Goal: Task Accomplishment & Management: Use online tool/utility

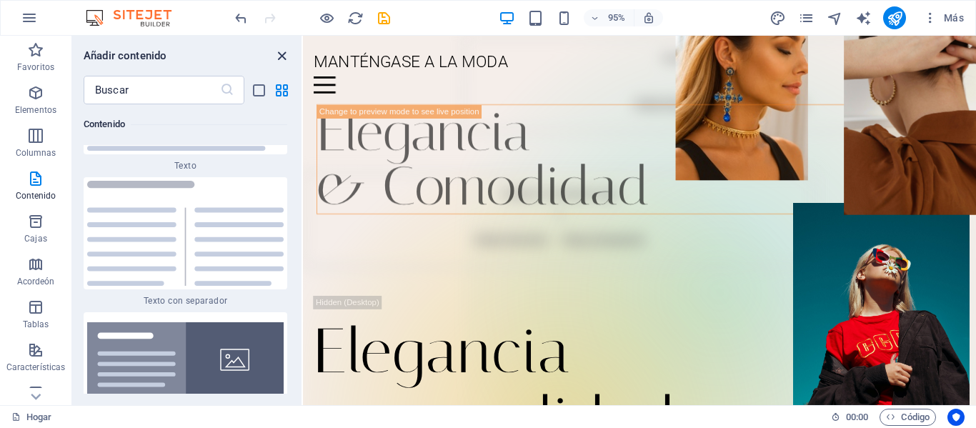
click at [281, 57] on icon "cerrar panel" at bounding box center [282, 56] width 16 height 16
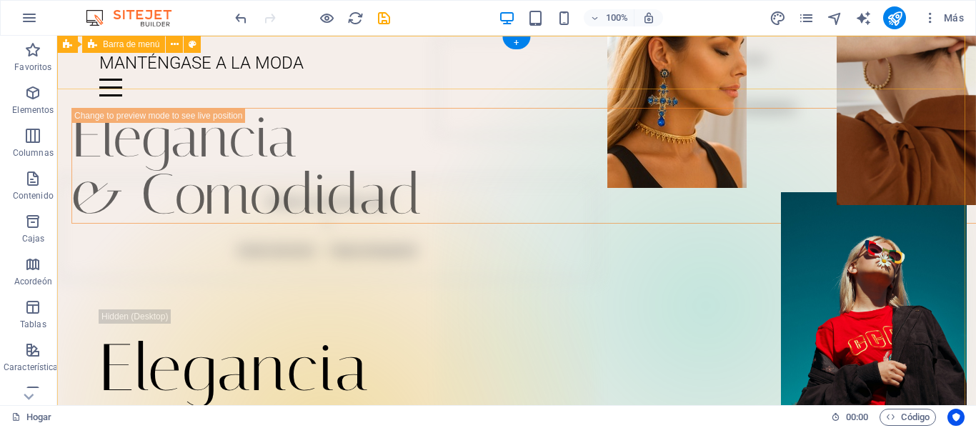
click at [640, 46] on div "MANTÉNGASE A LA MODA Menú Hogar Diario Eventos Asociaciones de marca Ubicación …" at bounding box center [516, 72] width 919 height 72
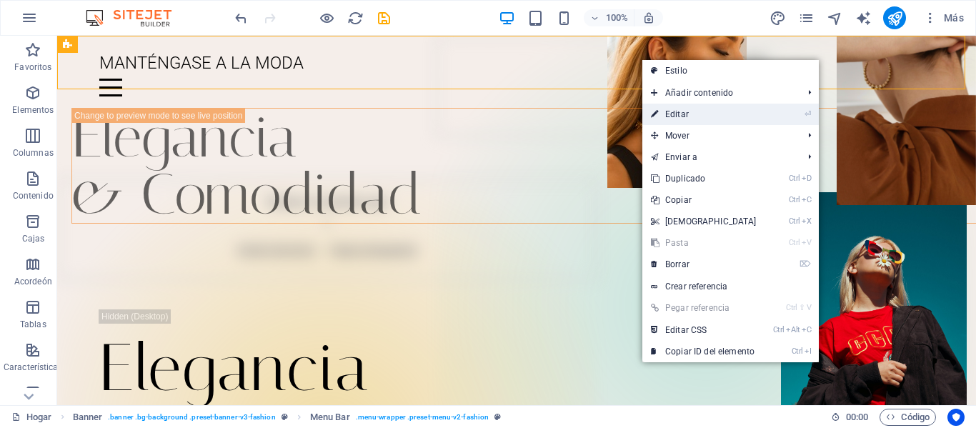
click at [681, 119] on link "⏎ Editar" at bounding box center [703, 114] width 123 height 21
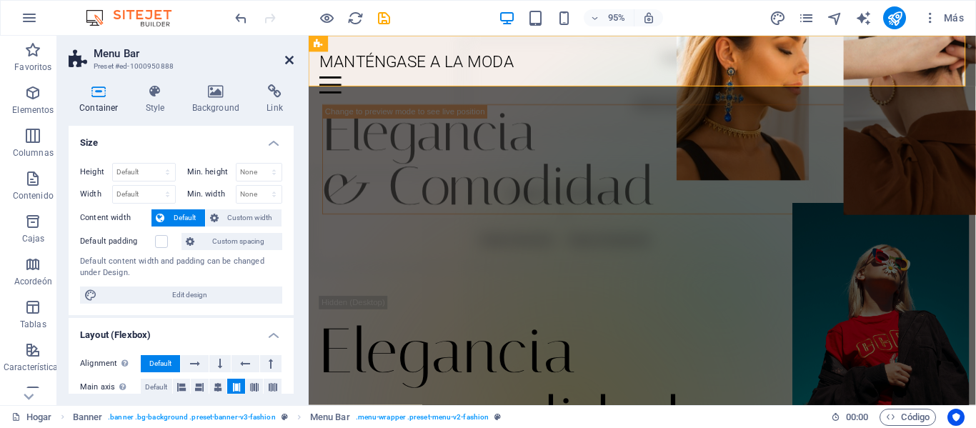
click at [289, 59] on icon at bounding box center [289, 59] width 9 height 11
click at [540, 59] on div "MANTÉNGASE A LA MODA" at bounding box center [660, 62] width 680 height 31
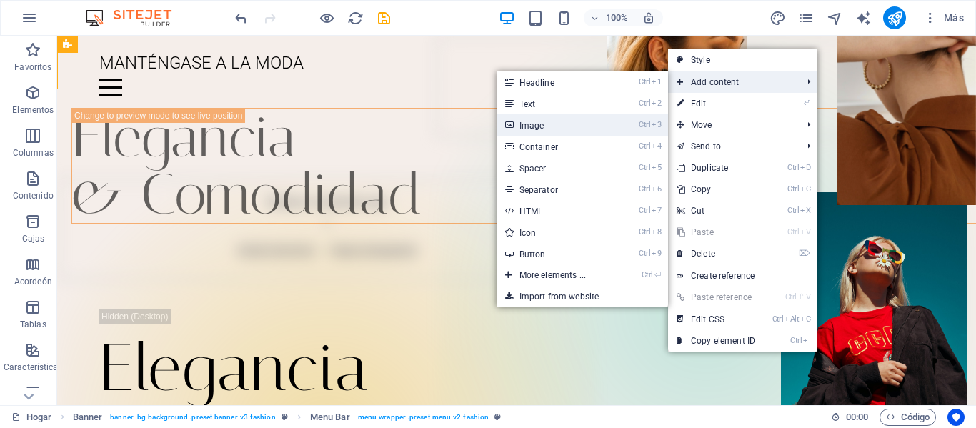
click at [567, 119] on link "Ctrl 3 Image" at bounding box center [556, 124] width 118 height 21
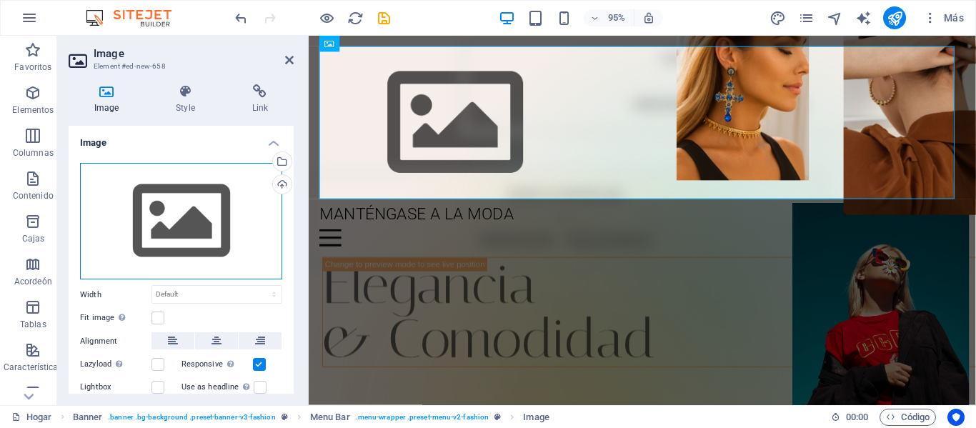
click at [191, 214] on div "Drag files here, click to choose files or select files from Files or our free s…" at bounding box center [181, 221] width 202 height 117
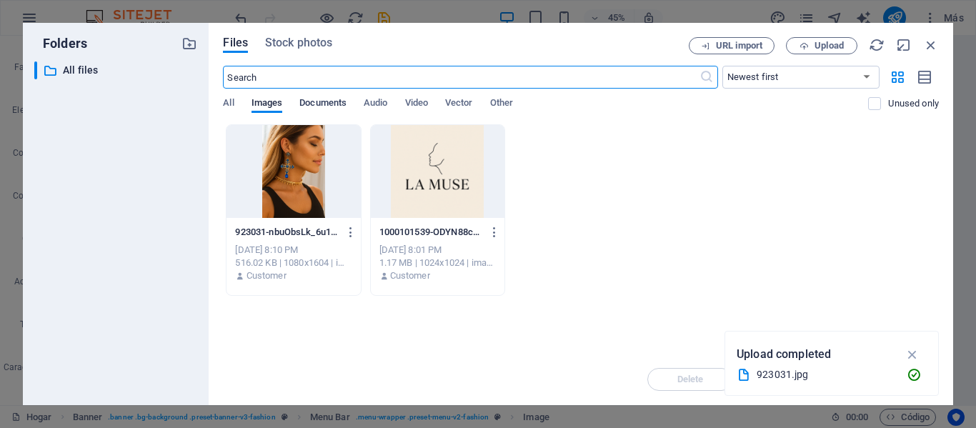
click at [326, 98] on span "Documents" at bounding box center [322, 104] width 47 height 20
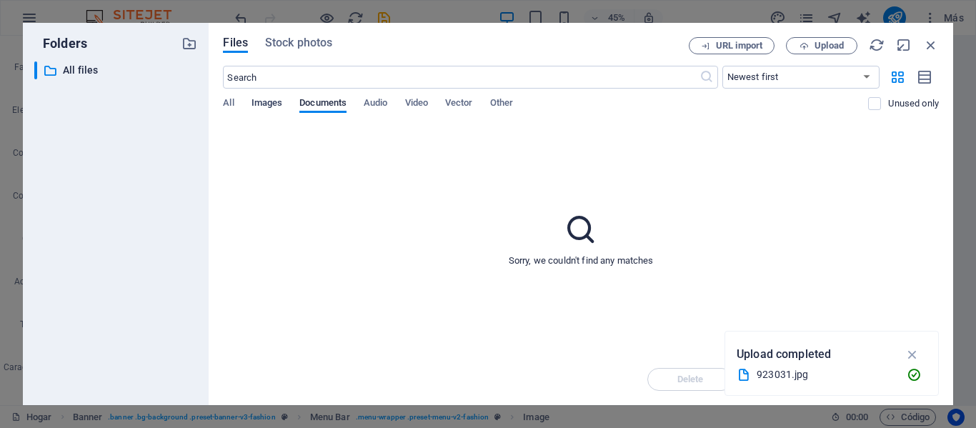
click at [279, 99] on span "Images" at bounding box center [267, 104] width 31 height 20
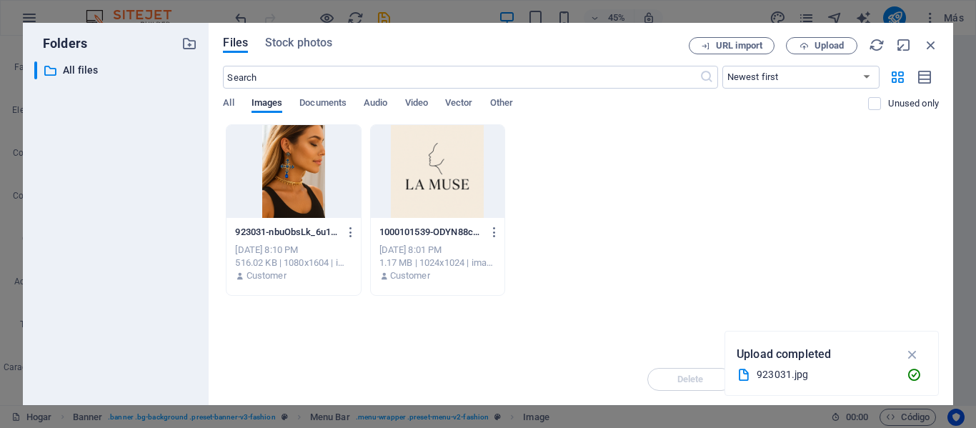
click at [237, 101] on div "All Images Documents Audio Video Vector Other" at bounding box center [545, 110] width 645 height 27
click at [231, 101] on span "All" at bounding box center [228, 104] width 11 height 20
click at [264, 103] on span "Images" at bounding box center [267, 104] width 31 height 20
drag, startPoint x: 898, startPoint y: 369, endPoint x: 614, endPoint y: 351, distance: 285.0
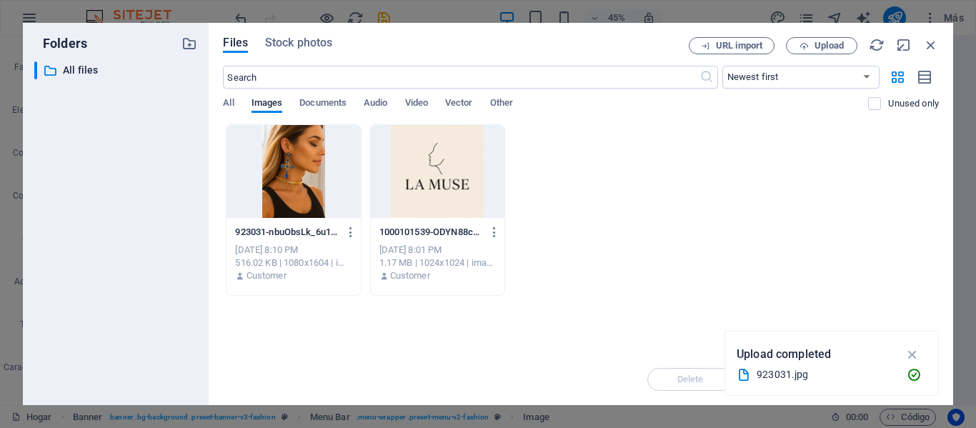
click at [898, 369] on div "923031.jpg" at bounding box center [832, 375] width 190 height 18
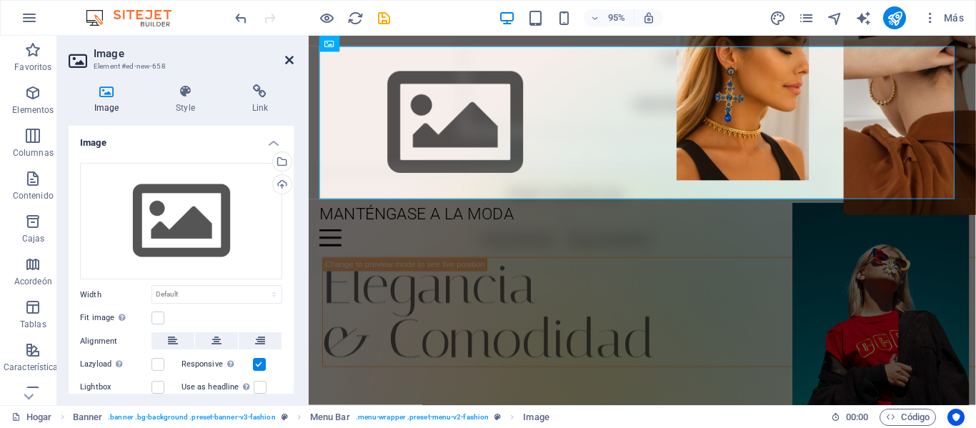
click at [285, 61] on icon at bounding box center [289, 59] width 9 height 11
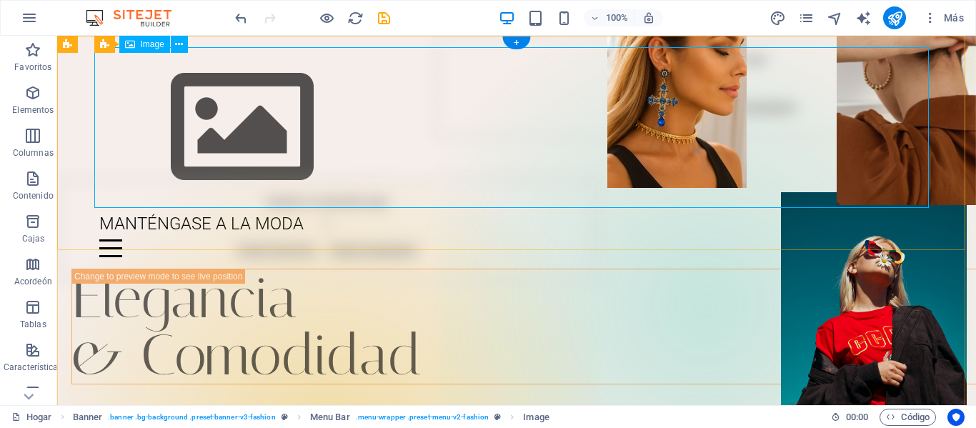
click at [247, 121] on figure at bounding box center [516, 127] width 835 height 161
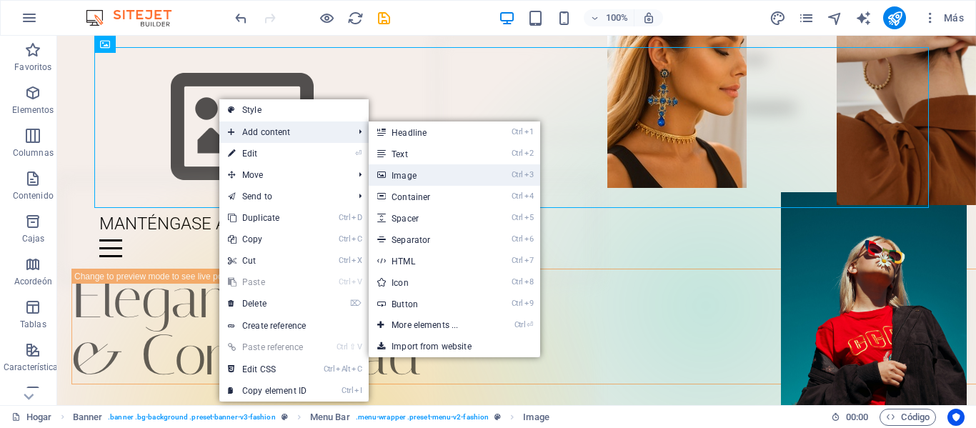
click at [422, 177] on link "Ctrl 3 Image" at bounding box center [428, 174] width 118 height 21
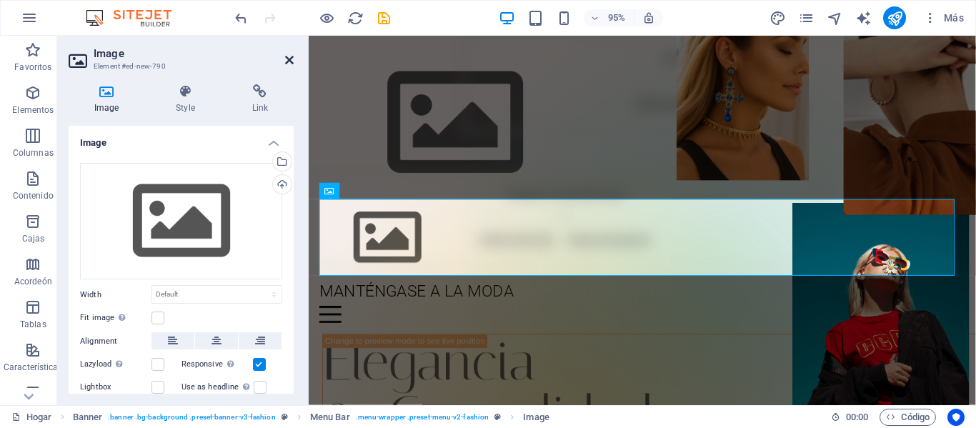
click at [290, 59] on icon at bounding box center [289, 59] width 9 height 11
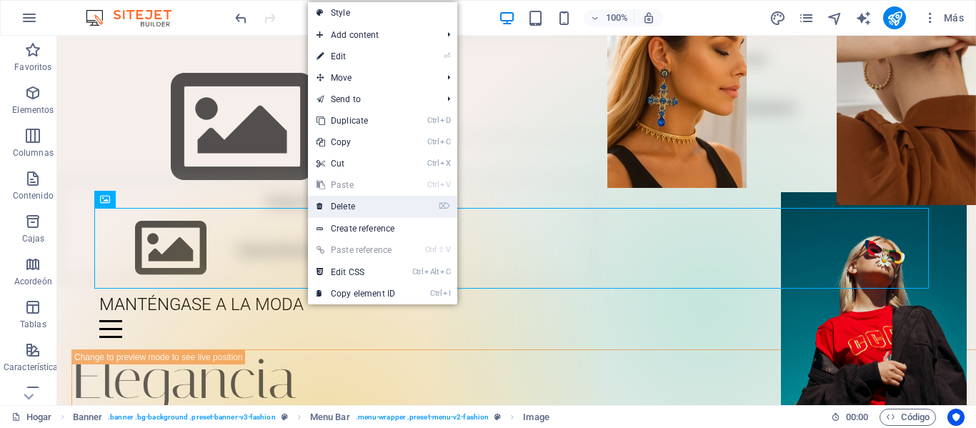
click at [354, 204] on link "⌦ Delete" at bounding box center [356, 206] width 96 height 21
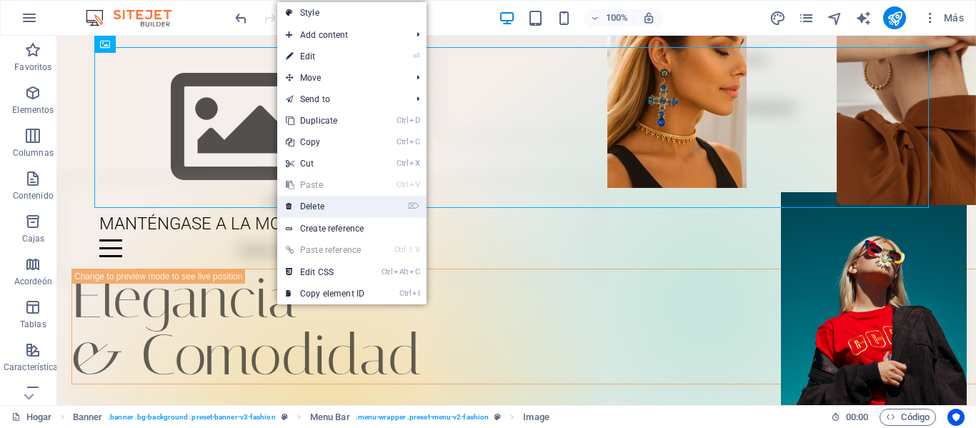
click at [323, 210] on link "⌦ Delete" at bounding box center [325, 206] width 96 height 21
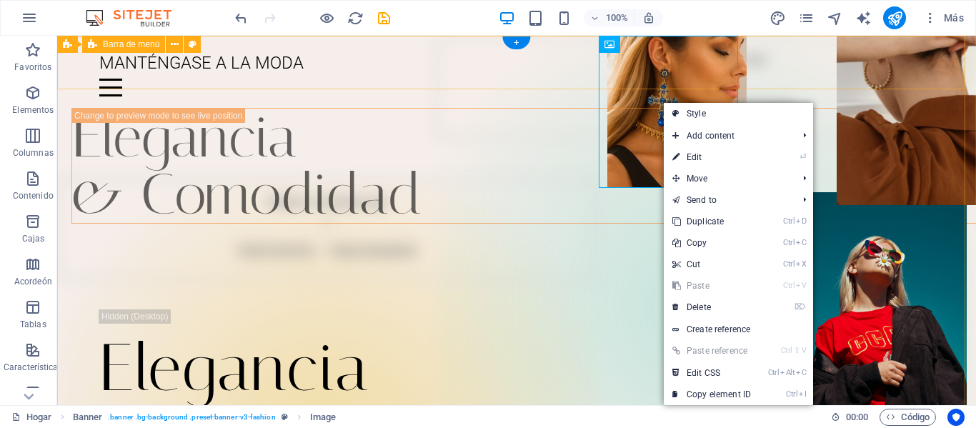
click at [634, 41] on div "MANTÉNGASE A LA MODA Menú Hogar Diario Eventos Asociaciones de marca Ubicación …" at bounding box center [516, 72] width 919 height 72
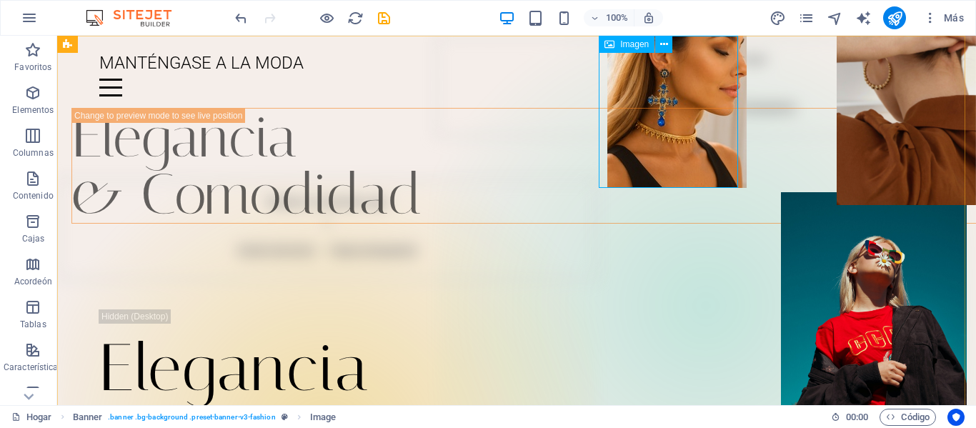
click at [611, 46] on icon at bounding box center [610, 44] width 10 height 17
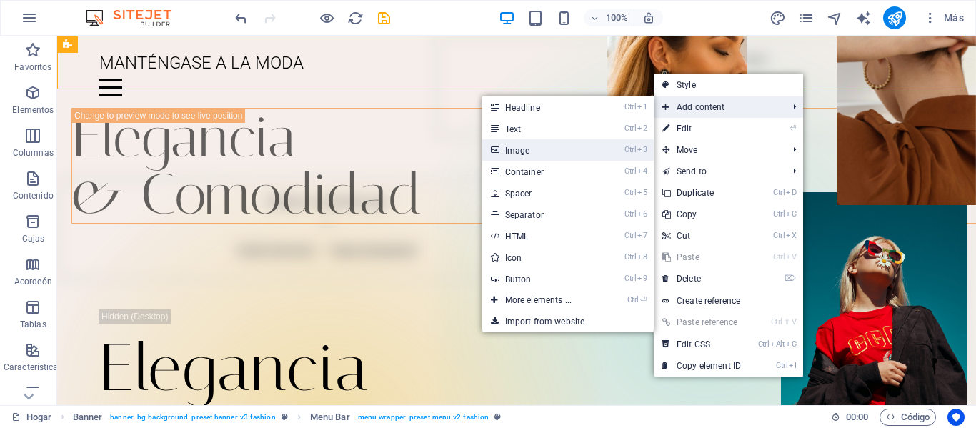
click at [571, 160] on link "Ctrl 3 Image" at bounding box center [541, 149] width 118 height 21
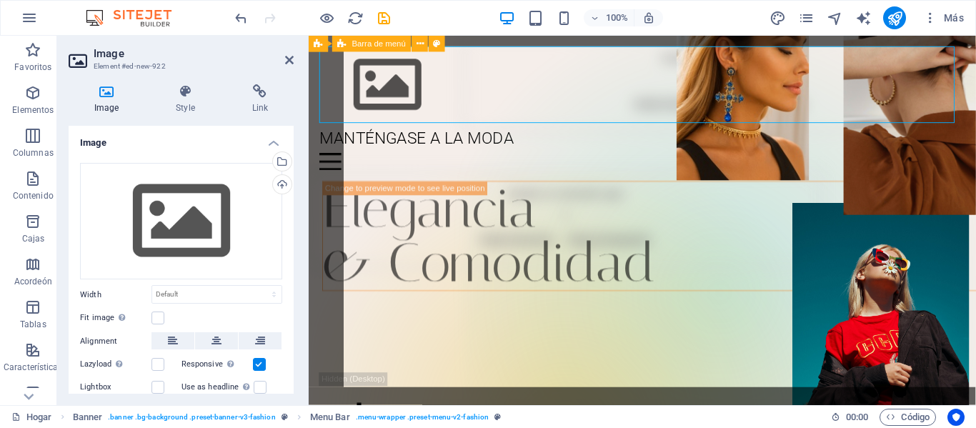
click at [382, 84] on figure at bounding box center [660, 87] width 680 height 81
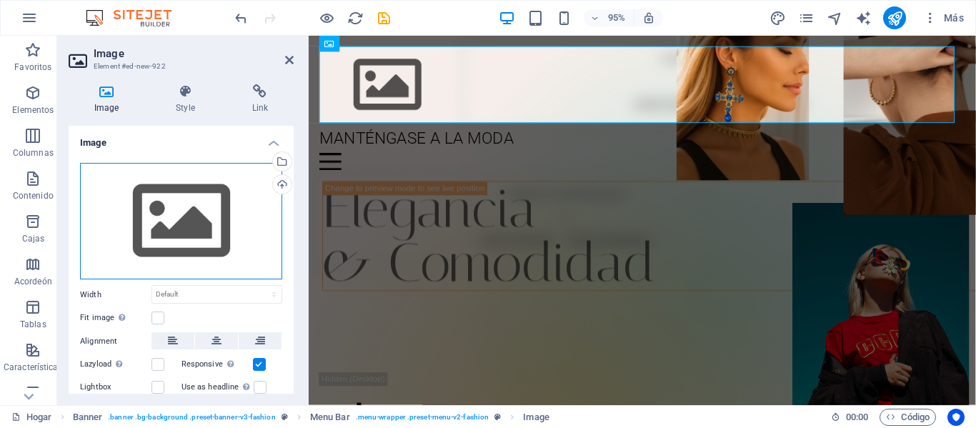
click at [187, 213] on div "Drag files here, click to choose files or select files from Files or our free s…" at bounding box center [181, 221] width 202 height 117
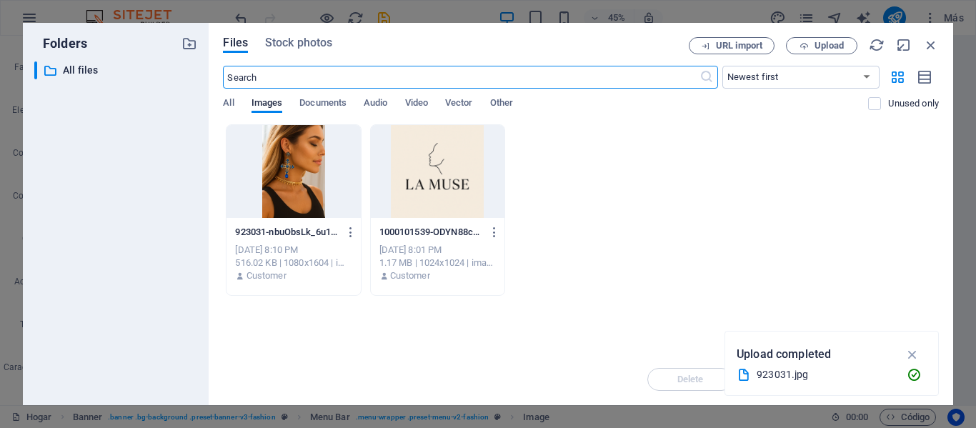
click at [445, 164] on div at bounding box center [438, 171] width 134 height 93
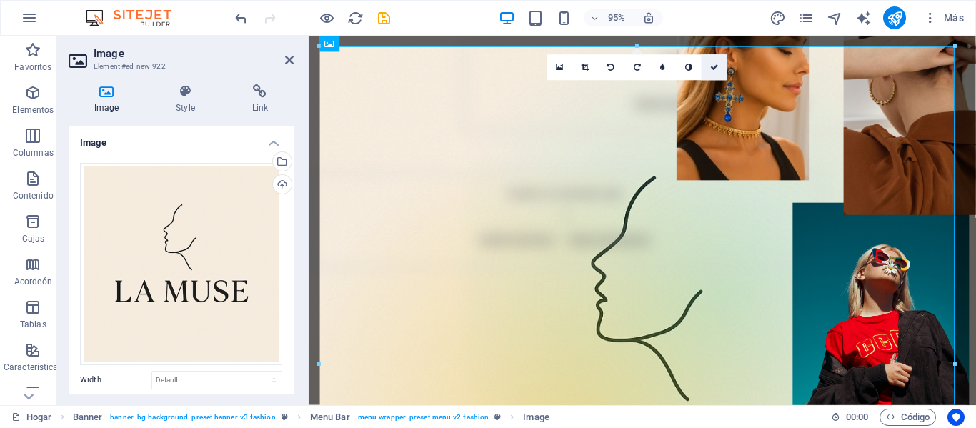
click at [716, 69] on icon at bounding box center [714, 68] width 9 height 8
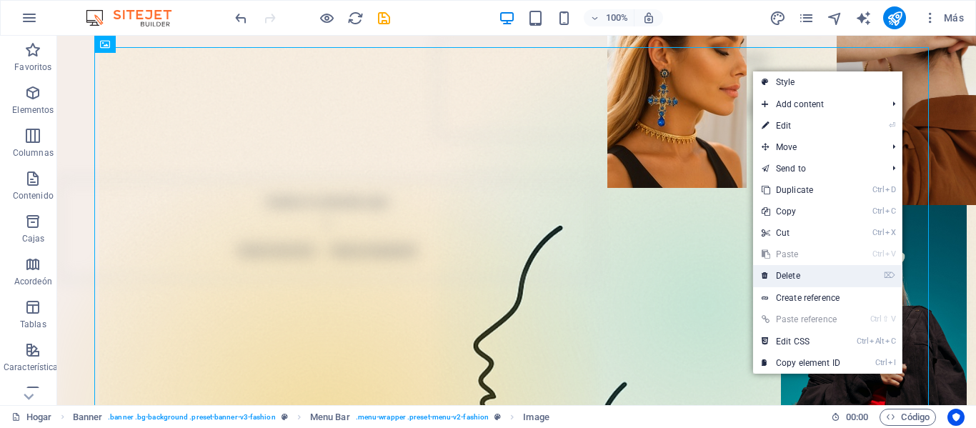
click at [819, 275] on link "⌦ Delete" at bounding box center [801, 275] width 96 height 21
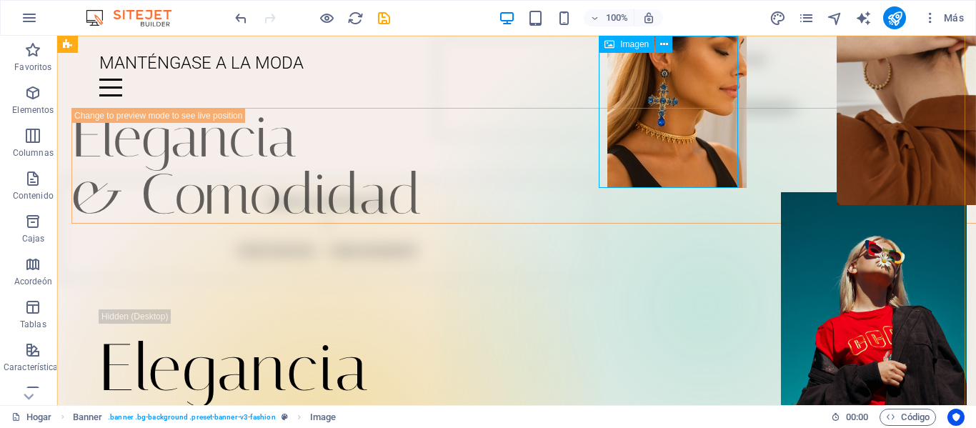
drag, startPoint x: 670, startPoint y: 79, endPoint x: 636, endPoint y: 106, distance: 43.3
click at [512, 46] on div "+" at bounding box center [516, 42] width 28 height 13
click at [281, 42] on div "MANTÉNGASE A LA MODA Menú Hogar Diario Eventos Asociaciones de marca Ubicación …" at bounding box center [516, 72] width 919 height 72
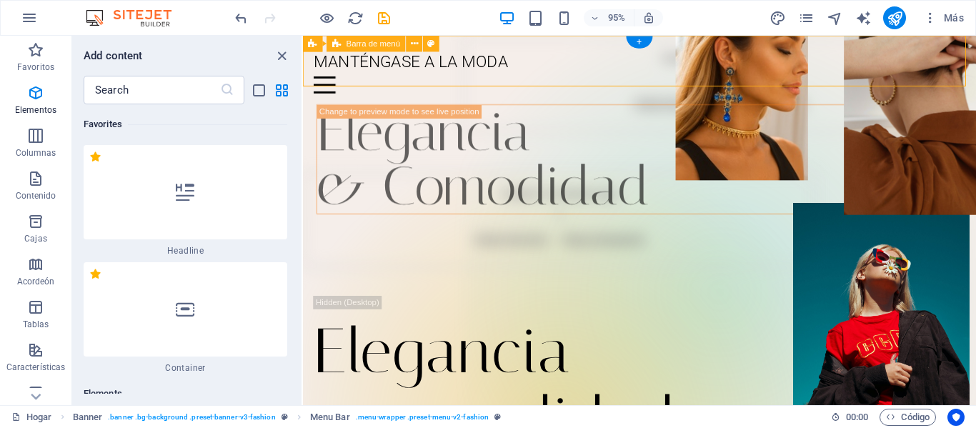
scroll to position [4800, 0]
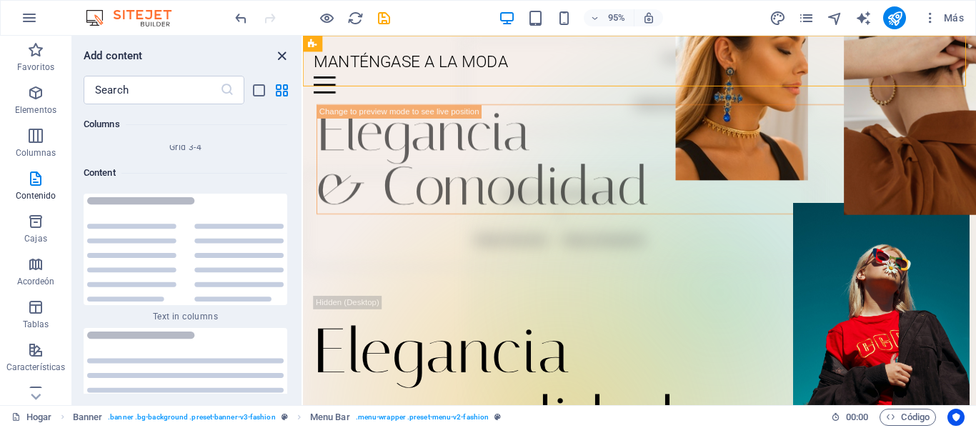
click at [283, 56] on icon "close panel" at bounding box center [282, 56] width 16 height 16
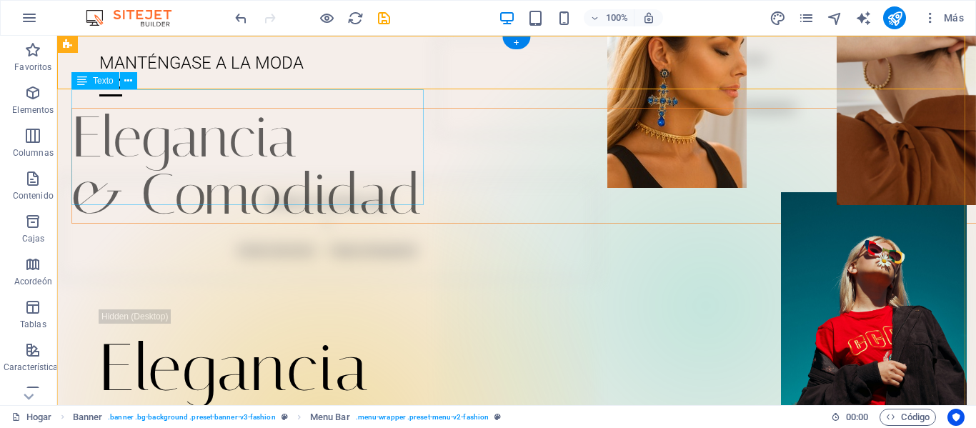
click at [287, 176] on div "Elegancia & Comodidad" at bounding box center [530, 166] width 919 height 116
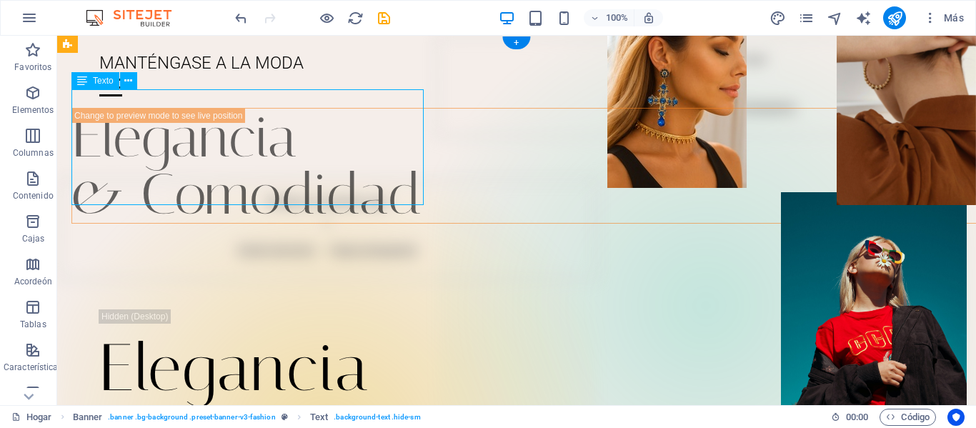
drag, startPoint x: 166, startPoint y: 159, endPoint x: 74, endPoint y: 54, distance: 139.8
click at [155, 154] on div "Elegancia & Comodidad" at bounding box center [530, 166] width 919 height 116
click at [101, 86] on font "Texto" at bounding box center [103, 81] width 21 height 10
click at [131, 83] on icon at bounding box center [128, 81] width 8 height 15
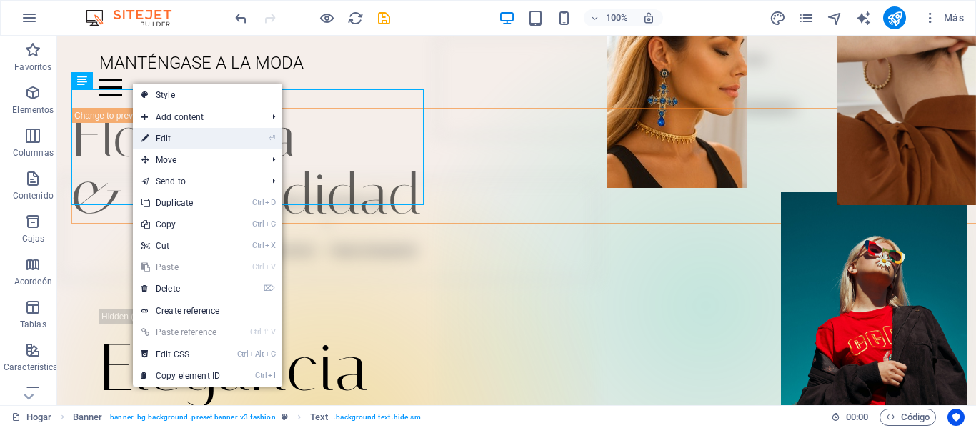
click at [156, 139] on link "⏎ Edit" at bounding box center [181, 138] width 96 height 21
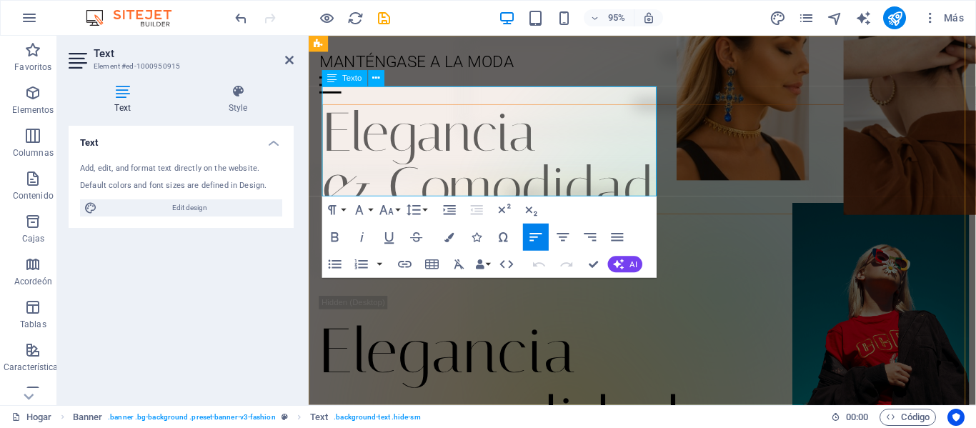
click at [672, 179] on p "& Comodidad" at bounding box center [674, 194] width 701 height 57
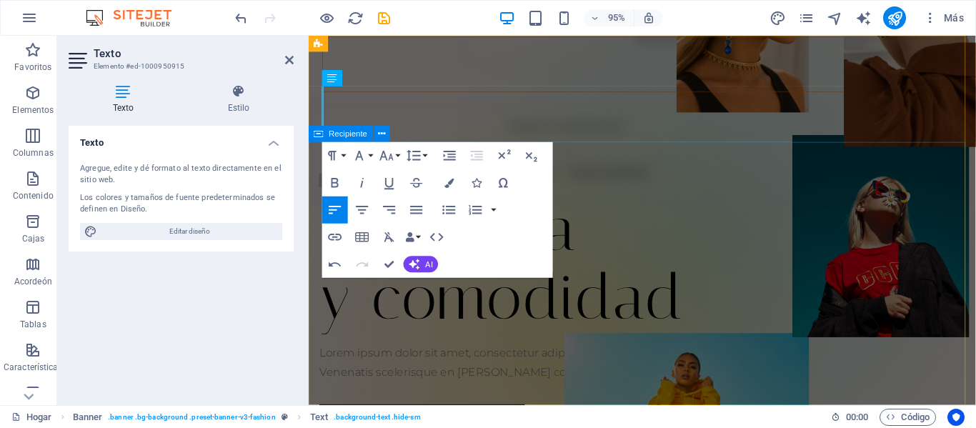
scroll to position [0, 0]
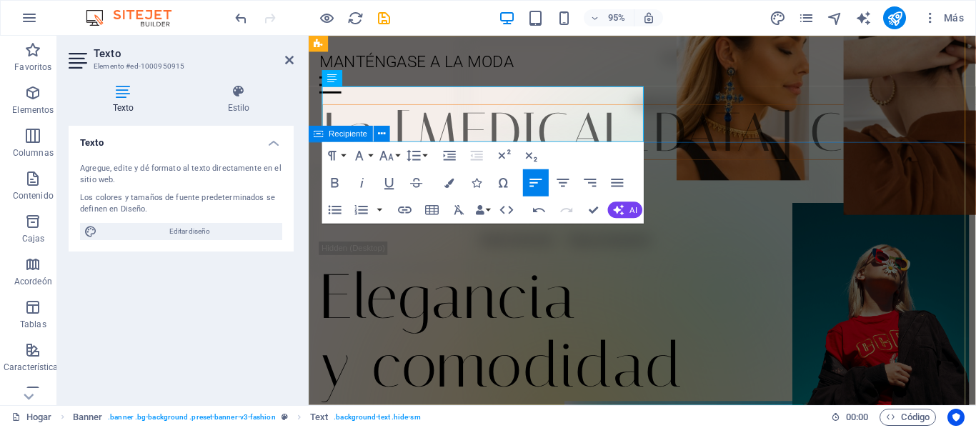
click at [760, 227] on div "Elegancia y comodidad Lorem ipsum dolor sit amet, consectetur adipiscing elit. …" at bounding box center [660, 394] width 702 height 456
click at [750, 219] on div "Elegancia y comodidad Lorem ipsum dolor sit amet, consectetur adipiscing elit. …" at bounding box center [660, 394] width 702 height 456
click at [975, 210] on div "Elegancia y comodidad Lorem ipsum dolor sit amet, consectetur adipiscing elit. …" at bounding box center [660, 394] width 702 height 456
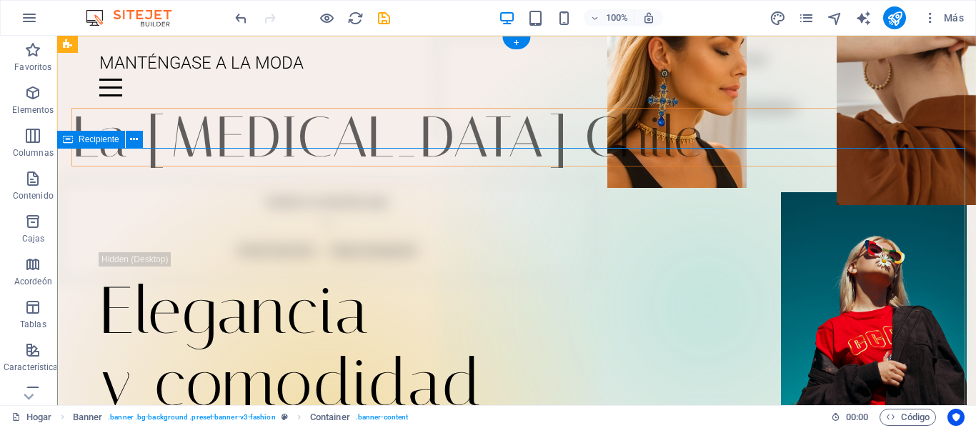
click at [249, 180] on div "Elegancia y comodidad Lorem ipsum dolor sit amet, consectetur adipiscing elit. …" at bounding box center [516, 394] width 919 height 456
click at [659, 108] on figure at bounding box center [676, 112] width 139 height 152
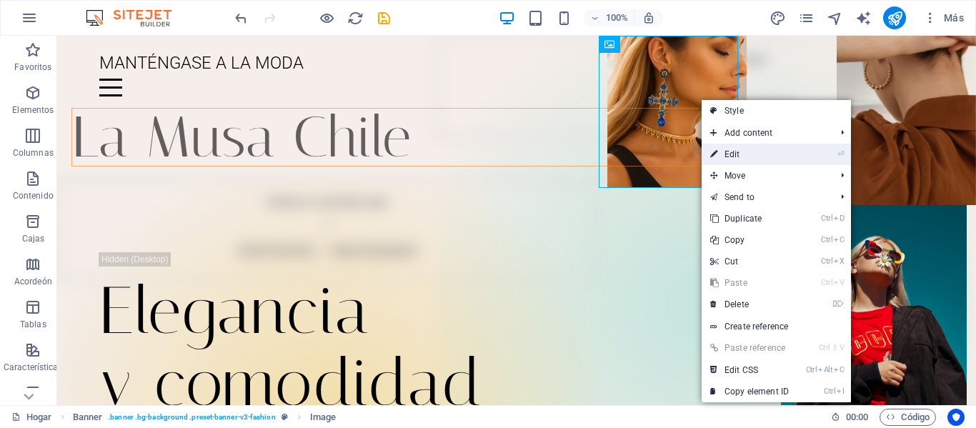
click at [738, 149] on link "⏎ Edit" at bounding box center [750, 154] width 96 height 21
select select "px"
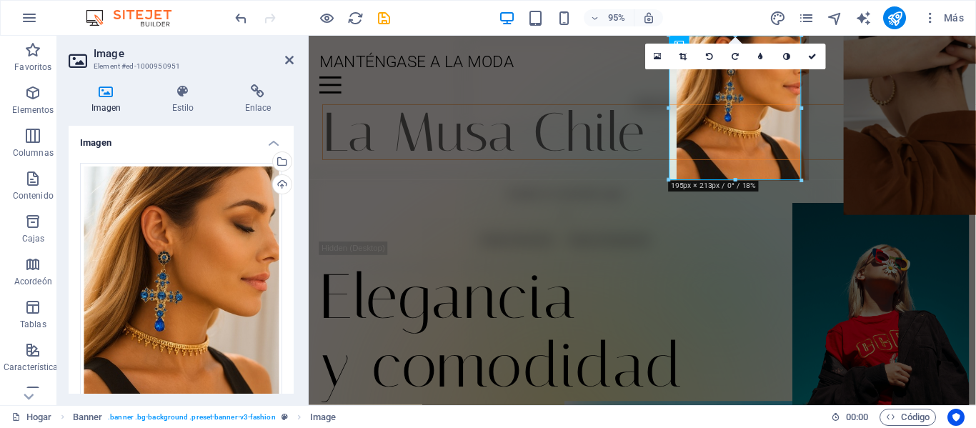
click at [112, 99] on h4 "Imagen" at bounding box center [109, 99] width 81 height 30
click at [111, 96] on icon at bounding box center [106, 91] width 75 height 14
click at [111, 95] on icon at bounding box center [106, 91] width 75 height 14
click at [226, 249] on div "Arrastre los archivos aquí, haga clic para elegir archivos o seleccione archivo…" at bounding box center [181, 311] width 202 height 297
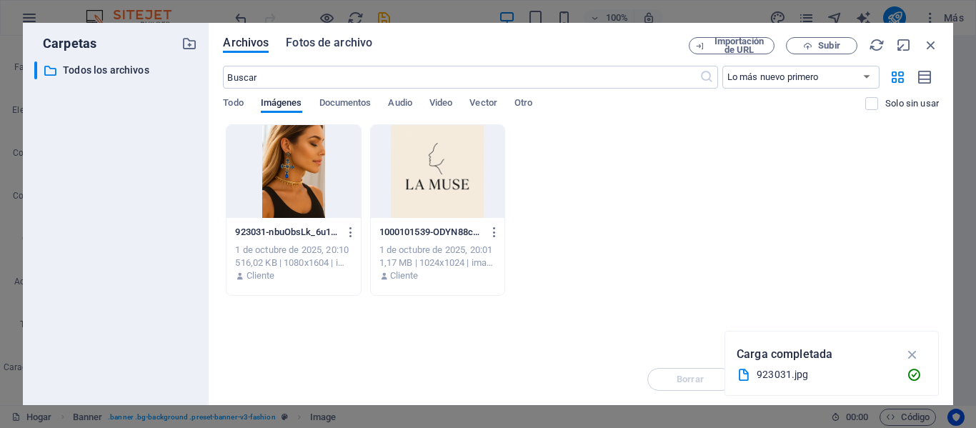
click at [352, 41] on font "Fotos de archivo" at bounding box center [329, 43] width 86 height 14
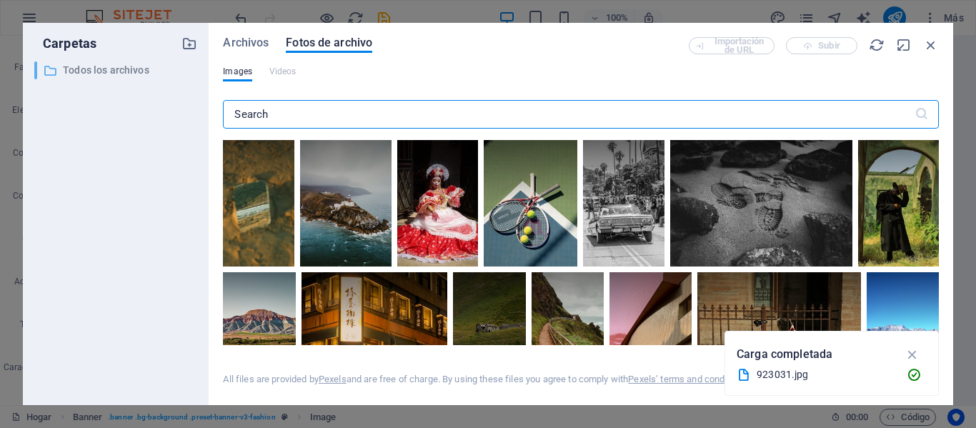
click at [114, 67] on font "Todos los archivos" at bounding box center [106, 69] width 86 height 11
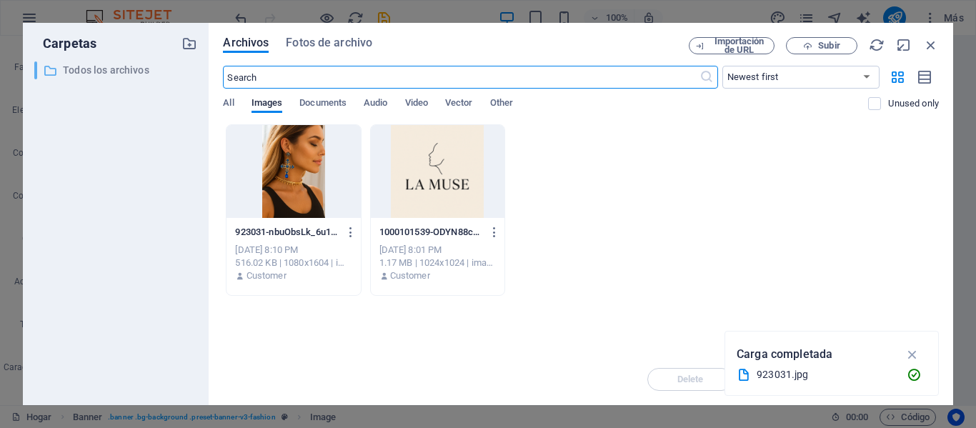
click at [114, 67] on font "Todos los archivos" at bounding box center [106, 69] width 86 height 11
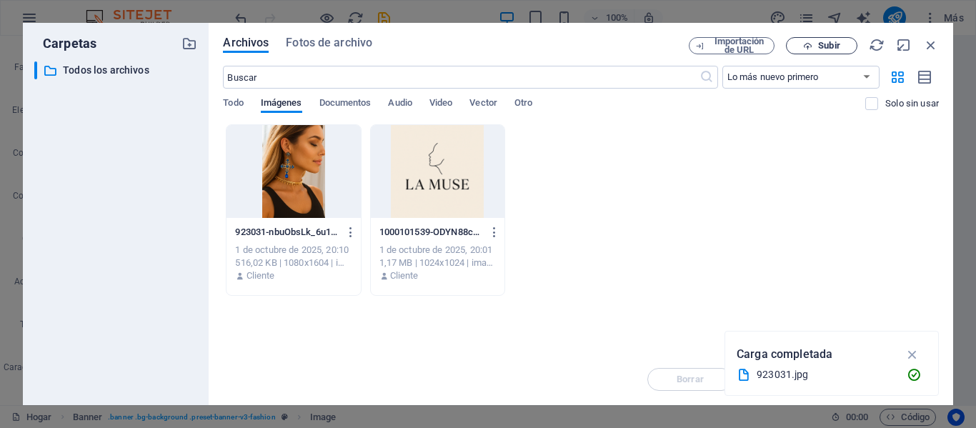
click at [824, 40] on font "Subir" at bounding box center [828, 45] width 21 height 11
click at [823, 46] on font "Subir" at bounding box center [828, 45] width 21 height 11
click at [825, 44] on font "Subir" at bounding box center [828, 45] width 21 height 11
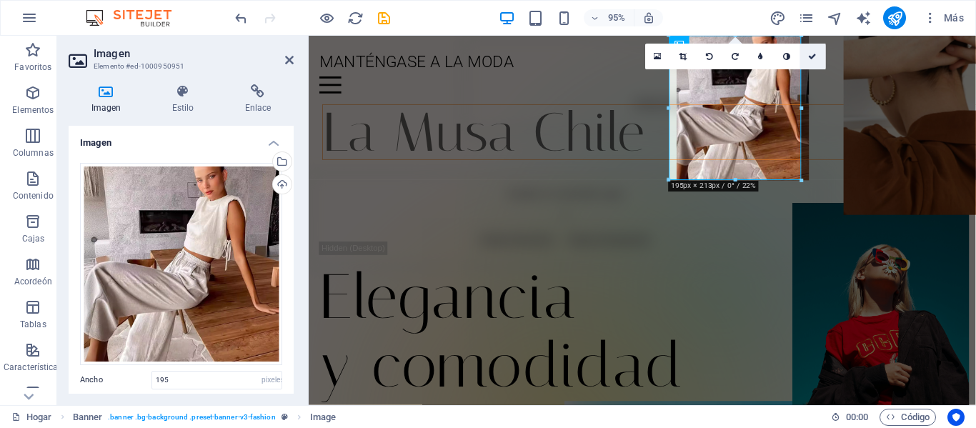
click at [812, 54] on icon at bounding box center [813, 57] width 9 height 8
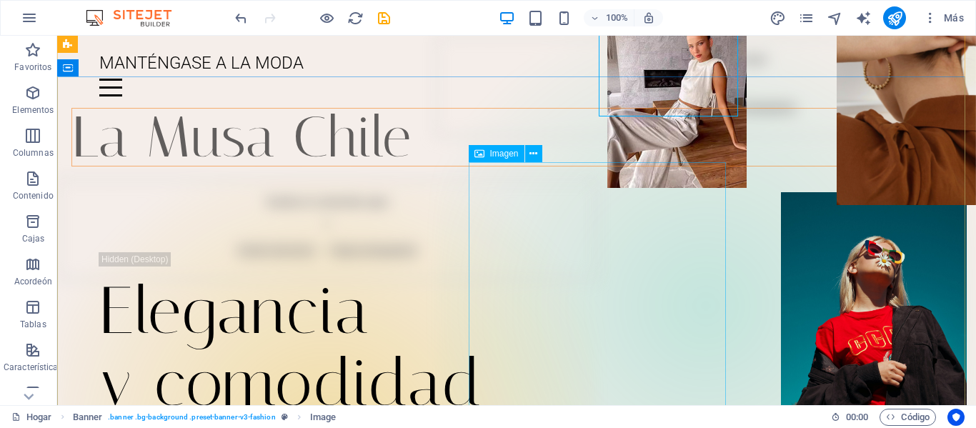
scroll to position [71, 0]
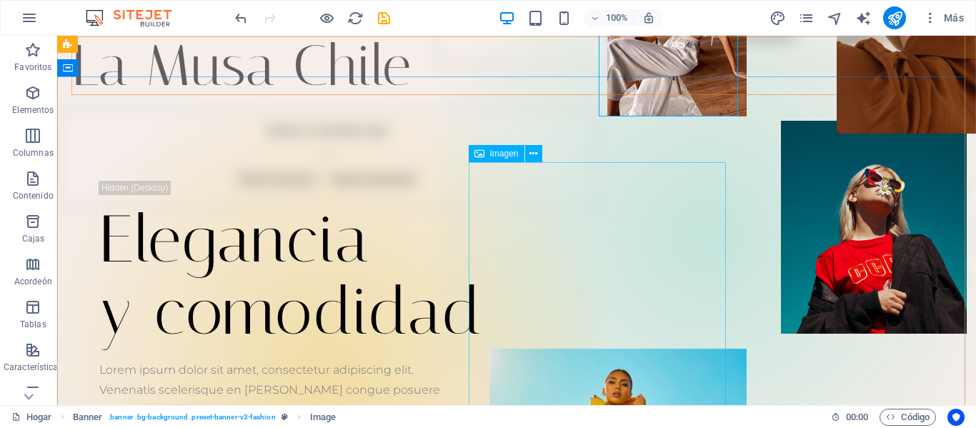
click at [329, 95] on div "La Musa Chile" at bounding box center [530, 65] width 919 height 59
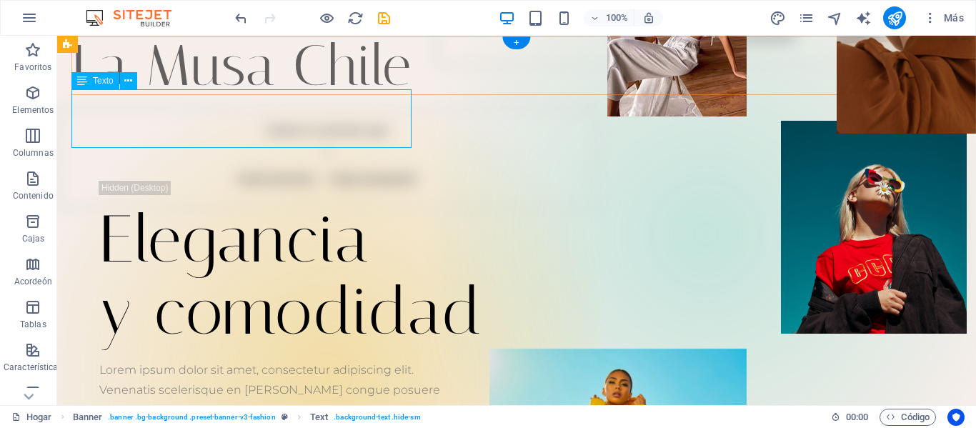
scroll to position [0, 0]
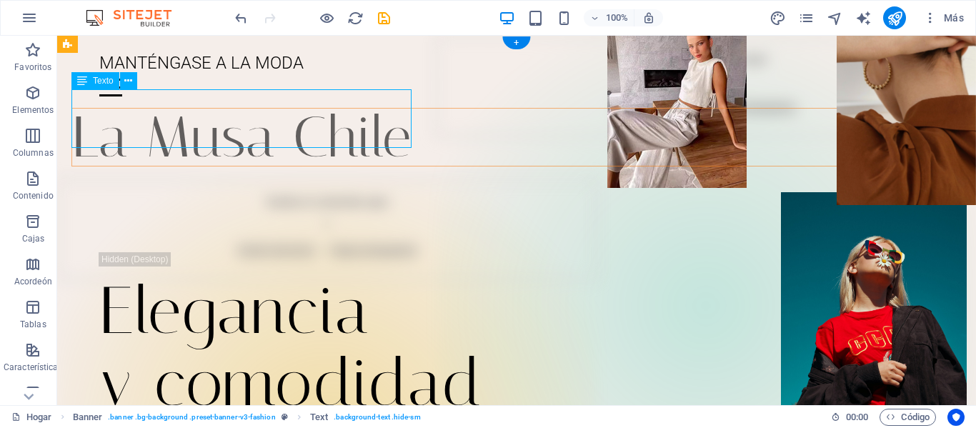
click at [330, 114] on div "La Musa Chile" at bounding box center [530, 137] width 919 height 59
click at [332, 112] on div "La Musa Chile" at bounding box center [530, 137] width 919 height 59
click at [269, 126] on div "La Musa Chile" at bounding box center [530, 137] width 919 height 59
drag, startPoint x: 269, startPoint y: 126, endPoint x: 208, endPoint y: 141, distance: 63.3
click at [269, 126] on div "La Musa Chile" at bounding box center [530, 137] width 919 height 59
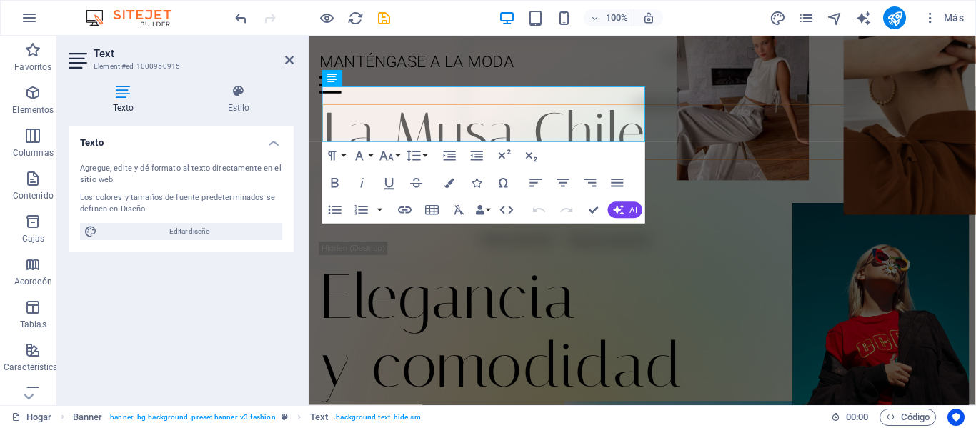
click at [517, 124] on p "La Musa Chile" at bounding box center [674, 137] width 701 height 57
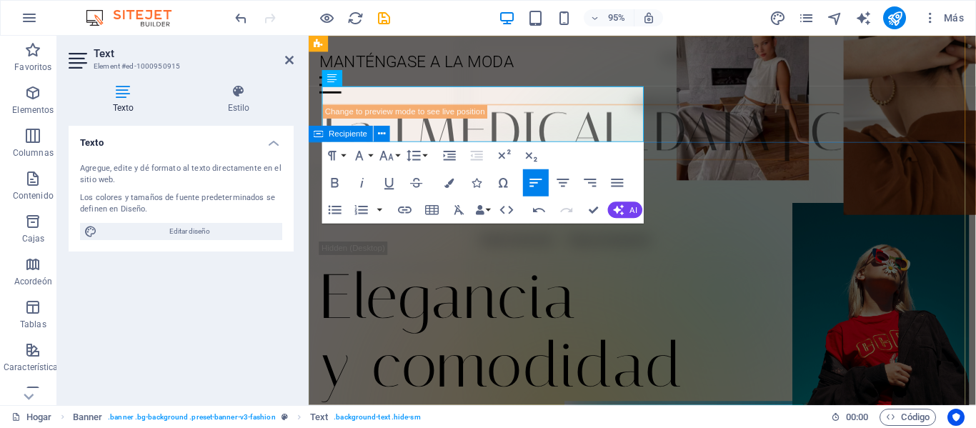
click at [675, 192] on div "Elegancia y comodidad Lorem ipsum dolor sit amet, consectetur adipiscing elit. …" at bounding box center [660, 394] width 702 height 456
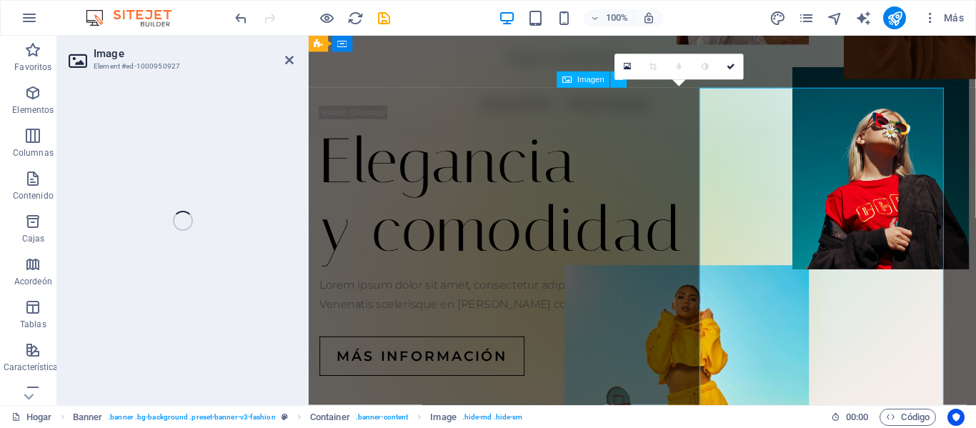
select select "px"
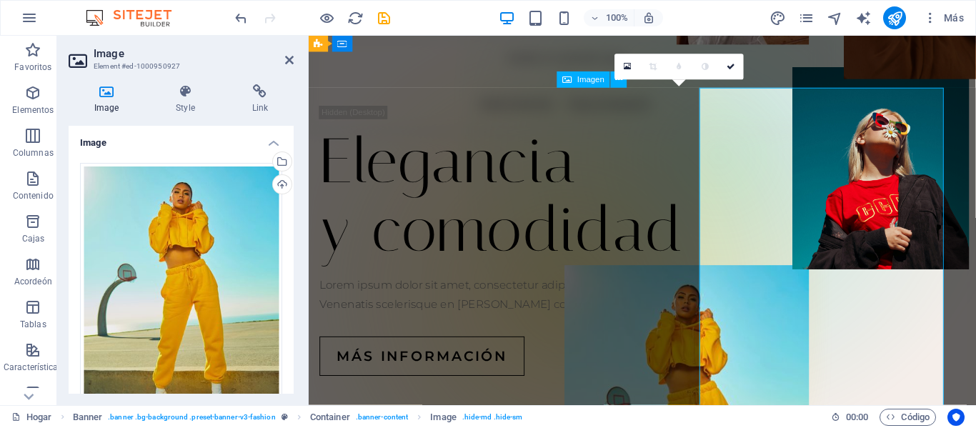
click at [111, 93] on icon at bounding box center [107, 91] width 76 height 14
click at [106, 94] on icon at bounding box center [107, 91] width 76 height 14
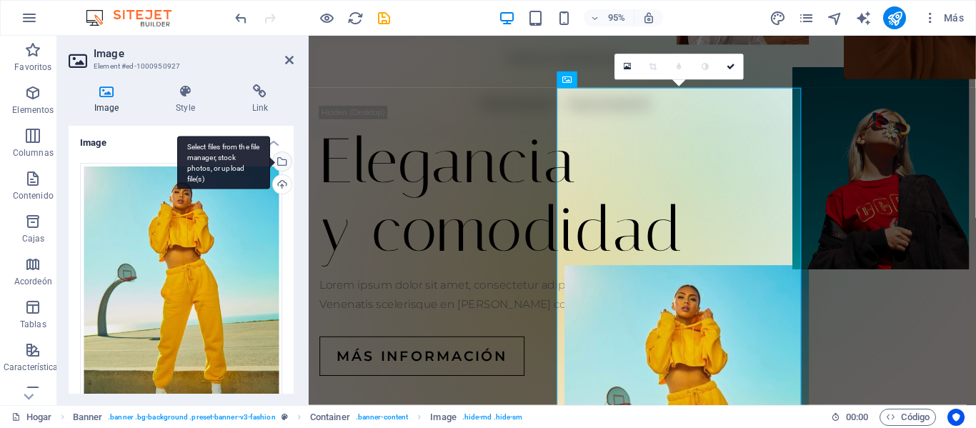
click at [280, 162] on div "Select files from the file manager, stock photos, or upload file(s)" at bounding box center [280, 162] width 21 height 21
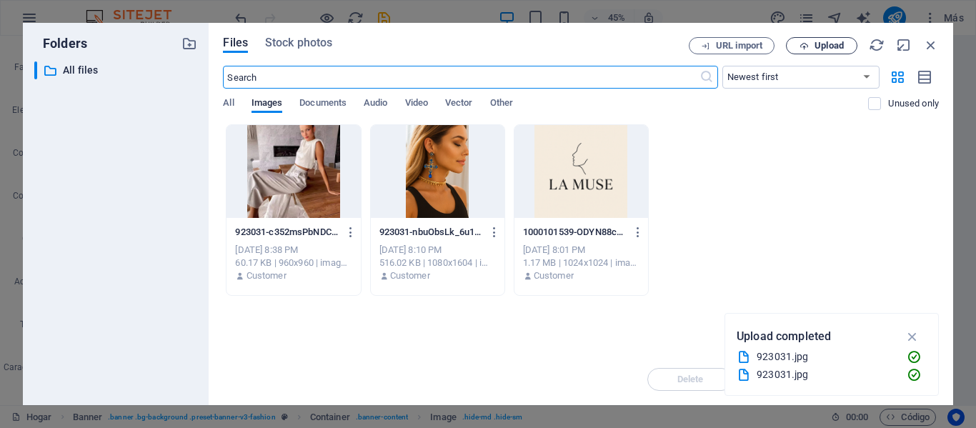
click at [826, 46] on span "Upload" at bounding box center [829, 45] width 29 height 9
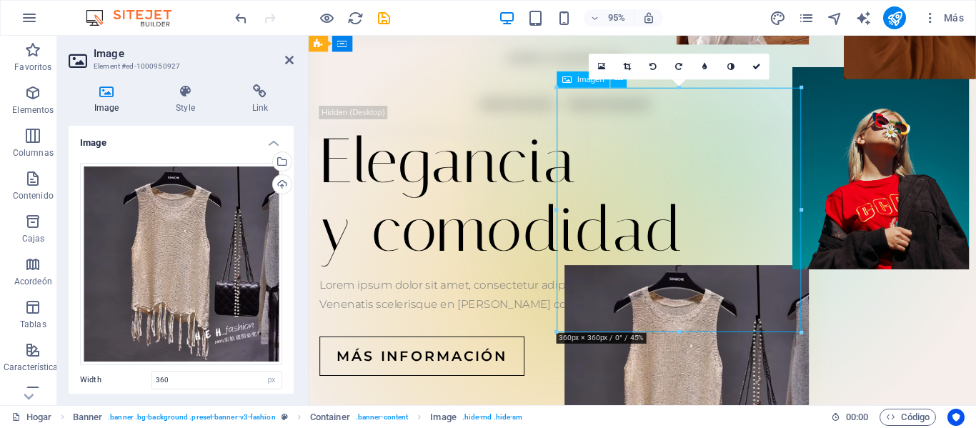
drag, startPoint x: 675, startPoint y: 244, endPoint x: 740, endPoint y: 249, distance: 65.2
click at [740, 277] on figure at bounding box center [706, 405] width 257 height 257
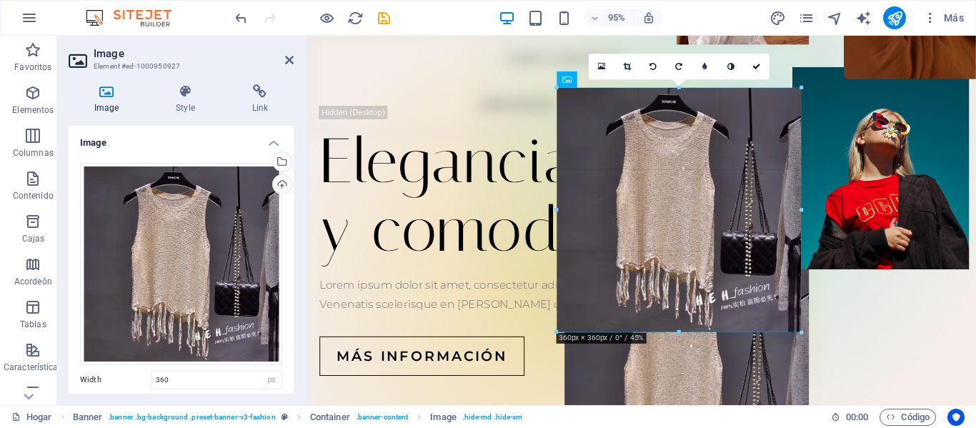
drag, startPoint x: 561, startPoint y: 87, endPoint x: 595, endPoint y: 116, distance: 45.1
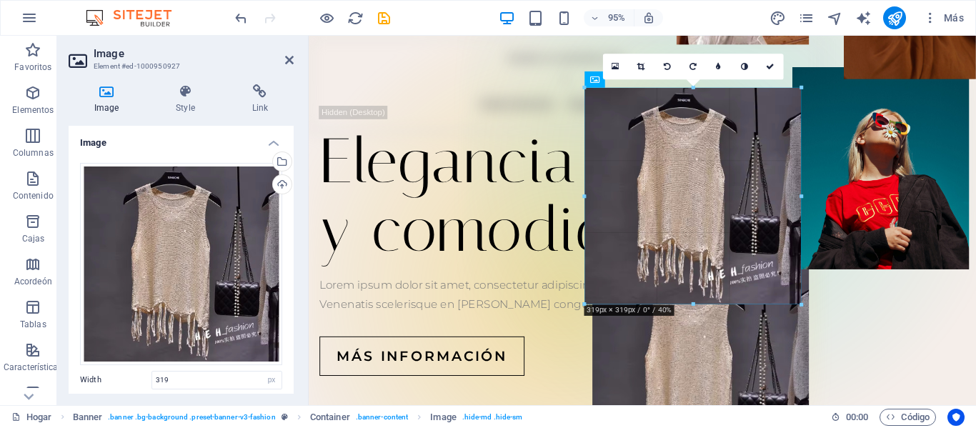
drag, startPoint x: 585, startPoint y: 87, endPoint x: 656, endPoint y: 120, distance: 78.7
type input "273"
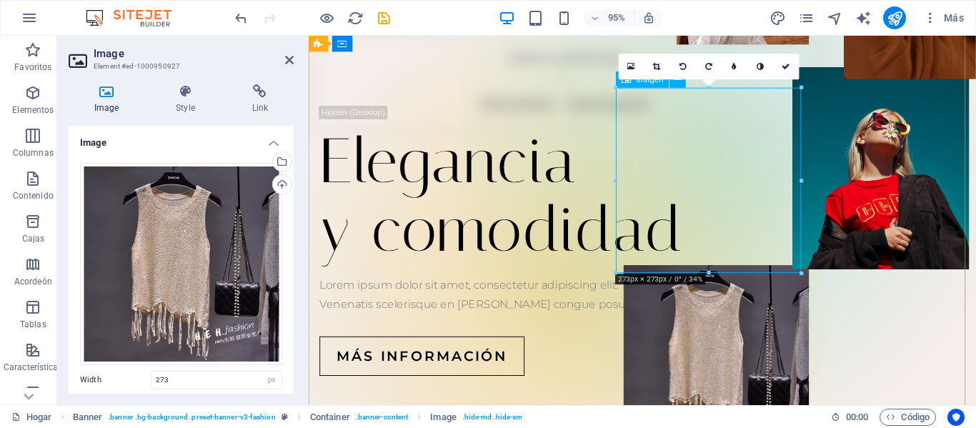
drag, startPoint x: 720, startPoint y: 208, endPoint x: 795, endPoint y: 212, distance: 75.2
click at [795, 277] on figure at bounding box center [737, 374] width 195 height 195
click at [519, 219] on div "Elegancia y comodidad" at bounding box center [660, 204] width 680 height 144
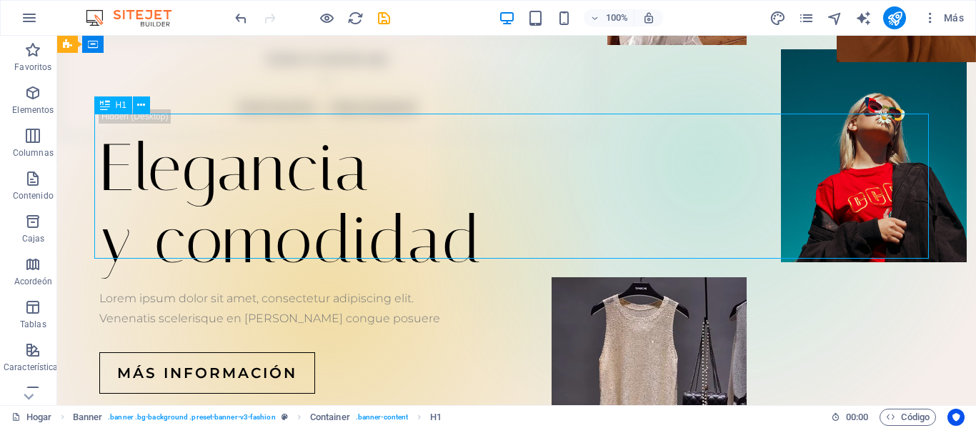
click at [600, 352] on div "Más información" at bounding box center [516, 372] width 835 height 41
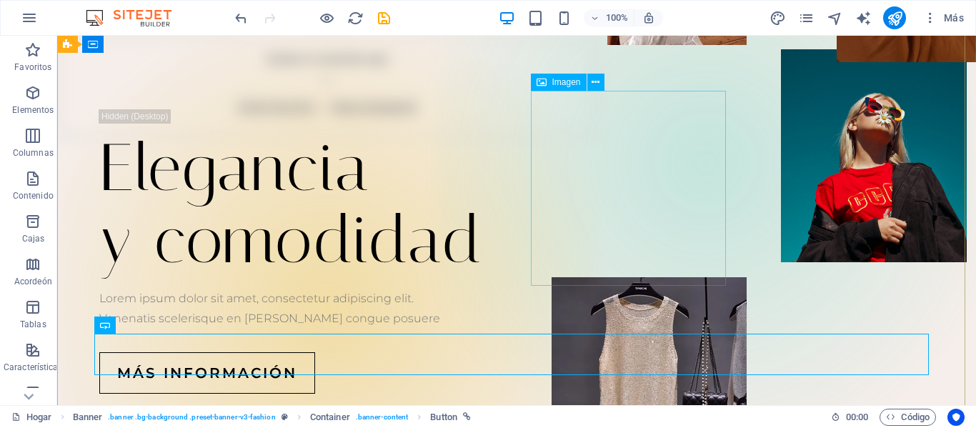
click at [617, 277] on figure at bounding box center [649, 374] width 195 height 195
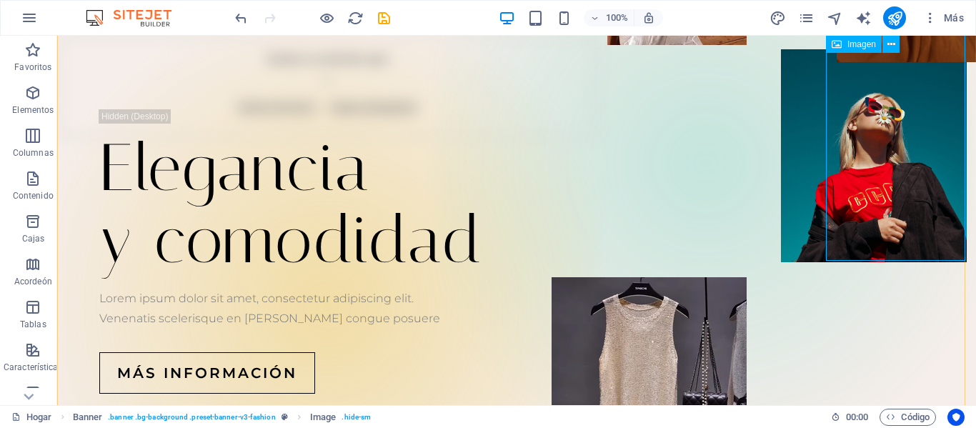
click at [476, 358] on div "Más información" at bounding box center [516, 372] width 835 height 41
drag, startPoint x: 487, startPoint y: 314, endPoint x: 857, endPoint y: 282, distance: 370.9
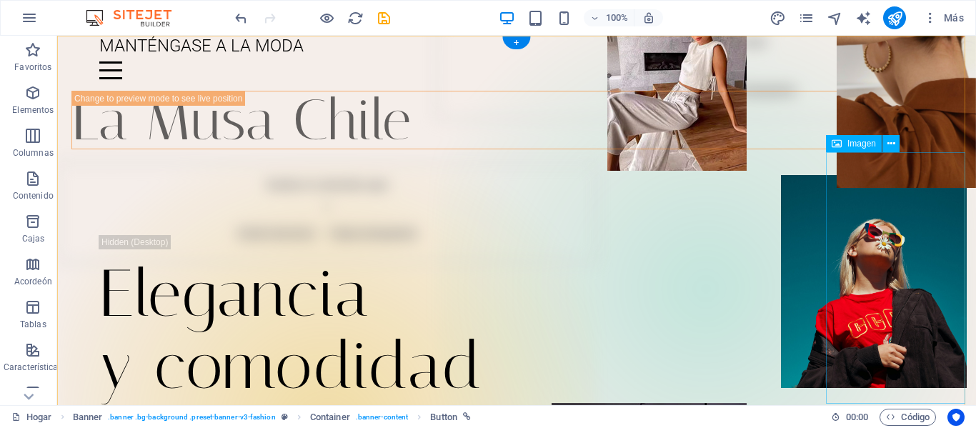
scroll to position [0, 0]
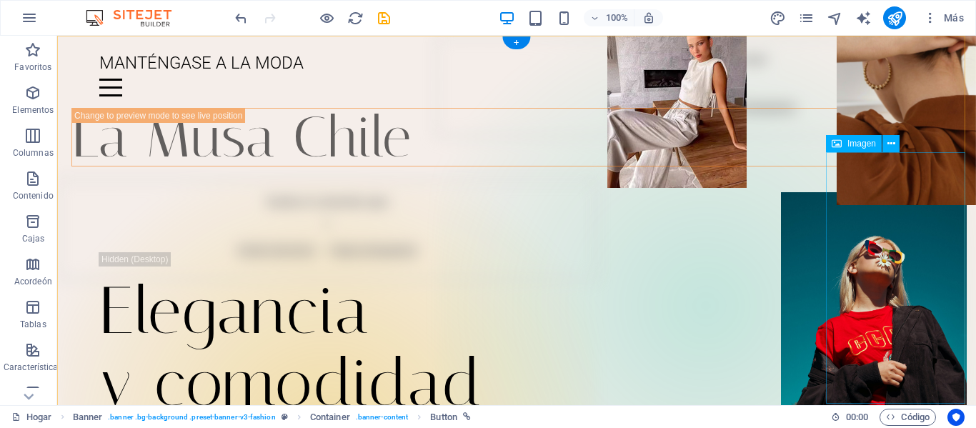
click at [875, 206] on figure at bounding box center [906, 80] width 139 height 252
click at [857, 143] on font "Imagen" at bounding box center [861, 144] width 29 height 10
click at [852, 143] on font "Imagen" at bounding box center [861, 144] width 29 height 10
click at [837, 144] on icon at bounding box center [837, 143] width 10 height 17
click at [888, 142] on icon at bounding box center [891, 143] width 8 height 15
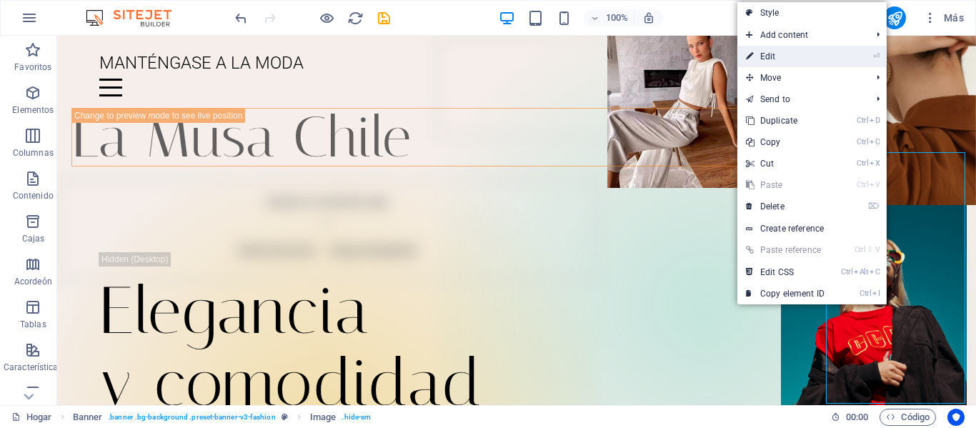
drag, startPoint x: 496, startPoint y: 22, endPoint x: 781, endPoint y: 56, distance: 287.2
click at [781, 56] on link "⏎ Edit" at bounding box center [785, 56] width 96 height 21
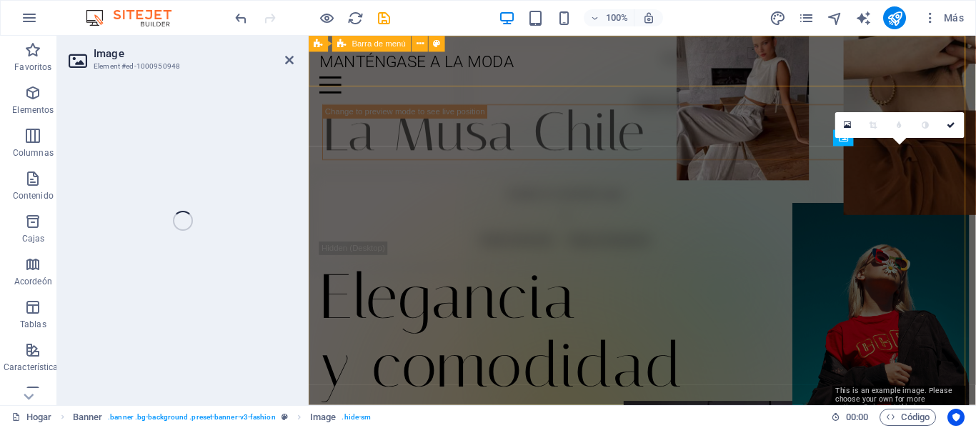
select select "px"
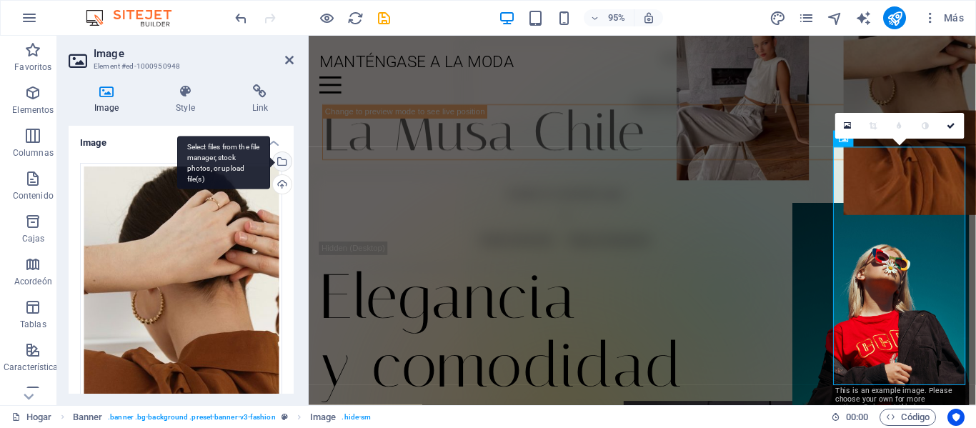
click at [270, 159] on div "Select files from the file manager, stock photos, or upload file(s)" at bounding box center [223, 163] width 93 height 54
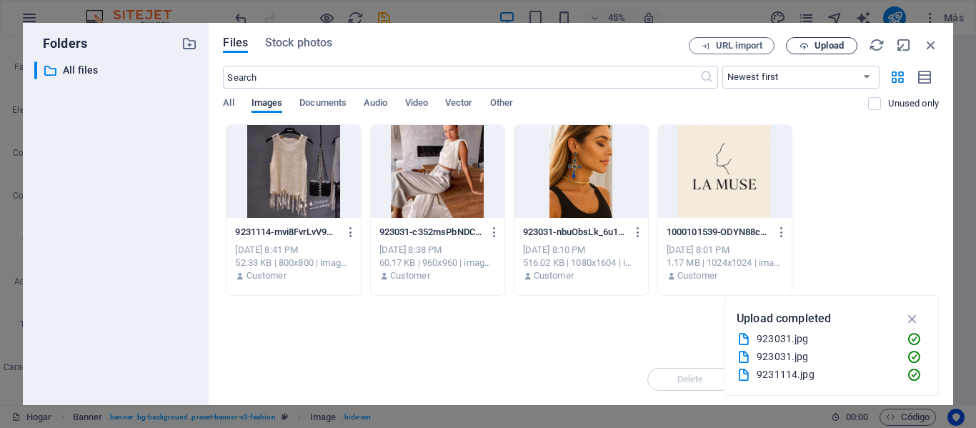
click at [817, 41] on span "Upload" at bounding box center [829, 45] width 29 height 9
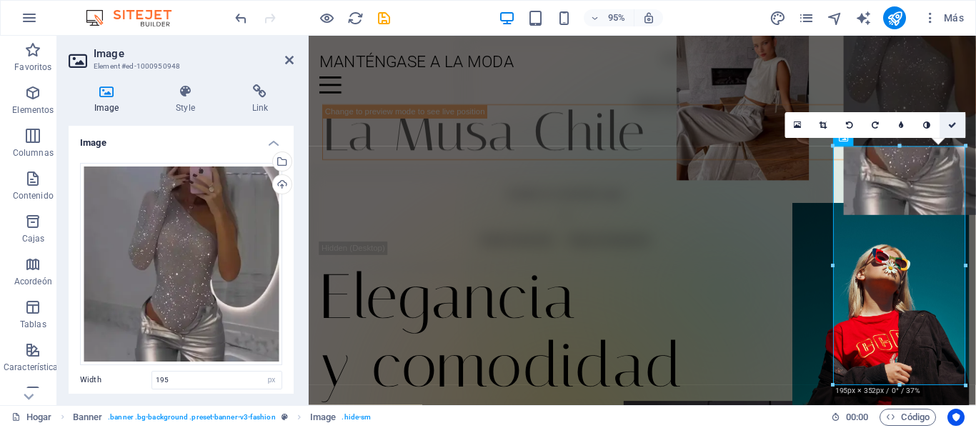
click at [952, 123] on icon at bounding box center [953, 125] width 9 height 8
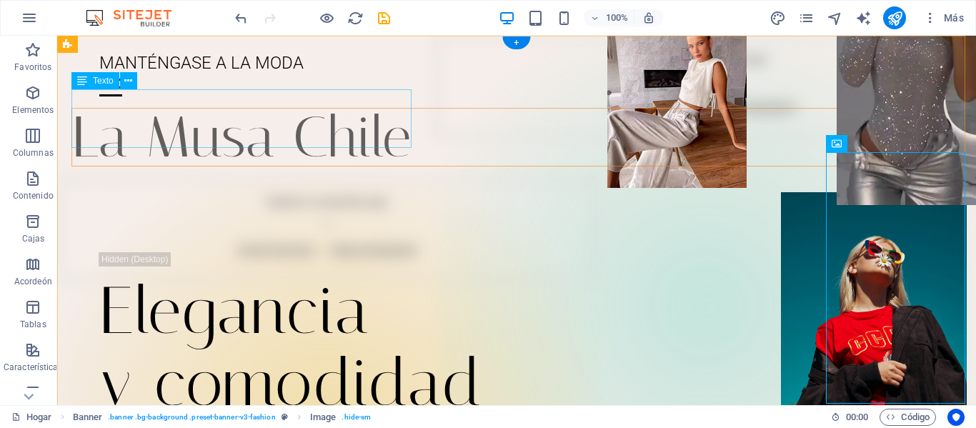
click at [264, 124] on div "La Musa Chile" at bounding box center [530, 137] width 919 height 59
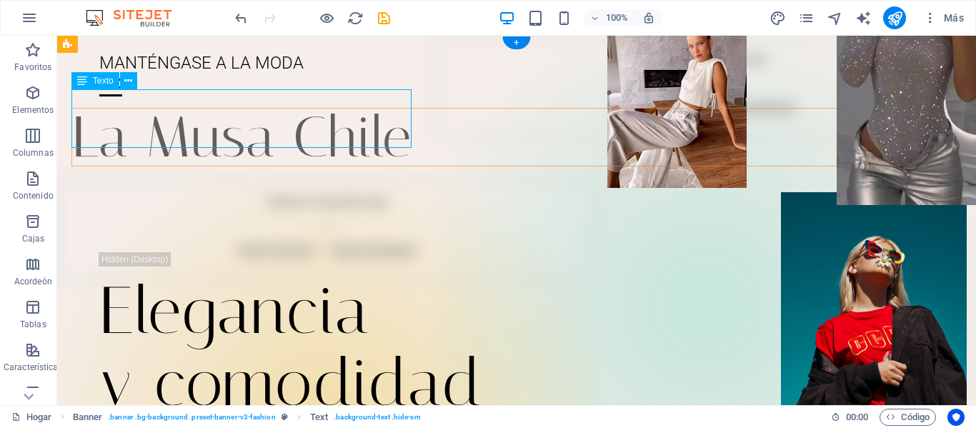
click at [269, 127] on div "La Musa Chile" at bounding box center [530, 137] width 919 height 59
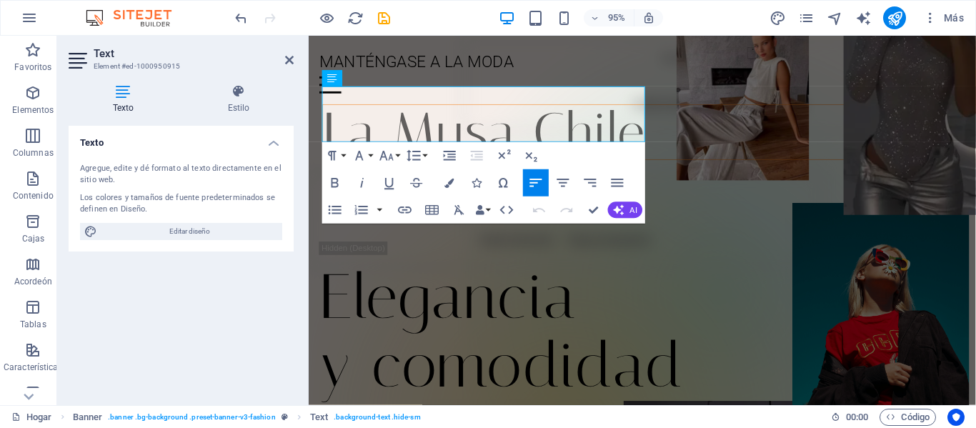
click at [524, 134] on p "La Musa Chile" at bounding box center [674, 137] width 701 height 57
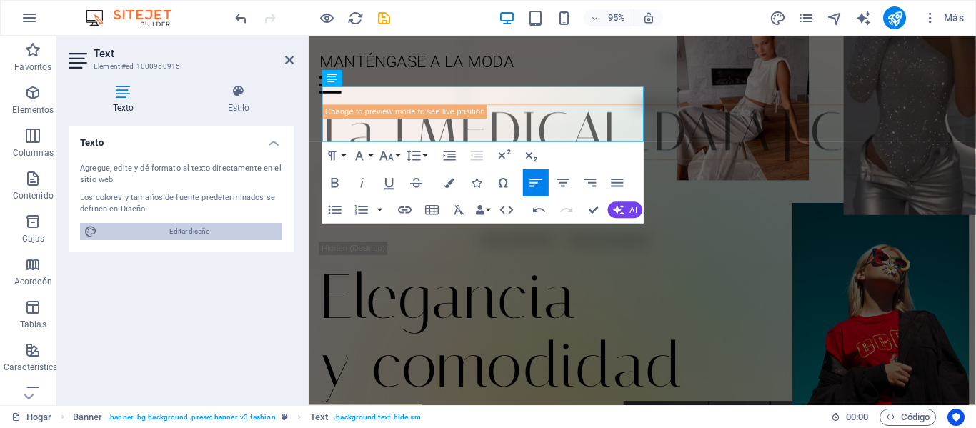
click at [247, 235] on span "Editar diseño" at bounding box center [189, 231] width 176 height 17
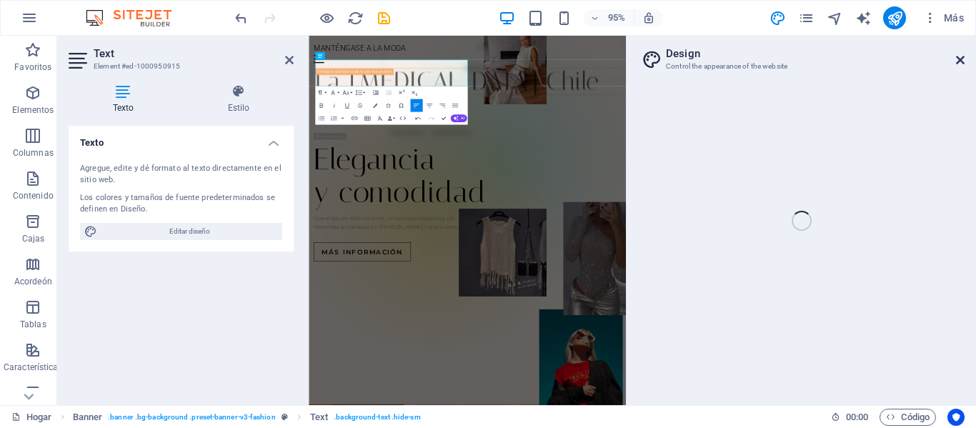
click at [961, 61] on icon at bounding box center [960, 59] width 9 height 11
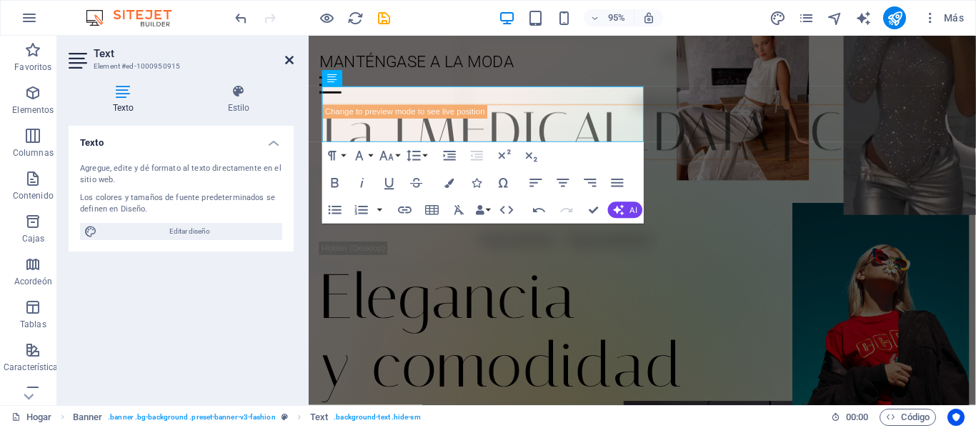
click at [287, 61] on icon at bounding box center [289, 59] width 9 height 11
click at [662, 212] on div "Elegancia y comodidad Lorem ipsum dolor sit amet, consectetur adipiscing elit. …" at bounding box center [660, 394] width 702 height 456
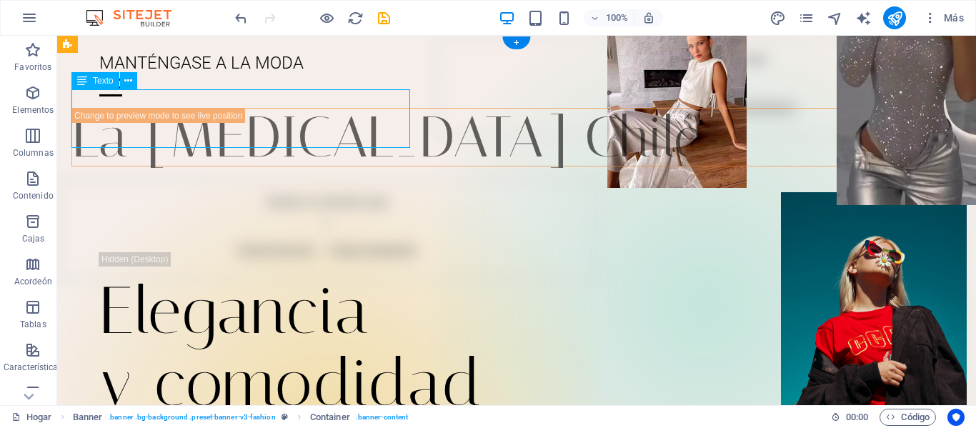
drag, startPoint x: 204, startPoint y: 122, endPoint x: 256, endPoint y: 136, distance: 54.1
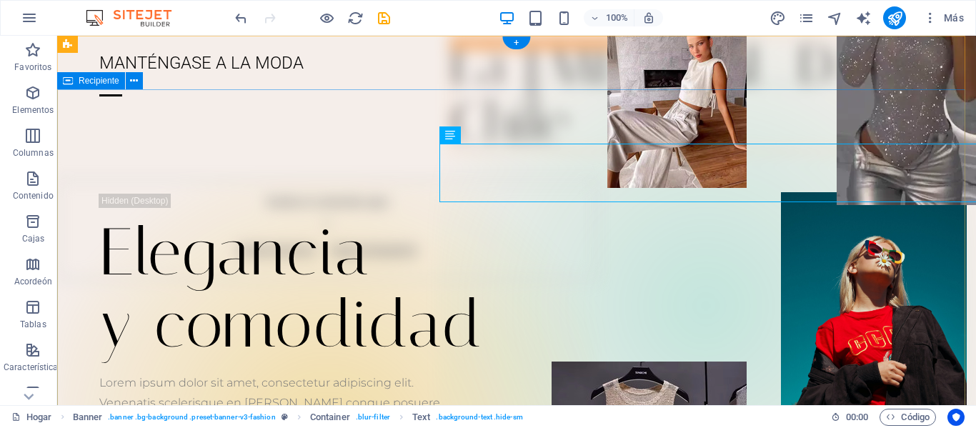
drag, startPoint x: 570, startPoint y: 162, endPoint x: 563, endPoint y: 100, distance: 62.5
click at [565, 108] on div "Elegancia y comodidad Lorem ipsum dolor sit amet, consectetur adipiscing elit. …" at bounding box center [516, 336] width 919 height 456
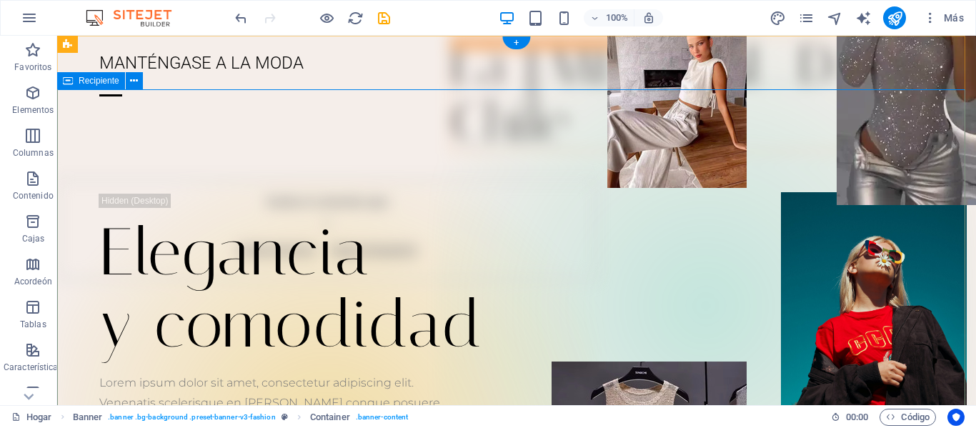
click at [279, 130] on div "Elegancia y comodidad Lorem ipsum dolor sit amet, consectetur adipiscing elit. …" at bounding box center [516, 336] width 919 height 456
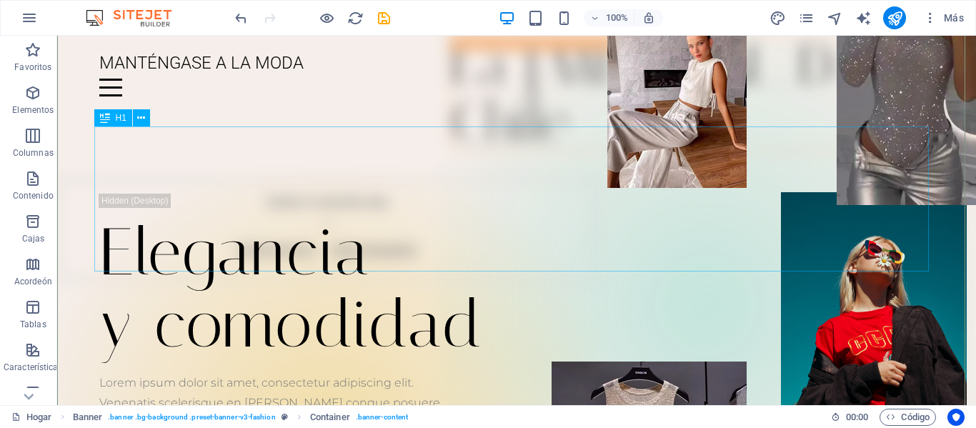
scroll to position [71, 0]
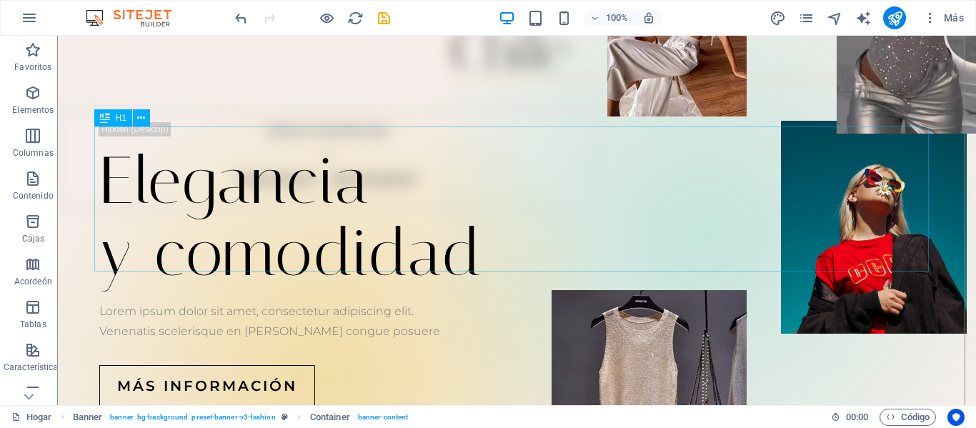
click at [500, 290] on div at bounding box center [516, 295] width 835 height 11
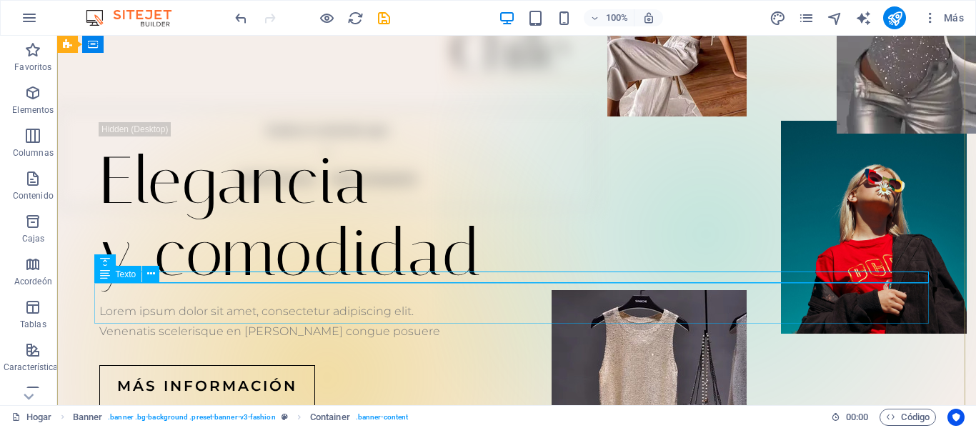
scroll to position [0, 0]
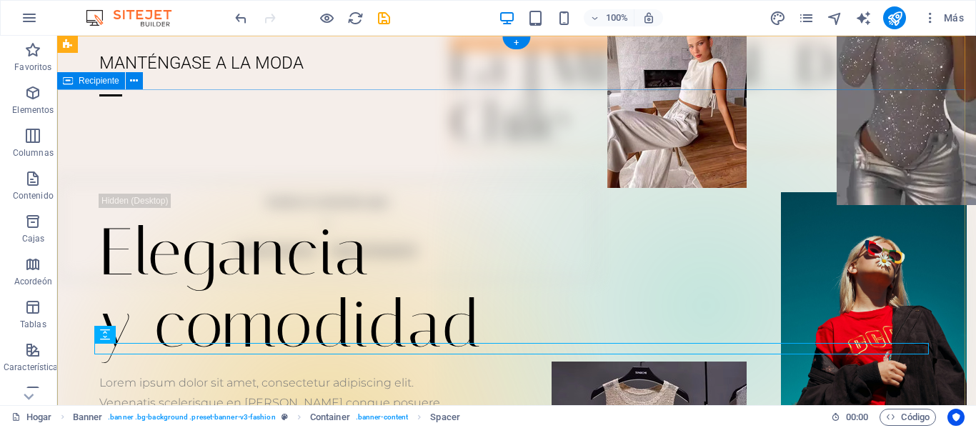
click at [369, 66] on div "MANTÉNGASE A LA MODA Menú Hogar Diario Eventos Asociaciones de marca Ubicación …" at bounding box center [516, 72] width 919 height 72
drag, startPoint x: 369, startPoint y: 66, endPoint x: 242, endPoint y: 274, distance: 243.1
click at [369, 67] on div "MANTÉNGASE A LA MODA Menú Hogar Diario Eventos Asociaciones de marca Ubicación …" at bounding box center [516, 72] width 919 height 72
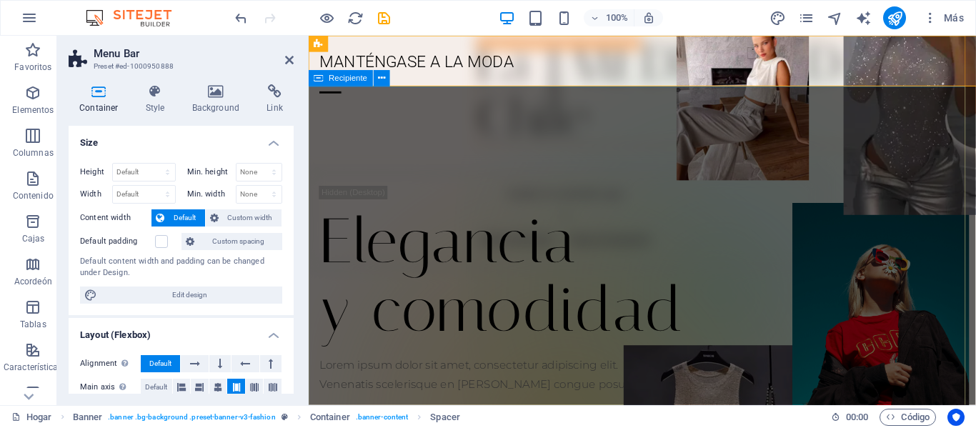
click at [494, 274] on div "Elegancia y comodidad" at bounding box center [660, 289] width 680 height 144
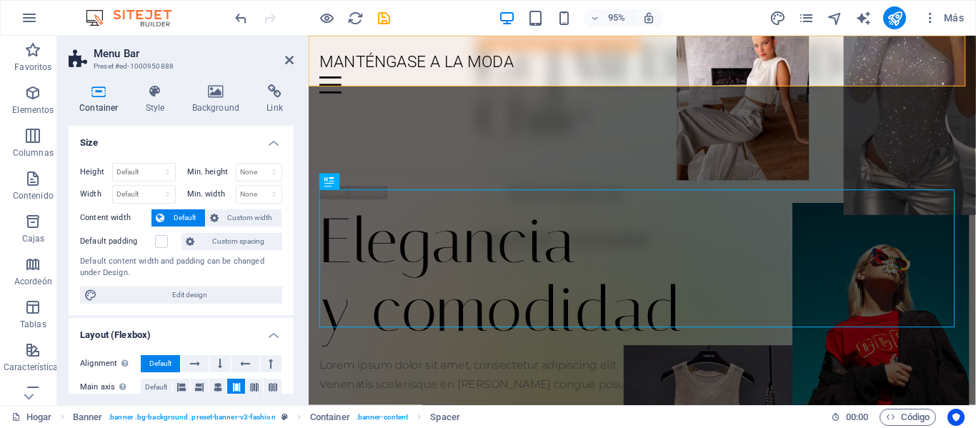
click at [539, 59] on div "MANTÉNGASE A LA MODA" at bounding box center [660, 62] width 680 height 31
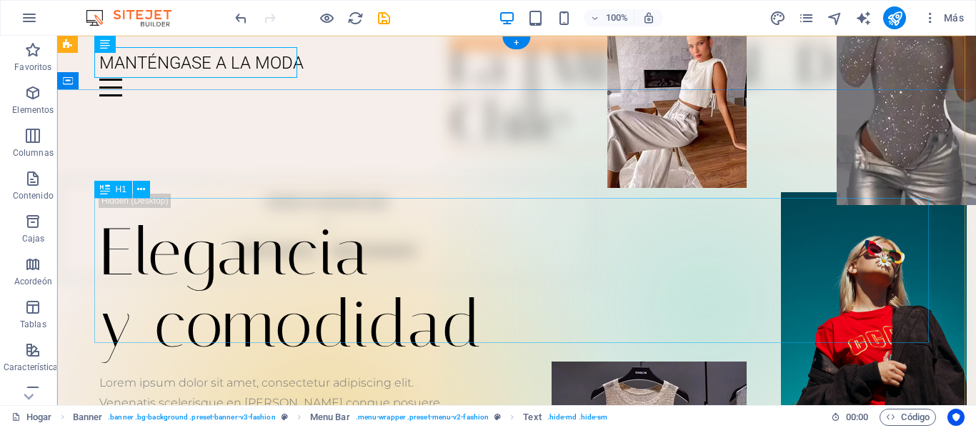
click at [468, 231] on div "Elegancia y comodidad" at bounding box center [516, 289] width 835 height 144
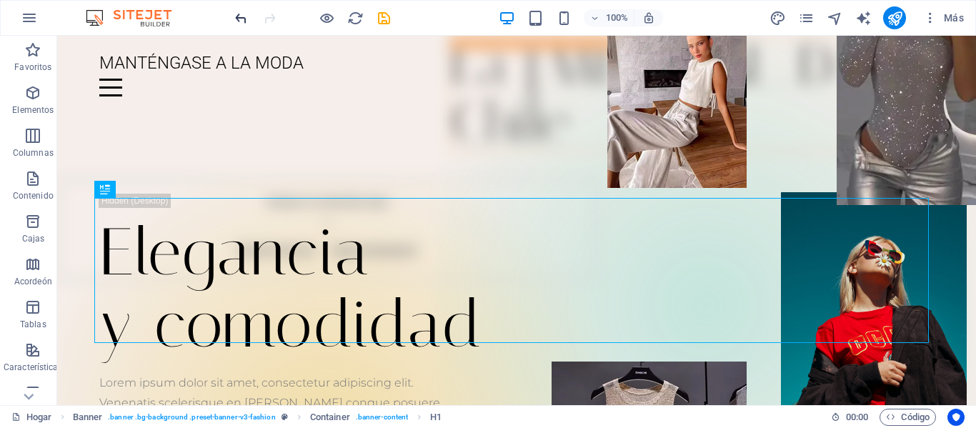
click at [244, 23] on icon "deshacer" at bounding box center [241, 18] width 16 height 16
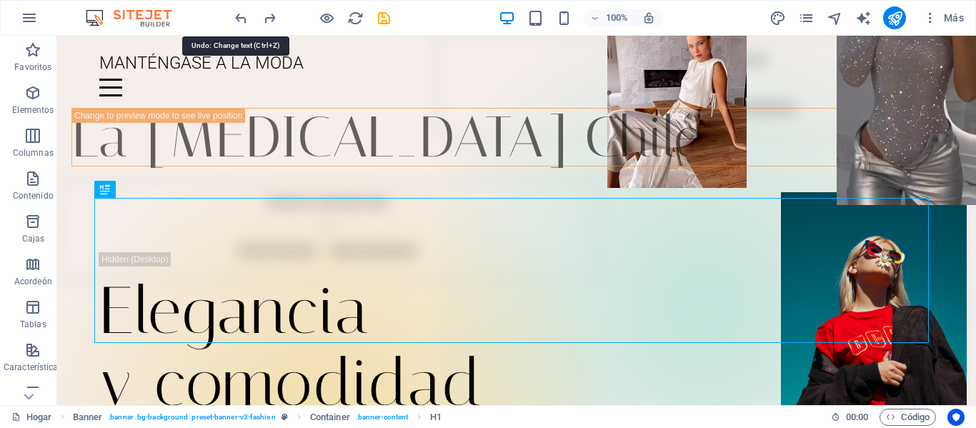
click at [517, 124] on div "Suelta el contenido aquí o Añadir elementos Pegar portapapeles" at bounding box center [706, 86] width 540 height 101
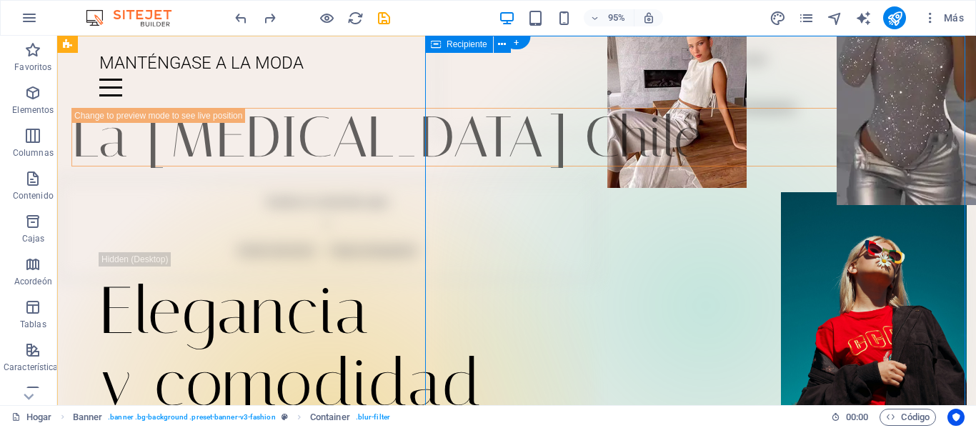
drag, startPoint x: 173, startPoint y: 123, endPoint x: 482, endPoint y: 100, distance: 309.5
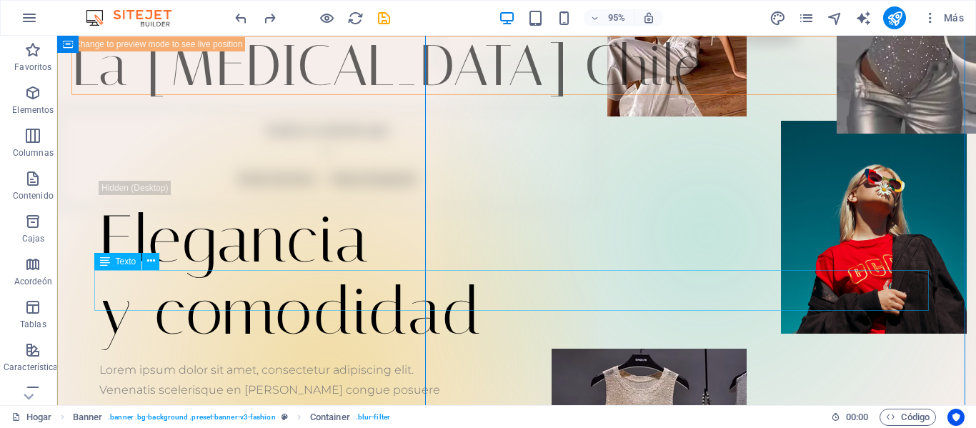
scroll to position [143, 0]
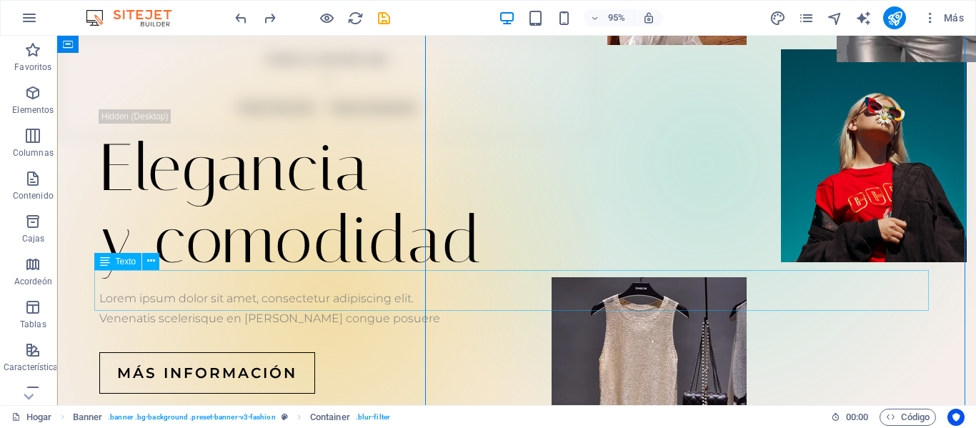
click at [294, 292] on div "Lorem ipsum dolor sit amet, consectetur adipiscing elit. Venenatis scelerisque …" at bounding box center [516, 309] width 835 height 41
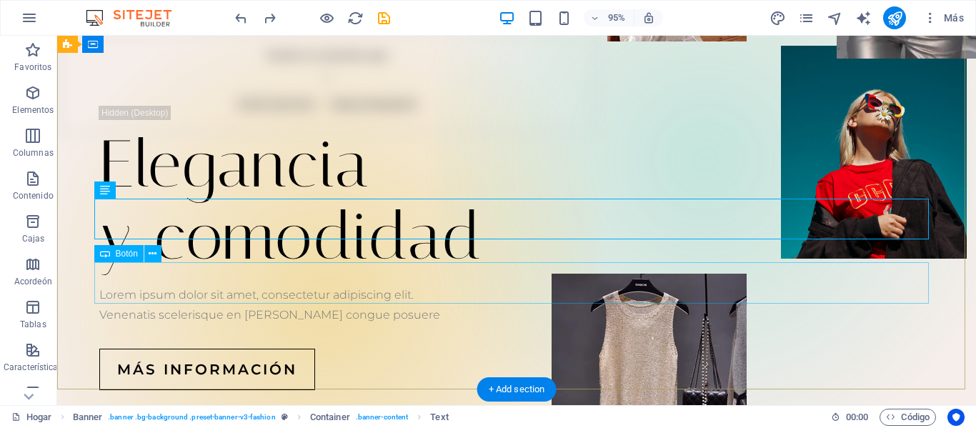
scroll to position [214, 0]
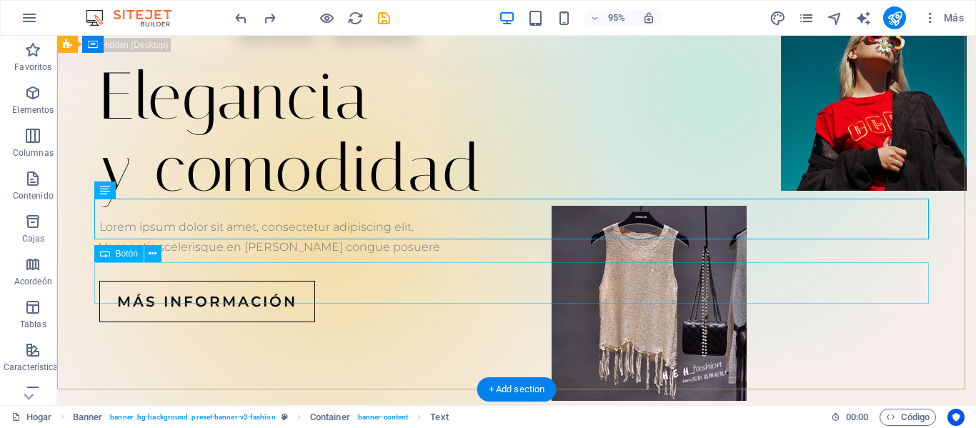
click at [237, 281] on div "Más información" at bounding box center [516, 301] width 835 height 41
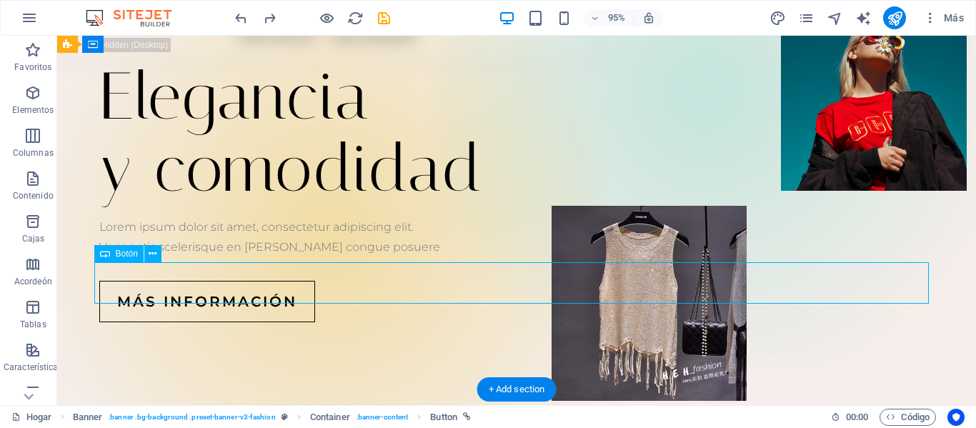
click at [237, 281] on div "Más información" at bounding box center [516, 301] width 835 height 41
click at [515, 386] on div "+ Add section" at bounding box center [516, 389] width 79 height 24
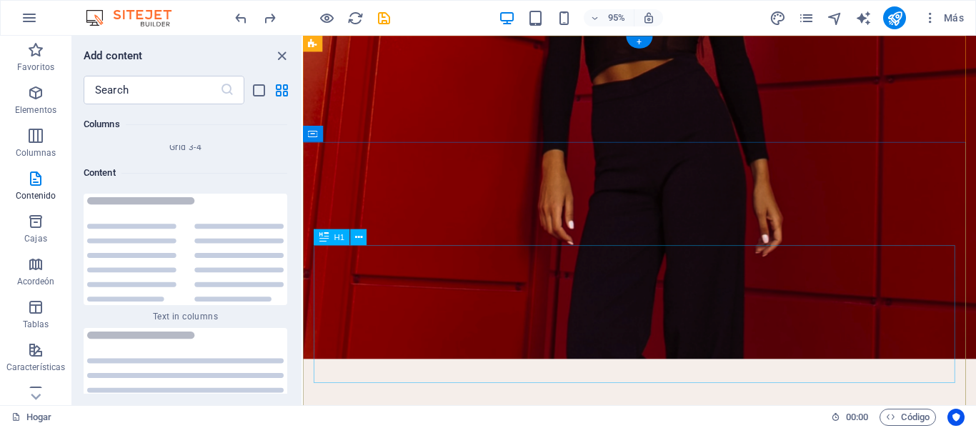
scroll to position [0, 0]
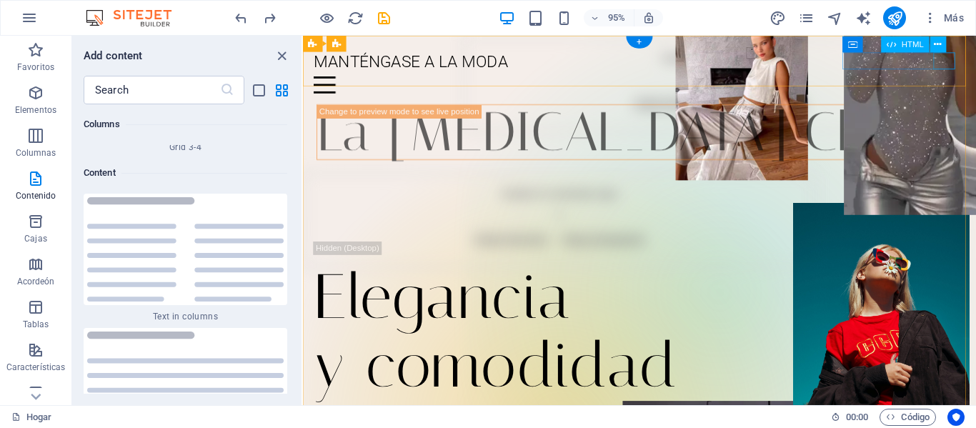
click at [975, 79] on div "Menú" at bounding box center [657, 88] width 686 height 18
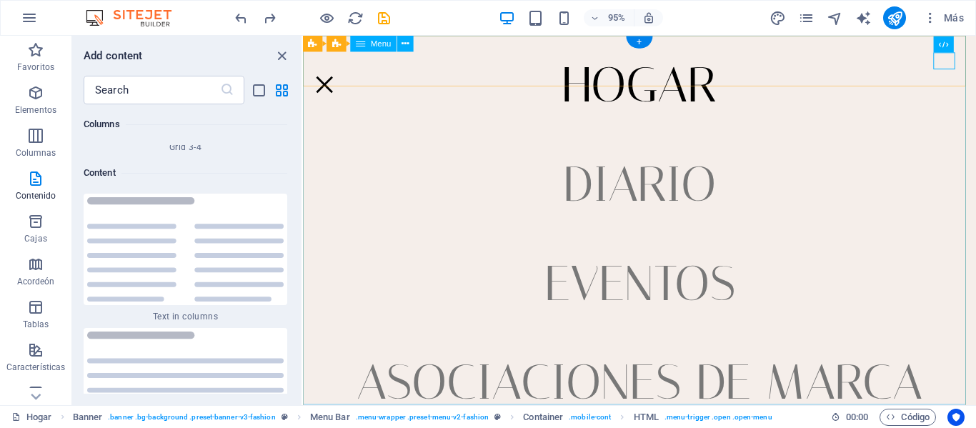
click at [683, 92] on nav "Hogar Diario Eventos Asociaciones de marca Ubicación Contacto" at bounding box center [657, 230] width 709 height 389
click at [649, 96] on nav "Hogar Diario Eventos Asociaciones de marca Ubicación Contacto" at bounding box center [657, 230] width 709 height 389
click at [663, 96] on nav "Hogar Diario Eventos Asociaciones de marca Ubicación Contacto" at bounding box center [657, 230] width 709 height 389
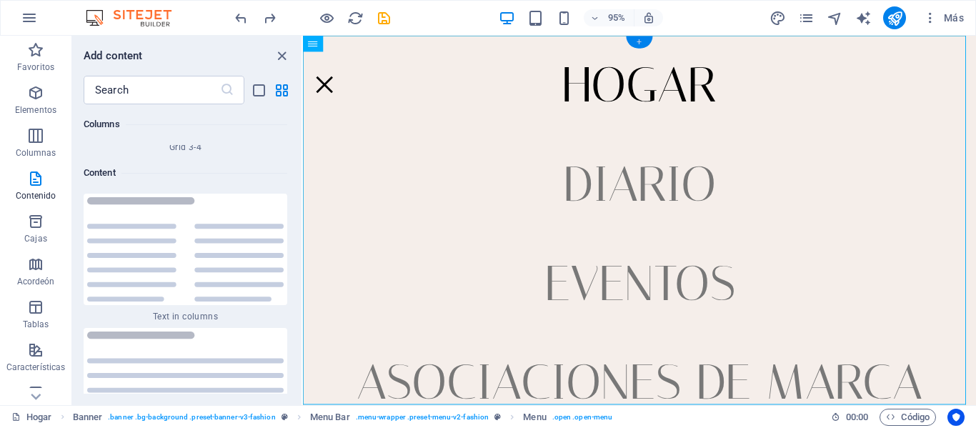
click at [639, 42] on div "+" at bounding box center [639, 42] width 26 height 12
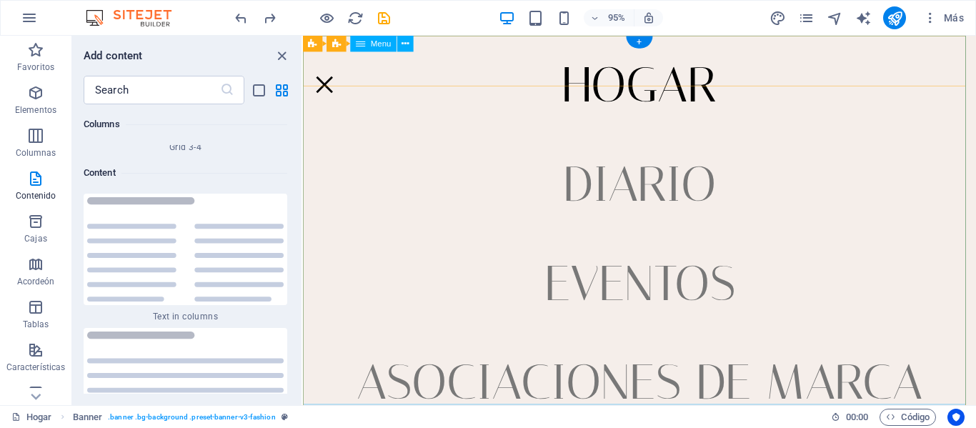
click at [665, 91] on nav "Hogar Diario Eventos Asociaciones de marca Ubicación Contacto" at bounding box center [657, 230] width 709 height 389
click at [667, 96] on nav "Hogar Diario Eventos Asociaciones de marca Ubicación Contacto" at bounding box center [657, 230] width 709 height 389
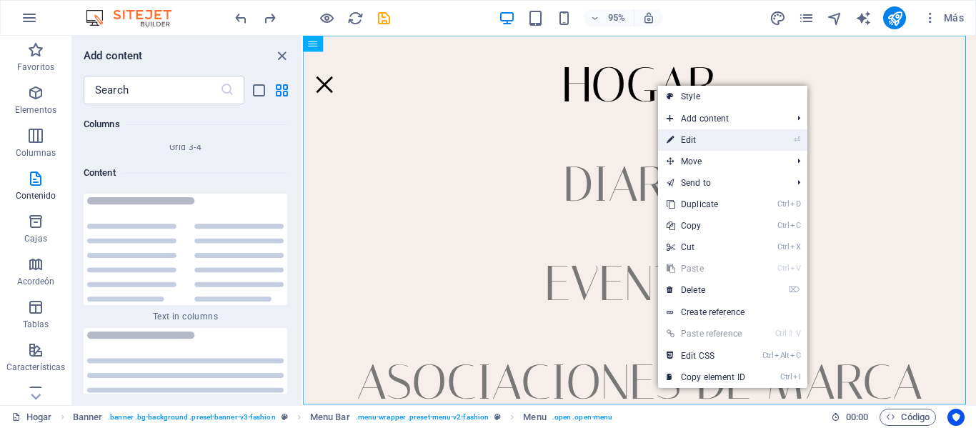
click at [706, 144] on link "⏎ Edit" at bounding box center [706, 139] width 96 height 21
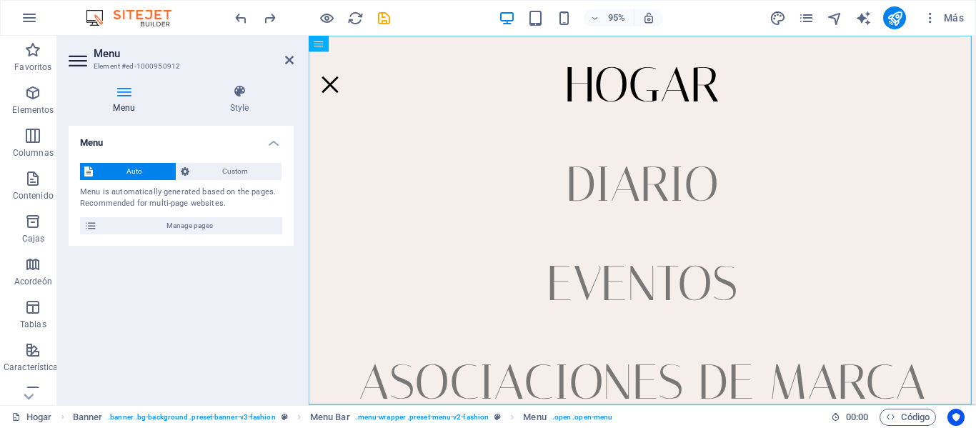
click at [141, 174] on span "Auto" at bounding box center [134, 171] width 74 height 17
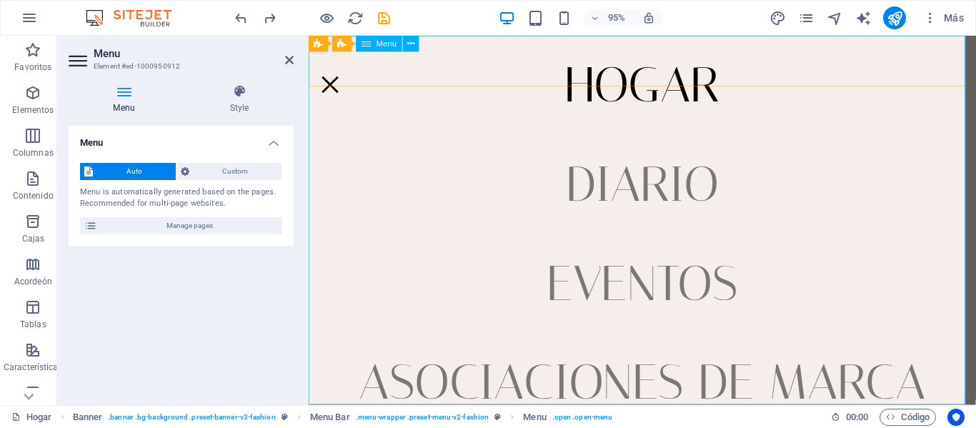
click at [690, 92] on nav "Hogar Diario Eventos Asociaciones de marca Ubicación Contacto" at bounding box center [660, 230] width 702 height 389
click at [603, 81] on nav "Hogar Diario Eventos Asociaciones de marca Ubicación Contacto" at bounding box center [660, 230] width 702 height 389
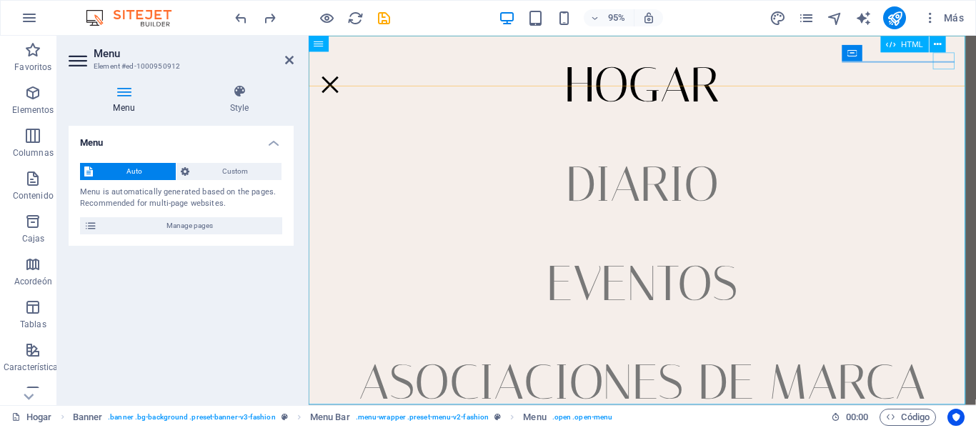
drag, startPoint x: 977, startPoint y: 65, endPoint x: 1193, endPoint y: 64, distance: 216.5
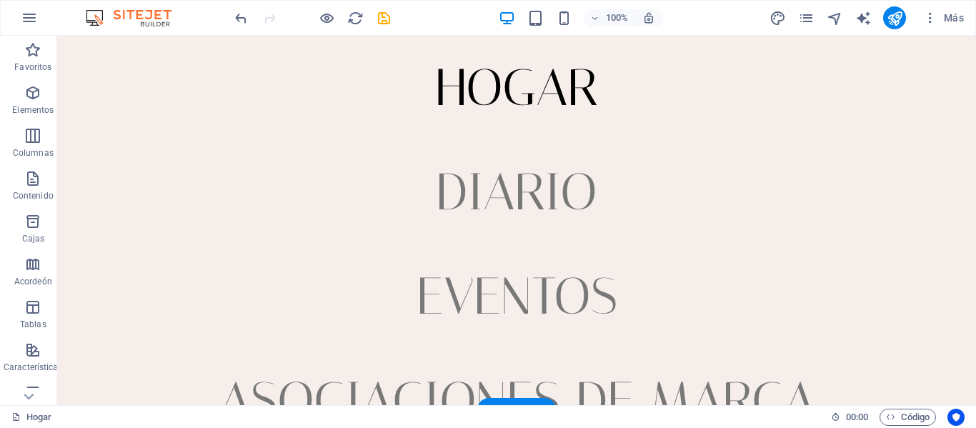
click at [492, 83] on nav "Hogar Diario Eventos Asociaciones de marca Ubicación Contacto" at bounding box center [516, 220] width 919 height 369
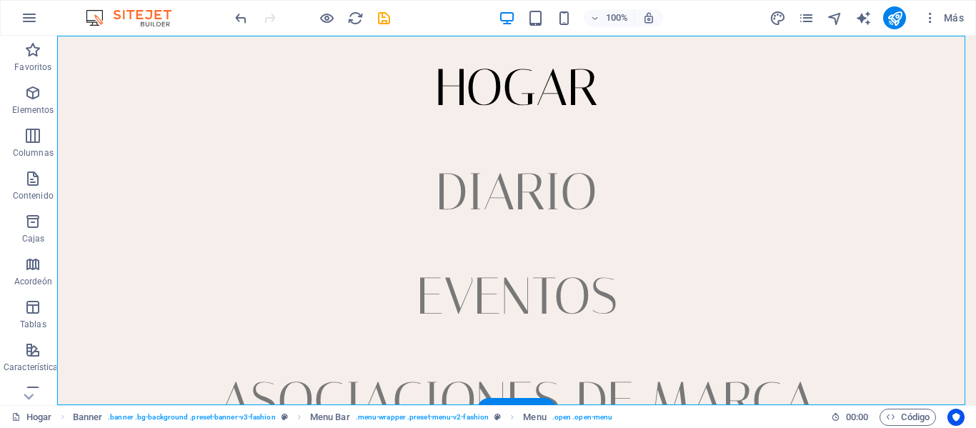
click at [499, 96] on nav "Hogar Diario Eventos Asociaciones de marca Ubicación Contacto" at bounding box center [516, 220] width 919 height 369
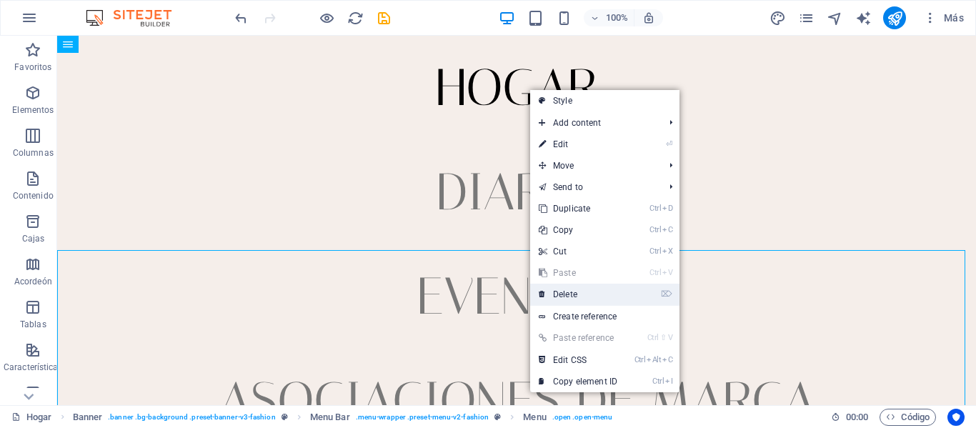
click at [556, 289] on link "⌦ Delete" at bounding box center [578, 294] width 96 height 21
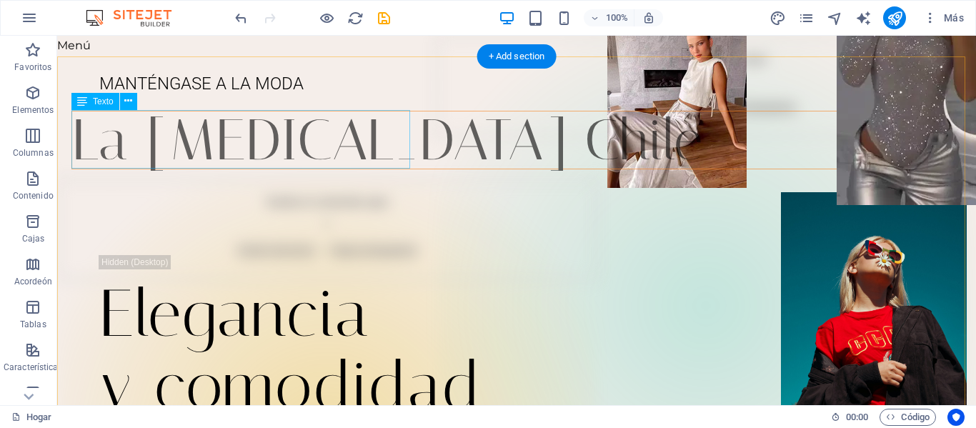
drag, startPoint x: 136, startPoint y: 123, endPoint x: 184, endPoint y: 132, distance: 49.5
click at [184, 132] on div "La [MEDICAL_DATA] Chile" at bounding box center [530, 140] width 919 height 59
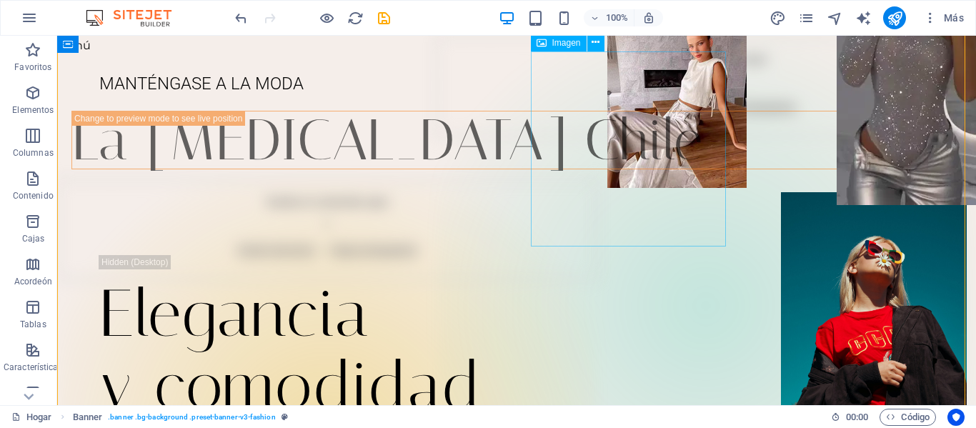
scroll to position [214, 0]
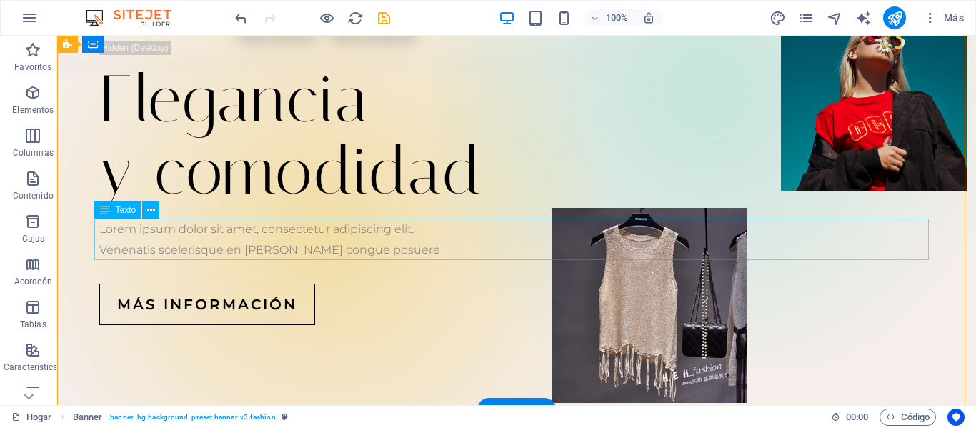
click at [272, 244] on div "Lorem ipsum dolor sit amet, consectetur adipiscing elit. Venenatis scelerisque …" at bounding box center [516, 239] width 835 height 41
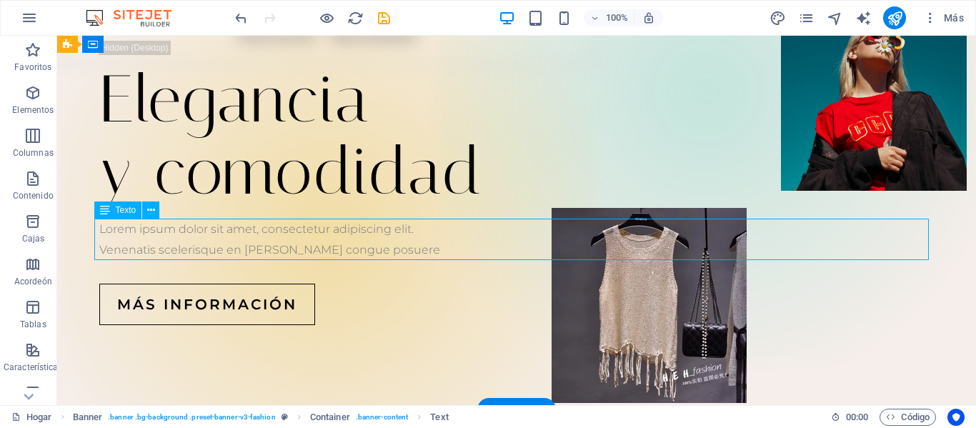
click at [272, 244] on div "Lorem ipsum dolor sit amet, consectetur adipiscing elit. Venenatis scelerisque …" at bounding box center [516, 239] width 835 height 41
click at [273, 243] on div "Lorem ipsum dolor sit amet, consectetur adipiscing elit. Venenatis scelerisque …" at bounding box center [516, 239] width 835 height 41
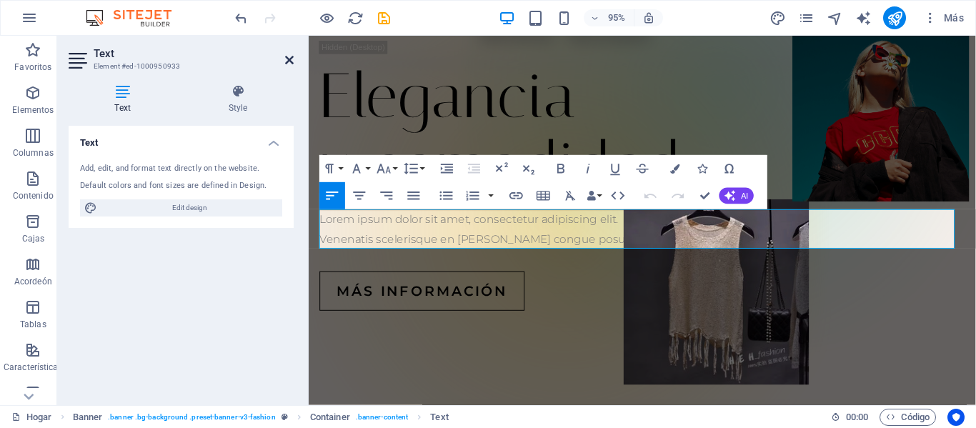
drag, startPoint x: 289, startPoint y: 56, endPoint x: 231, endPoint y: 33, distance: 62.5
click at [289, 56] on icon at bounding box center [289, 59] width 9 height 11
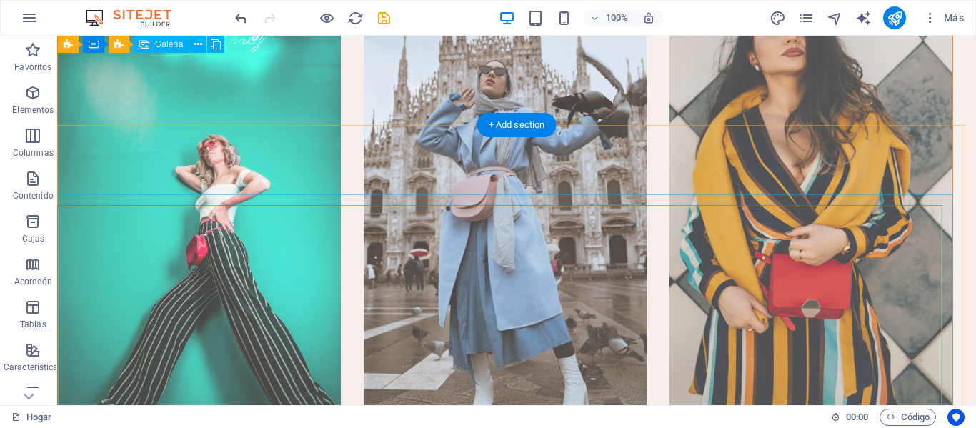
scroll to position [0, 0]
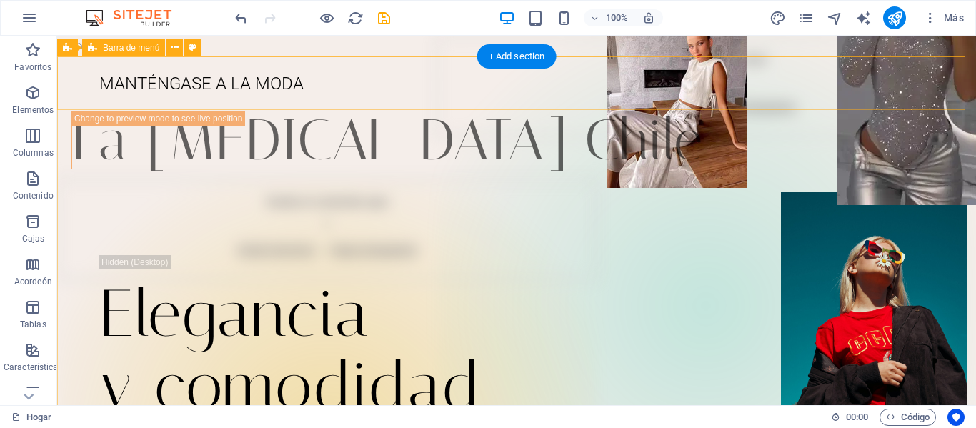
click at [918, 62] on div "MANTÉNGASE A LA MODA" at bounding box center [516, 83] width 919 height 54
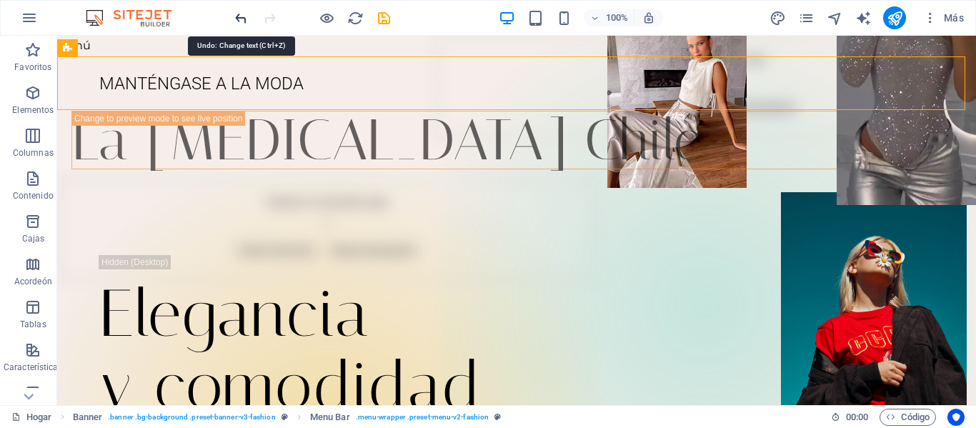
click at [240, 17] on icon "deshacer" at bounding box center [241, 18] width 16 height 16
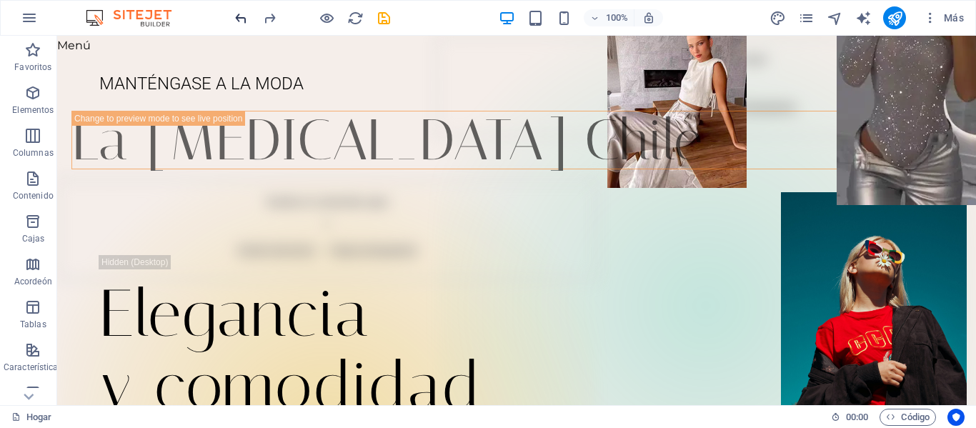
click at [239, 21] on icon "deshacer" at bounding box center [241, 18] width 16 height 16
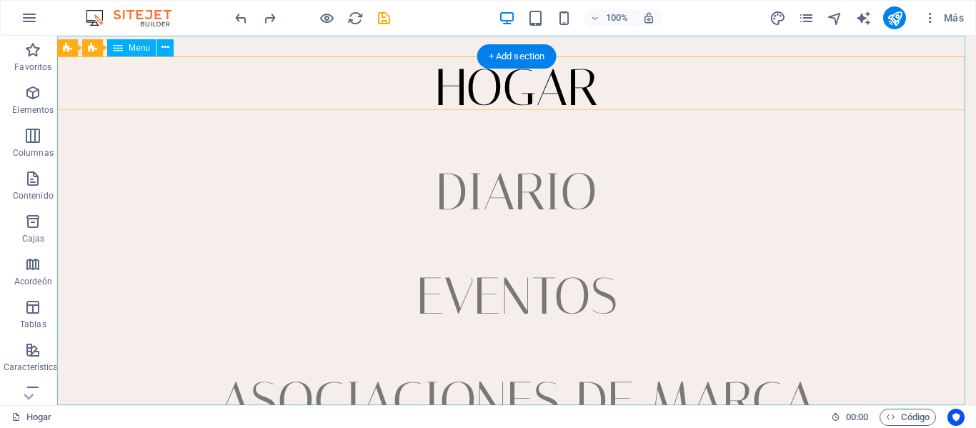
click at [517, 98] on nav "Hogar Diario Eventos Asociaciones de marca Ubicación Contacto" at bounding box center [516, 220] width 919 height 369
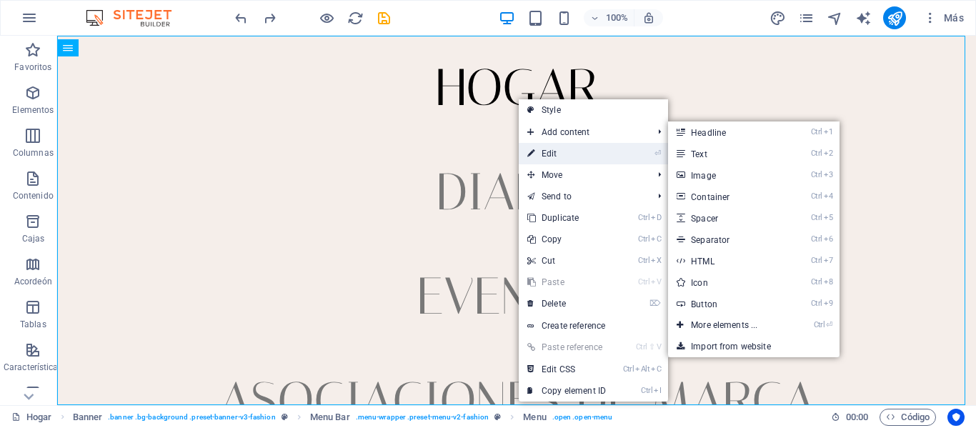
click at [557, 154] on link "⏎ Edit" at bounding box center [567, 153] width 96 height 21
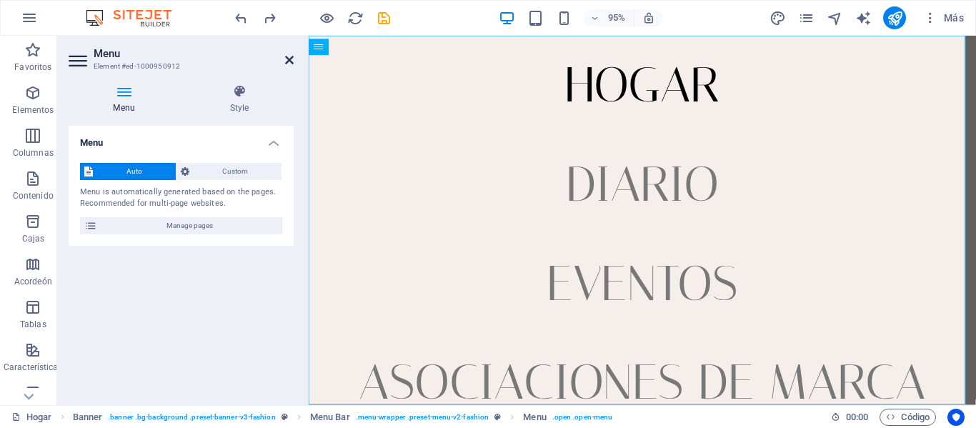
drag, startPoint x: 233, startPoint y: 25, endPoint x: 290, endPoint y: 61, distance: 67.4
click at [290, 61] on icon at bounding box center [289, 59] width 9 height 11
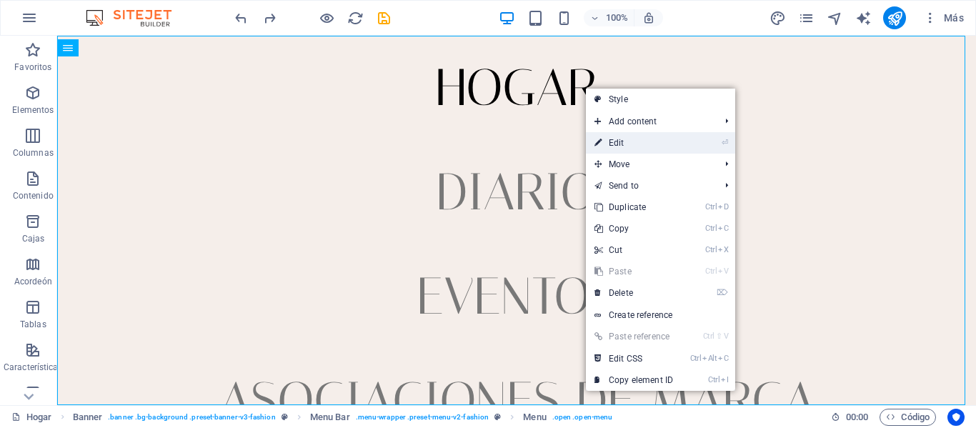
click at [725, 145] on icon "⏎" at bounding box center [725, 142] width 6 height 9
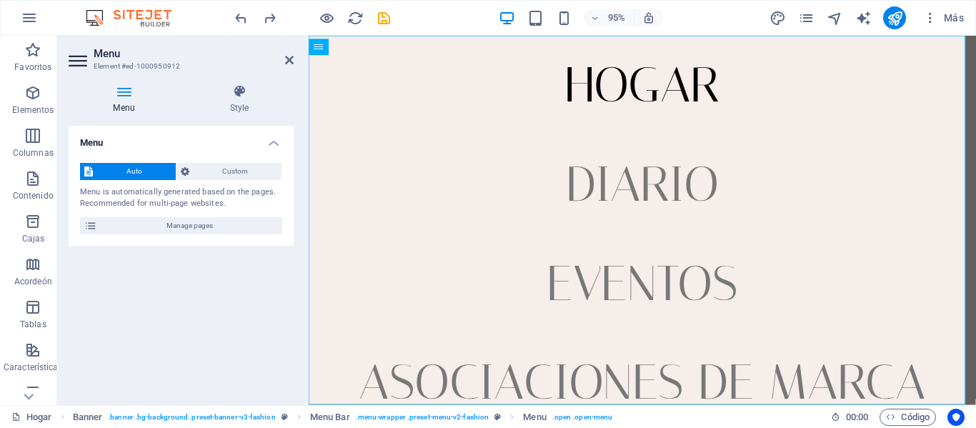
click at [131, 106] on h4 "Menu" at bounding box center [127, 99] width 116 height 30
click at [124, 94] on icon at bounding box center [124, 91] width 111 height 14
click at [245, 174] on span "Custom" at bounding box center [236, 171] width 84 height 17
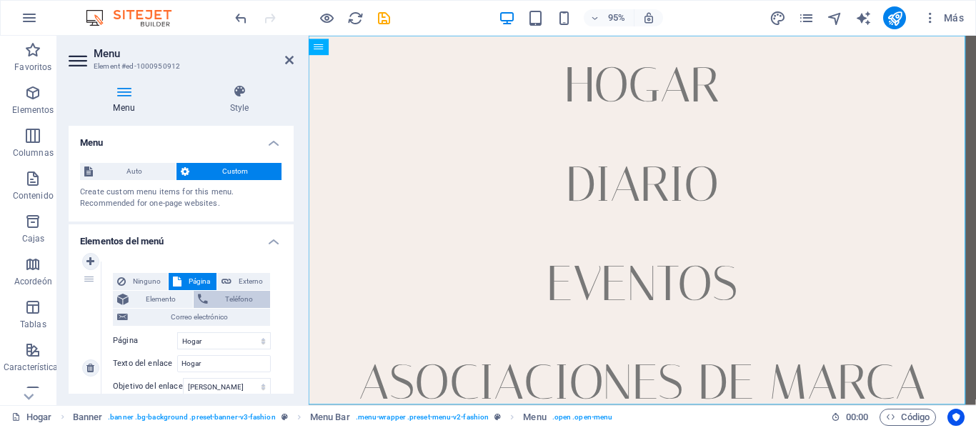
scroll to position [71, 0]
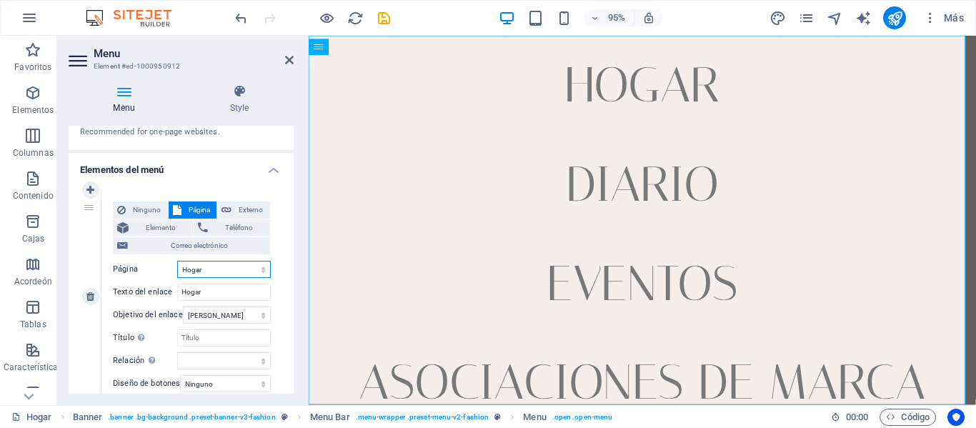
click at [258, 271] on select "Hogar Diario Eventos Asociaciones de marca Ubicación Contacto Aviso legal Priva…" at bounding box center [224, 269] width 94 height 17
click at [276, 257] on div "Ninguno Página Externo Elemento Teléfono Correo electrónico Página Hogar Diario…" at bounding box center [191, 297] width 181 height 214
click at [240, 293] on input "Hogar" at bounding box center [224, 292] width 94 height 17
type input "H"
select select
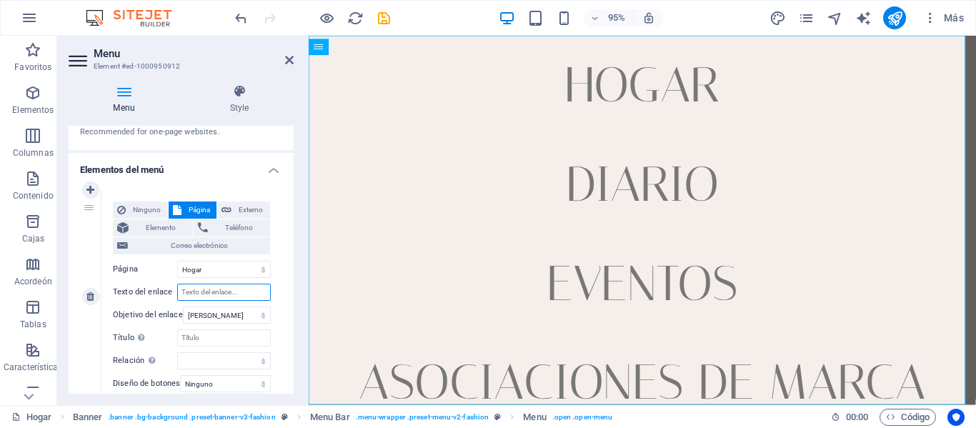
select select
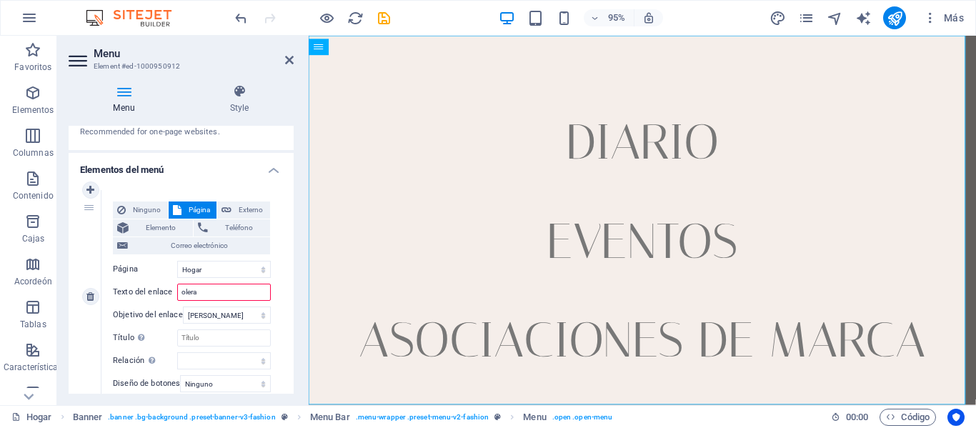
type input "oleras"
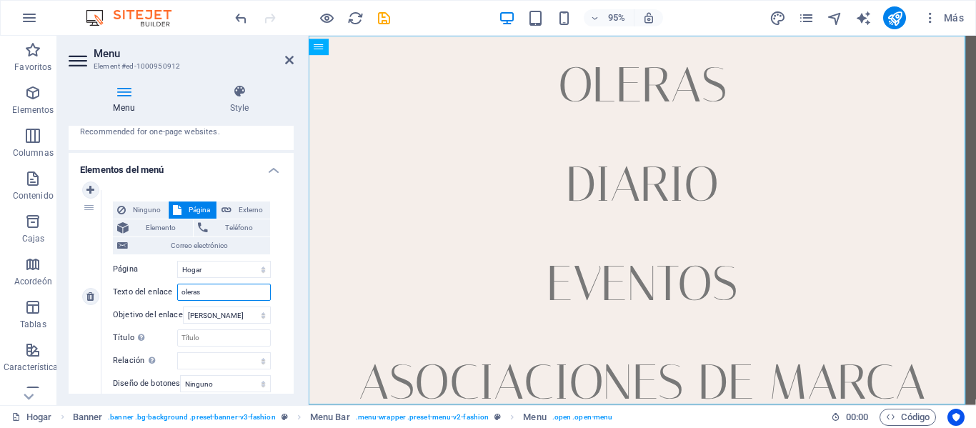
select select
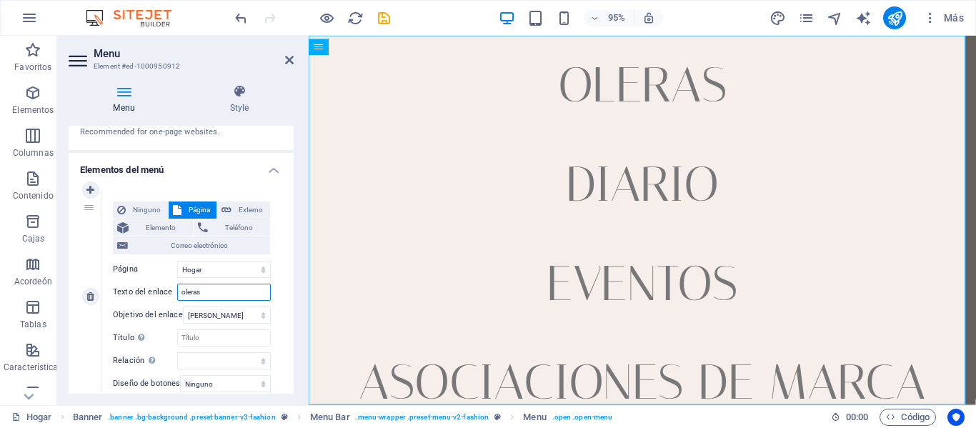
select select
type input "o"
select select
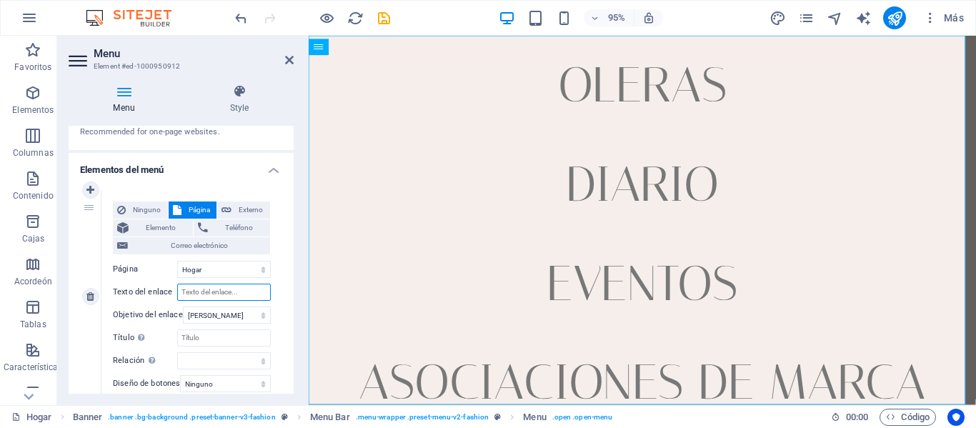
select select
type input "[PERSON_NAME]"
select select
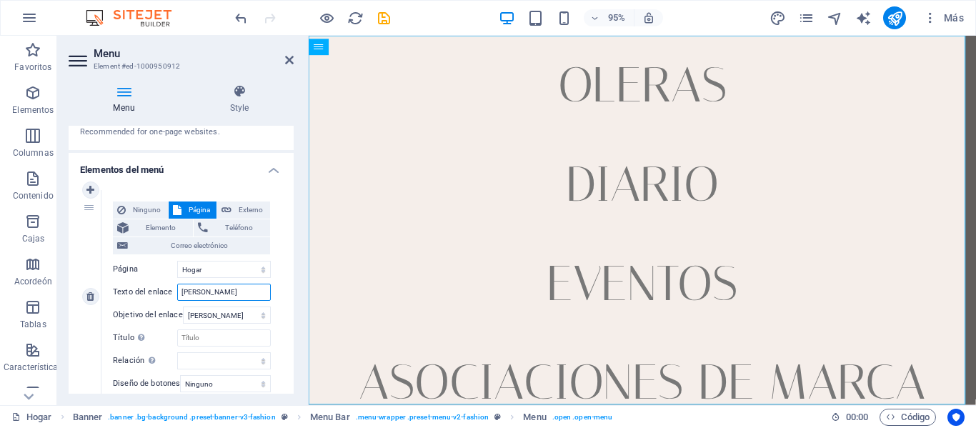
select select
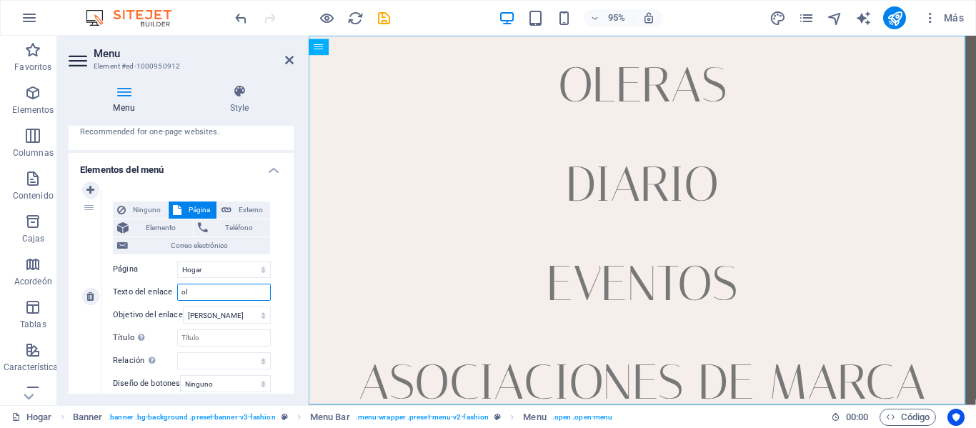
type input "o"
type input "pol"
select select
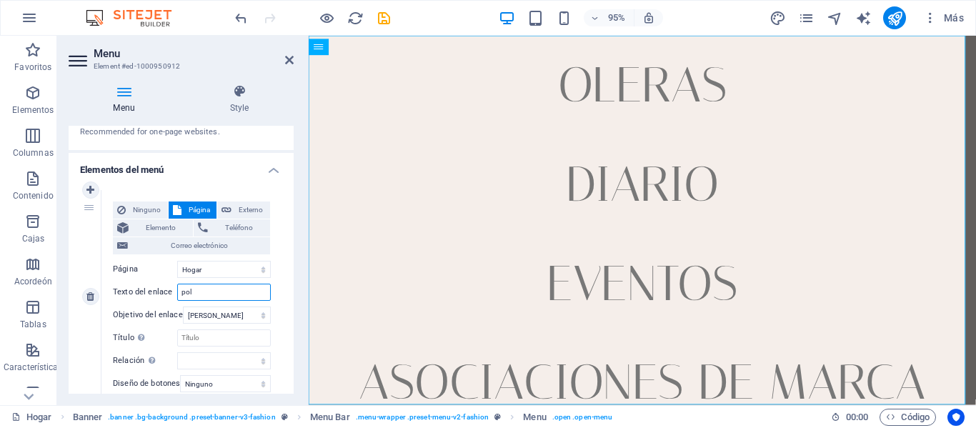
select select
type input "poleras"
select select
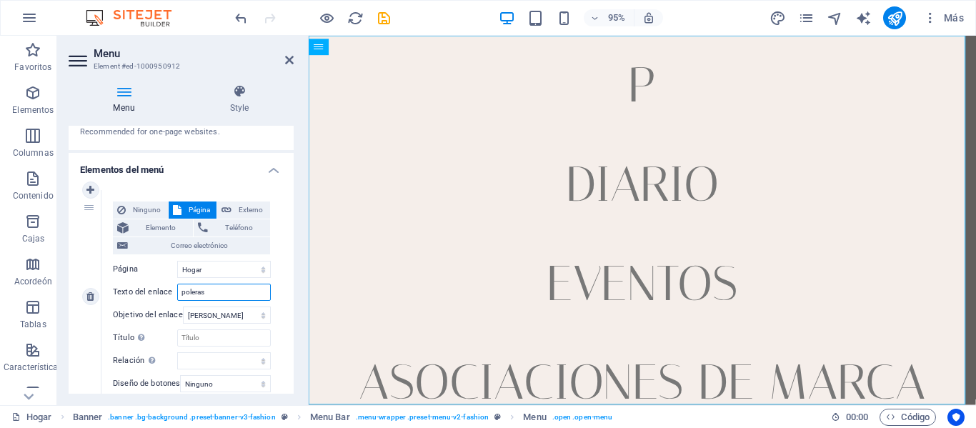
select select
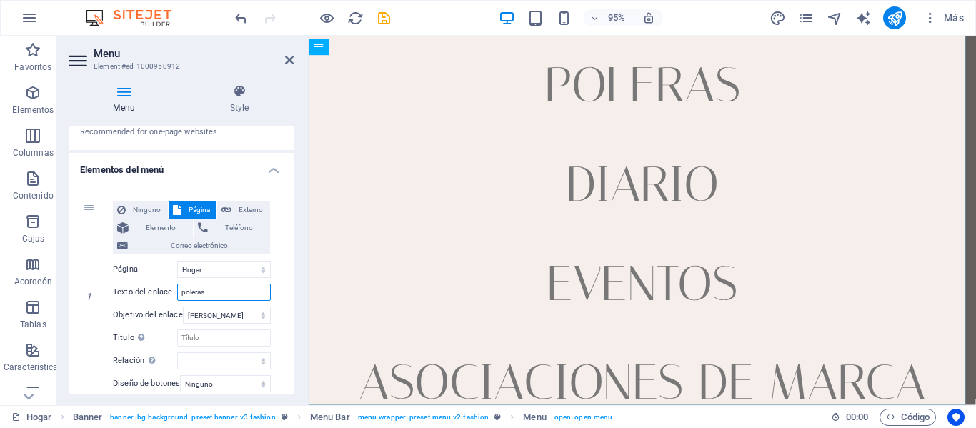
type input "poleras"
click at [291, 60] on icon at bounding box center [289, 59] width 9 height 11
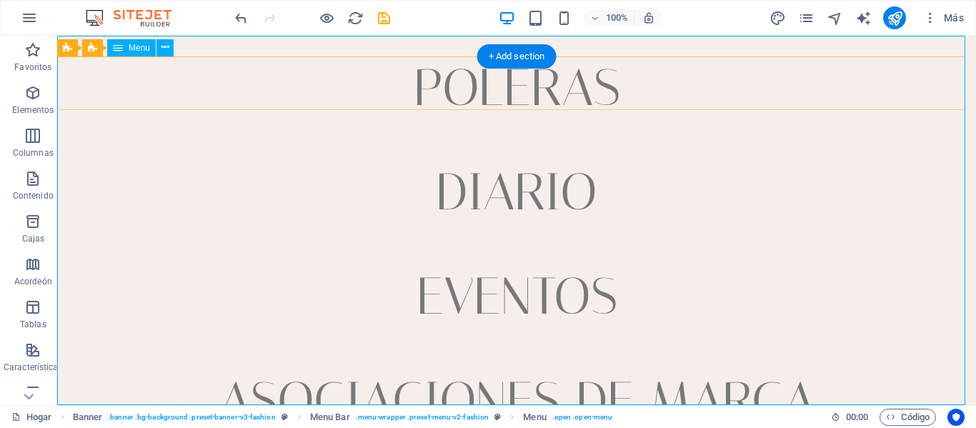
click at [551, 190] on nav "poleras Diario Eventos Asociaciones de marca Ubicación Contacto" at bounding box center [516, 220] width 919 height 369
click at [515, 185] on nav "poleras Diario Eventos Asociaciones de marca Ubicación Contacto" at bounding box center [516, 220] width 919 height 369
click at [514, 185] on nav "poleras Diario Eventos Asociaciones de marca Ubicación Contacto" at bounding box center [516, 220] width 919 height 369
select select
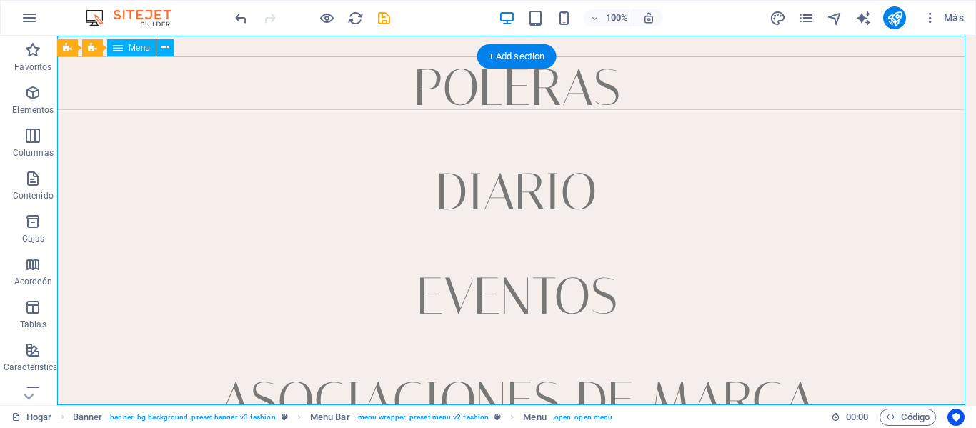
select select "1"
select select
select select "2"
select select
select select "3"
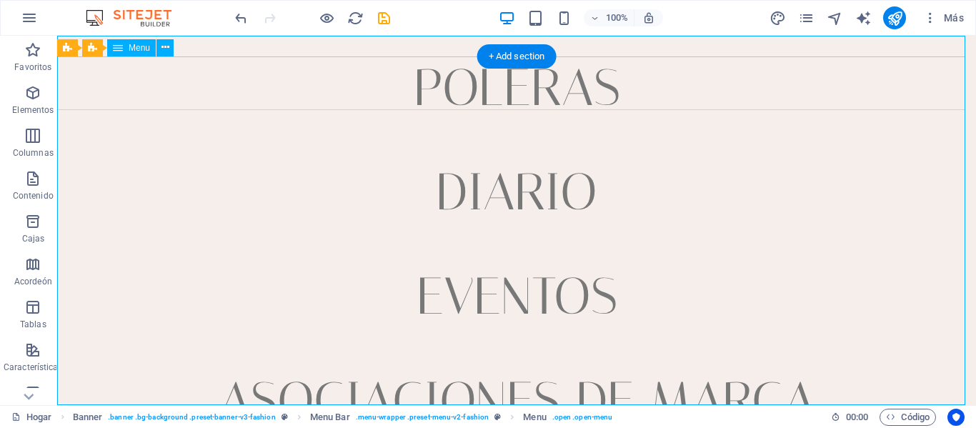
select select
select select "4"
select select
select select "5"
select select
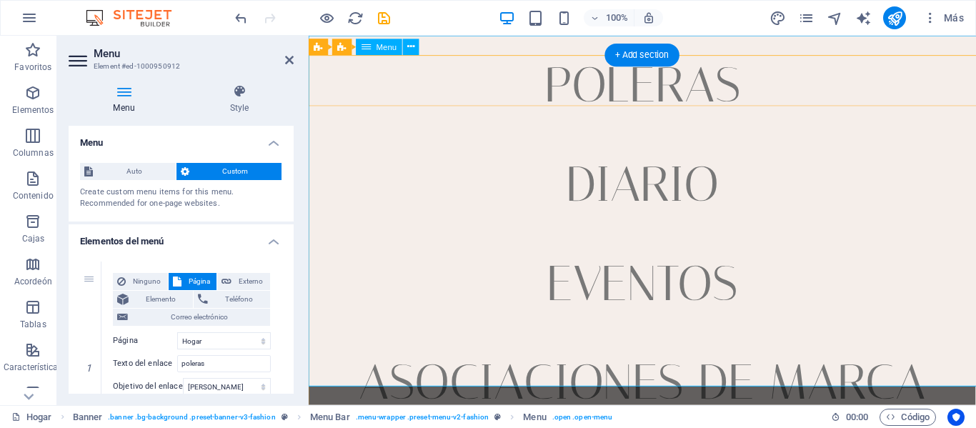
click at [526, 192] on nav "poleras Diario Eventos Asociaciones de marca Ubicación Contacto" at bounding box center [660, 230] width 702 height 389
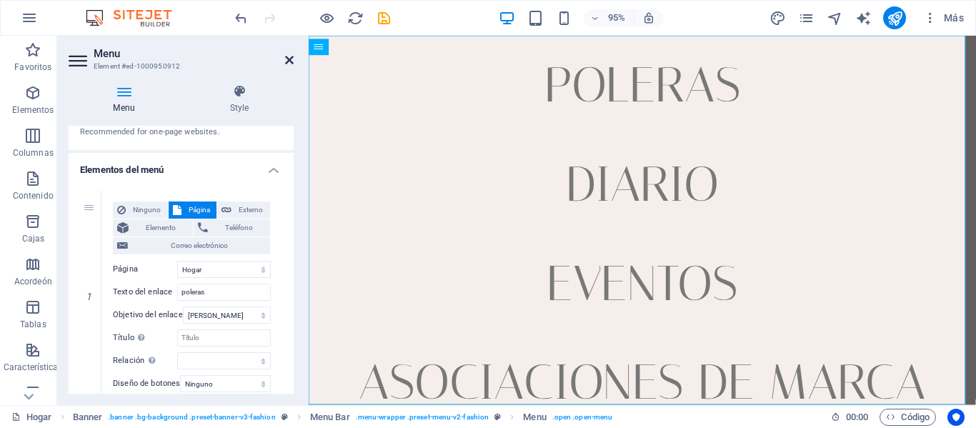
drag, startPoint x: 573, startPoint y: 151, endPoint x: 291, endPoint y: 59, distance: 297.1
click at [291, 59] on icon at bounding box center [289, 59] width 9 height 11
click at [882, 187] on nav "poleras Diario Eventos Asociaciones de marca Ubicación Contacto" at bounding box center [660, 230] width 702 height 389
select select
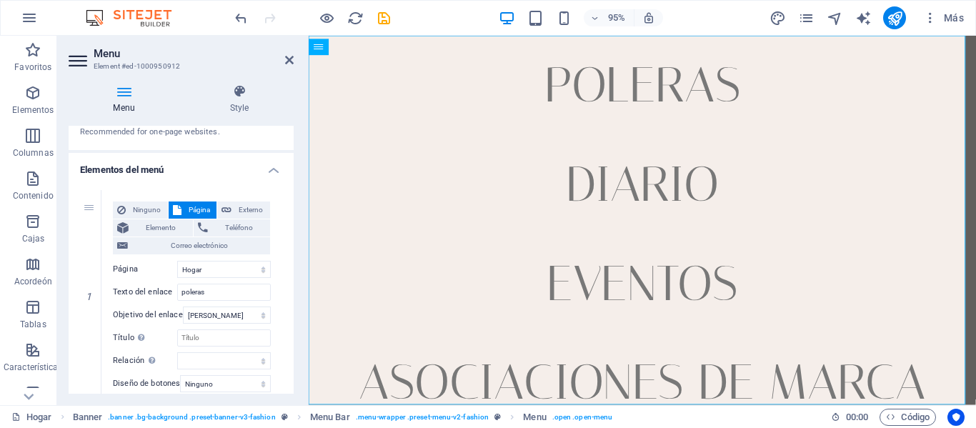
select select "1"
select select
select select "2"
select select
select select "3"
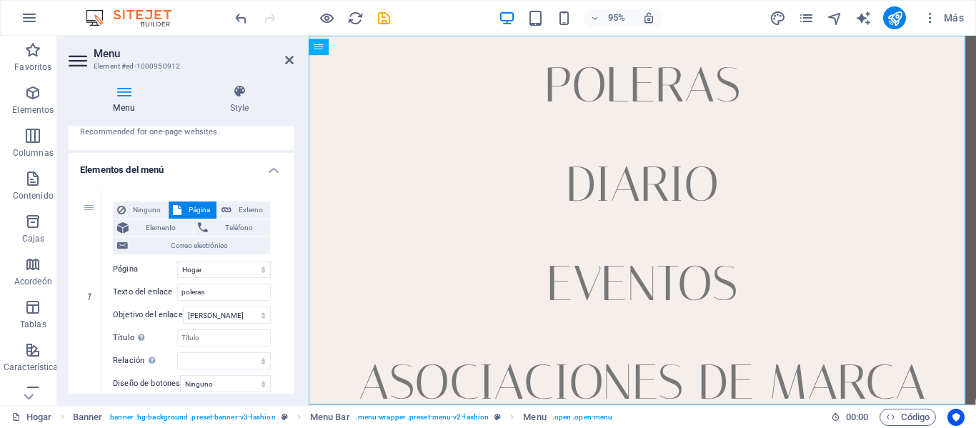
select select
select select "4"
select select
select select "5"
select select
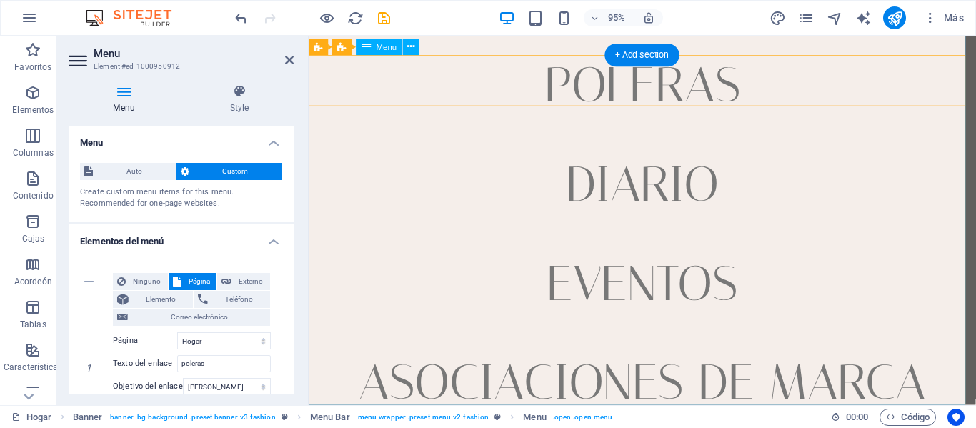
click at [629, 208] on nav "poleras Diario Eventos Asociaciones de marca Ubicación Contacto" at bounding box center [660, 230] width 702 height 389
click at [638, 189] on nav "poleras Diario Eventos Asociaciones de marca Ubicación Contacto" at bounding box center [660, 230] width 702 height 389
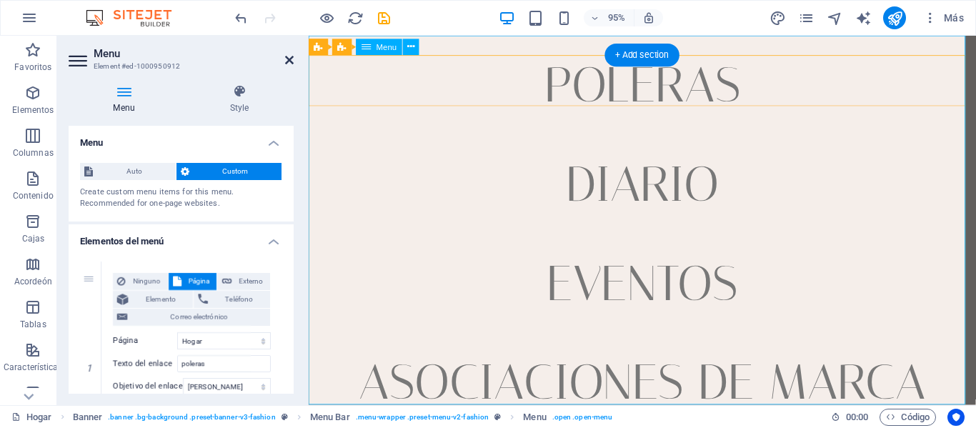
click at [290, 61] on icon at bounding box center [289, 59] width 9 height 11
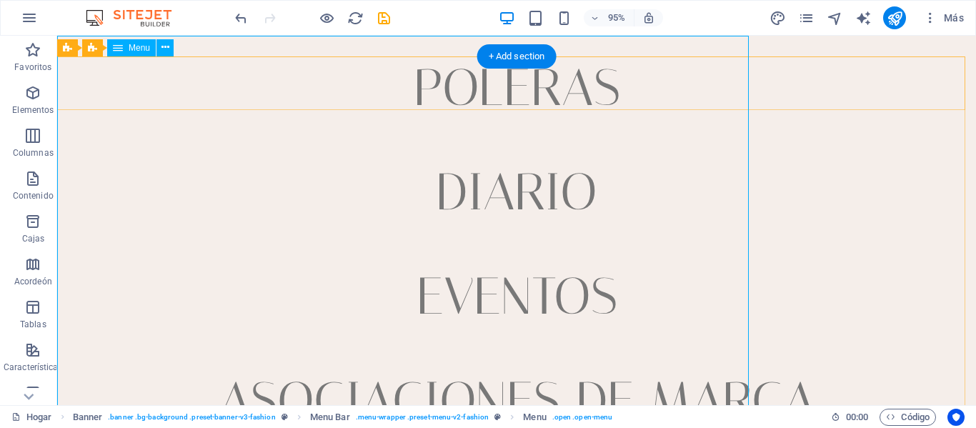
click at [489, 184] on nav "poleras Diario Eventos Asociaciones de marca Ubicación Contacto" at bounding box center [516, 220] width 919 height 369
click at [490, 184] on nav "poleras Diario Eventos Asociaciones de marca Ubicación Contacto" at bounding box center [516, 220] width 919 height 369
select select
select select "1"
select select
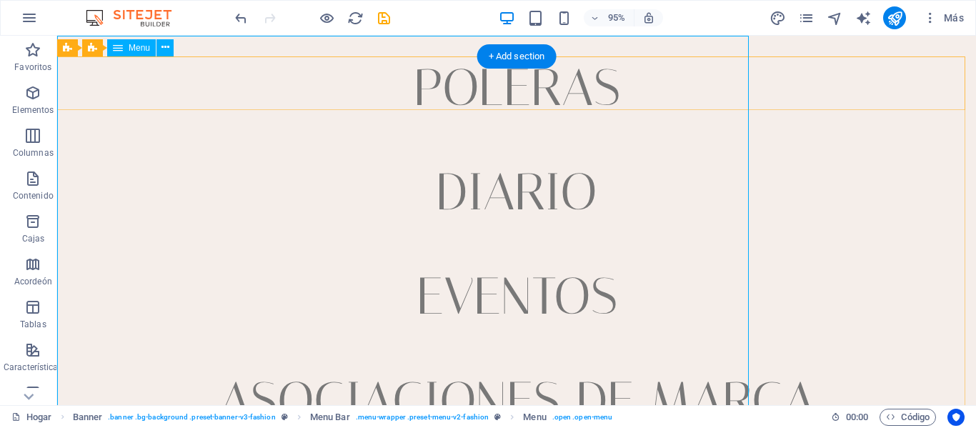
select select "2"
select select
select select "3"
select select
select select "4"
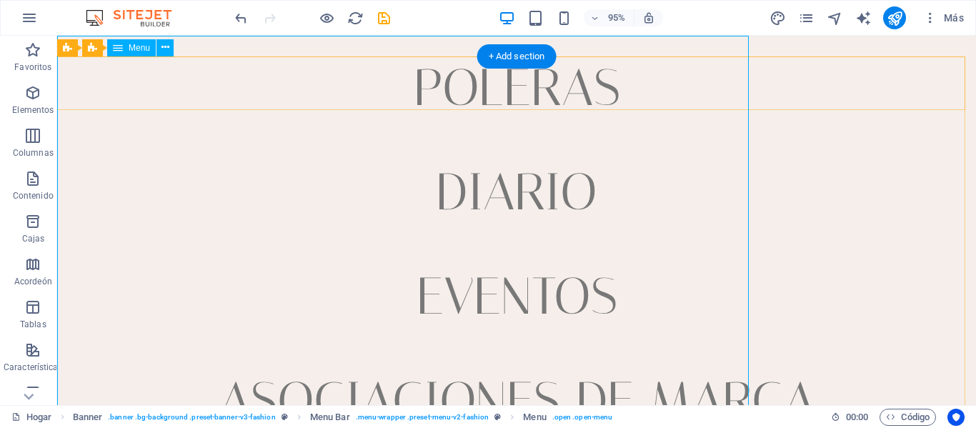
select select
select select "5"
select select
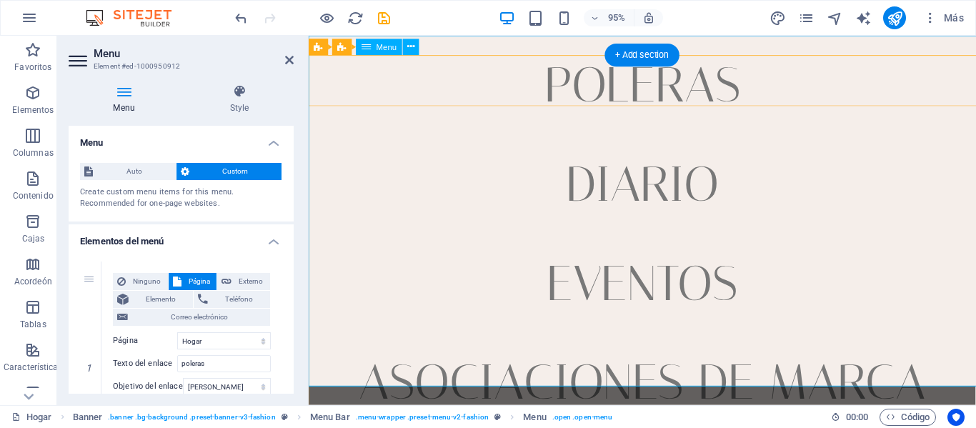
click at [641, 192] on nav "poleras Diario Eventos Asociaciones de marca Ubicación Contacto" at bounding box center [660, 230] width 702 height 389
click at [642, 192] on nav "poleras Diario Eventos Asociaciones de marca Ubicación Contacto" at bounding box center [660, 230] width 702 height 389
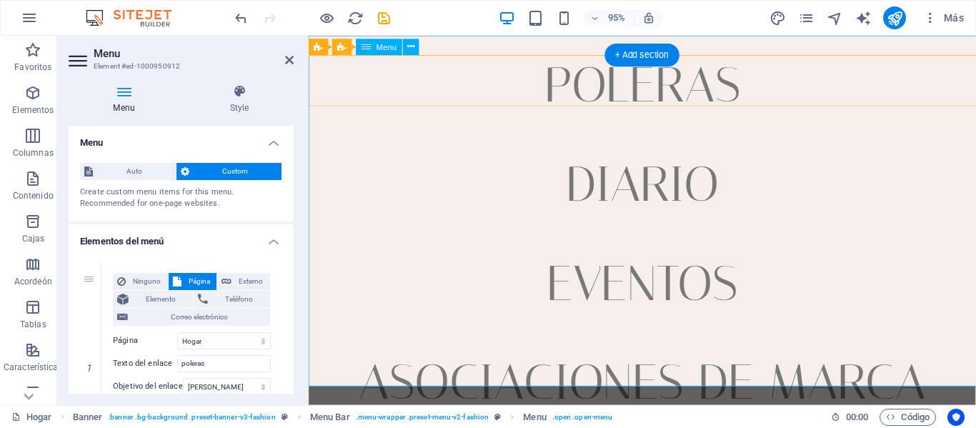
click at [644, 197] on nav "poleras Diario Eventos Asociaciones de marca Ubicación Contacto" at bounding box center [660, 230] width 702 height 389
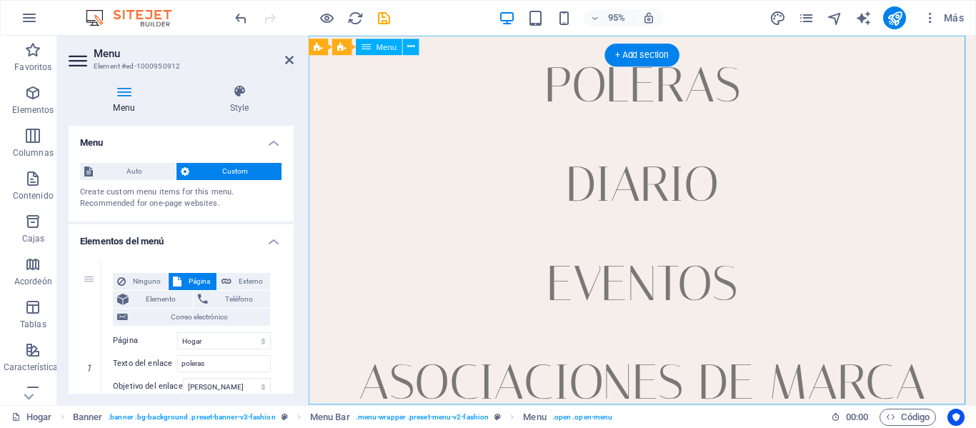
click at [644, 197] on nav "poleras Diario Eventos Asociaciones de marca Ubicación Contacto" at bounding box center [660, 230] width 702 height 389
click at [644, 199] on nav "poleras Diario Eventos Asociaciones de marca Ubicación Contacto" at bounding box center [660, 230] width 702 height 389
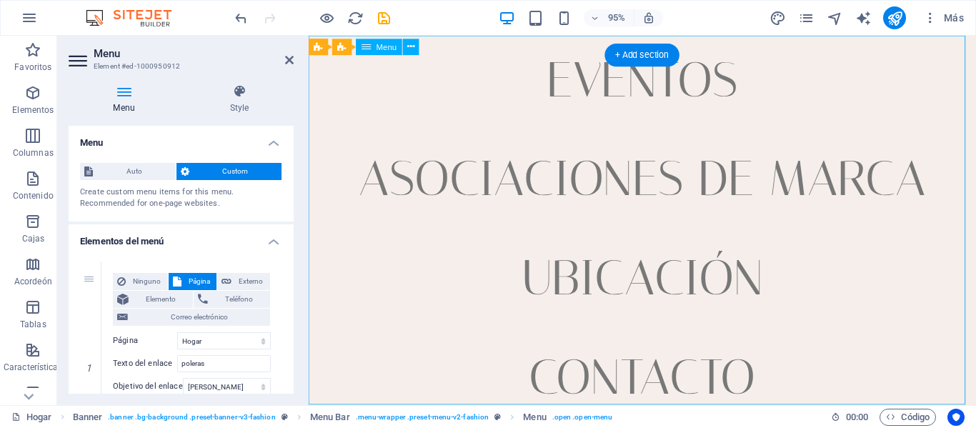
click at [638, 280] on nav "poleras Diario Eventos Asociaciones de marca Ubicación Contacto" at bounding box center [660, 230] width 702 height 389
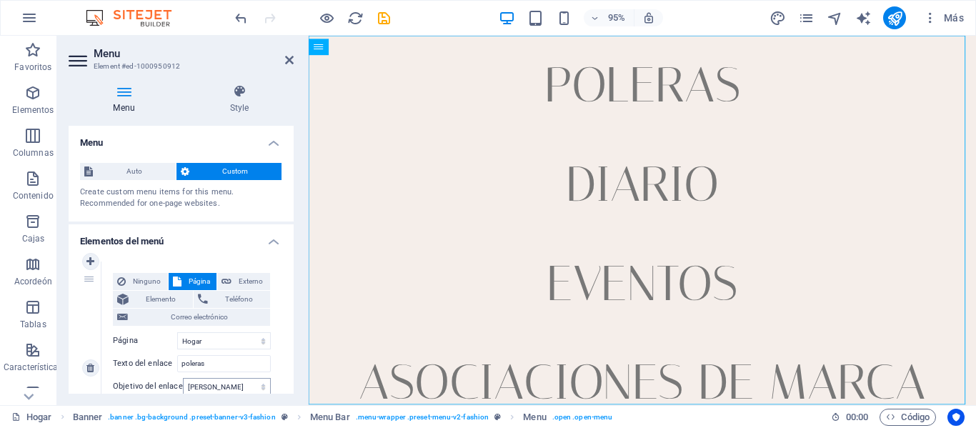
scroll to position [71, 0]
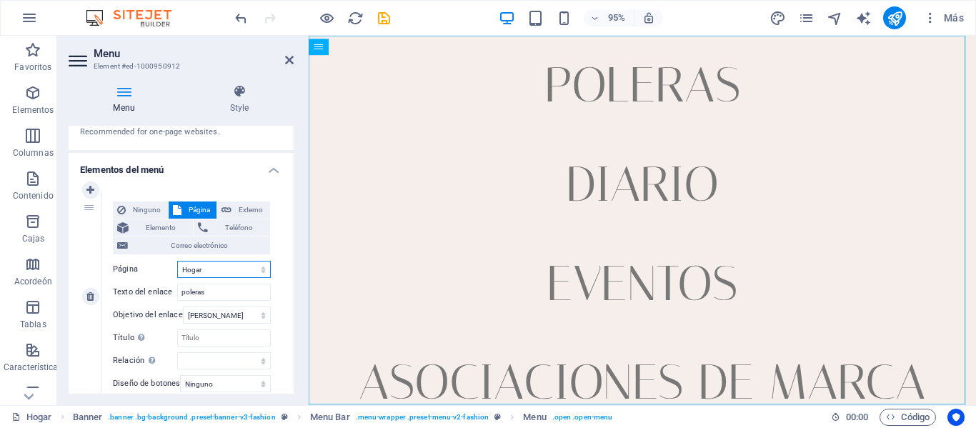
click at [262, 272] on select "Hogar Diario Eventos Asociaciones de marca Ubicación Contacto Aviso legal Priva…" at bounding box center [224, 269] width 94 height 17
select select "1"
click at [177, 261] on select "Hogar Diario Eventos Asociaciones de marca Ubicación Contacto Aviso legal Priva…" at bounding box center [224, 269] width 94 height 17
select select
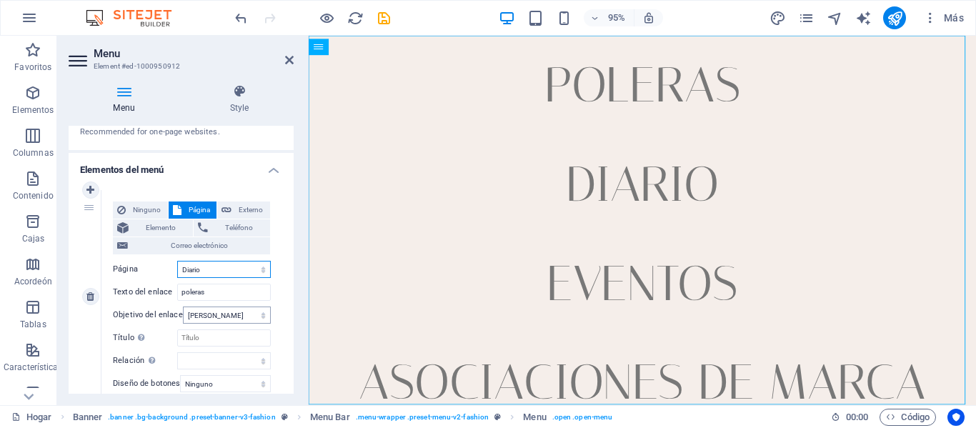
select select
click at [224, 294] on input "poleras" at bounding box center [224, 292] width 94 height 17
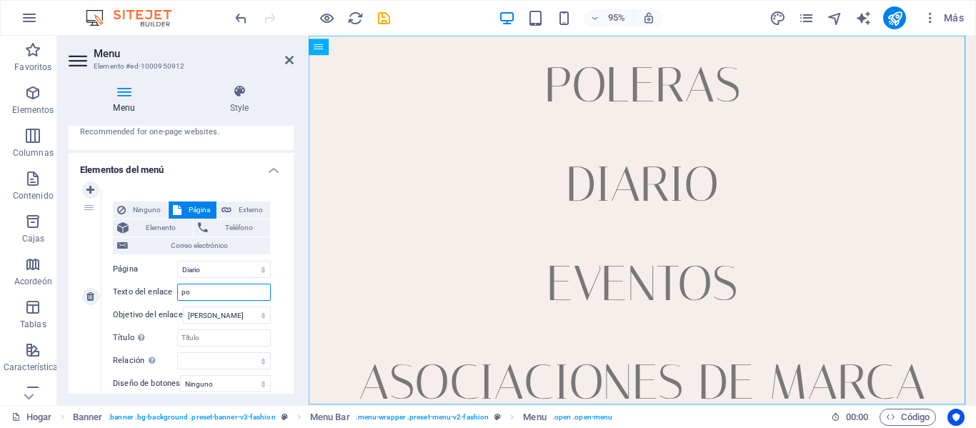
type input "p"
select select
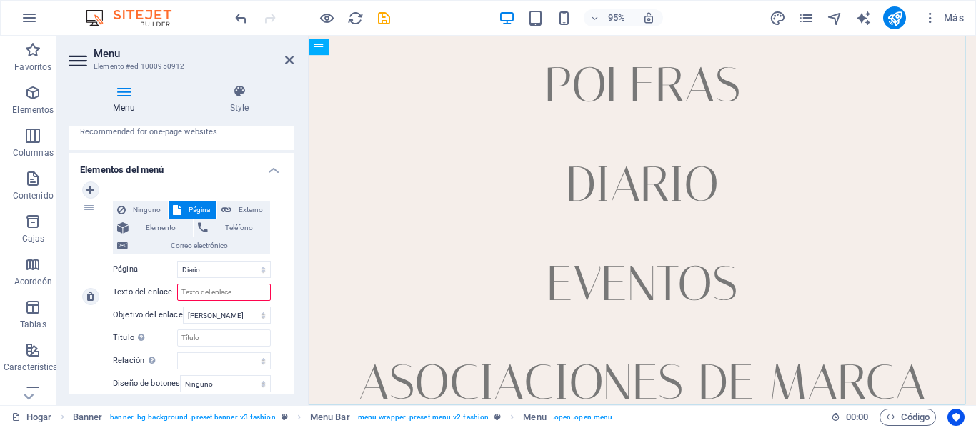
select select
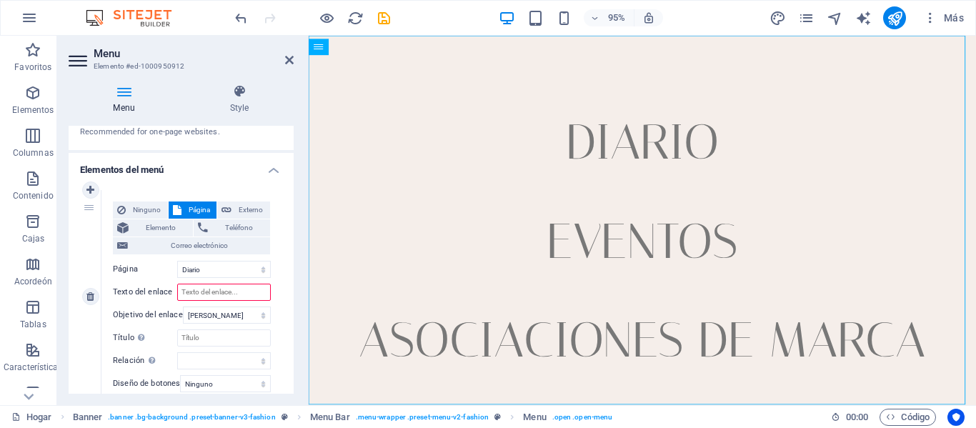
type input "p"
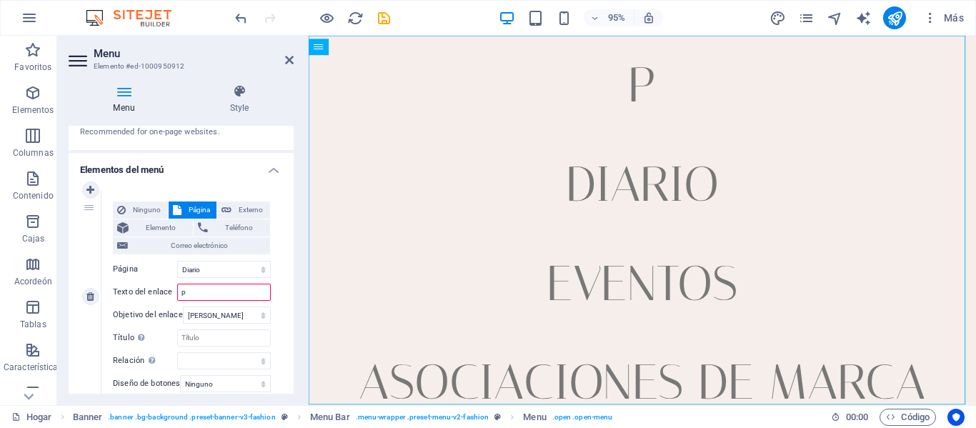
select select
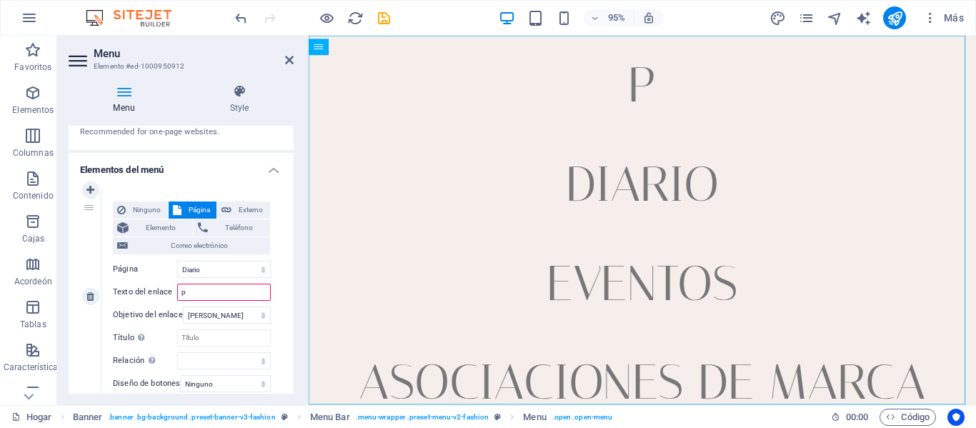
select select
type input "pan"
select select
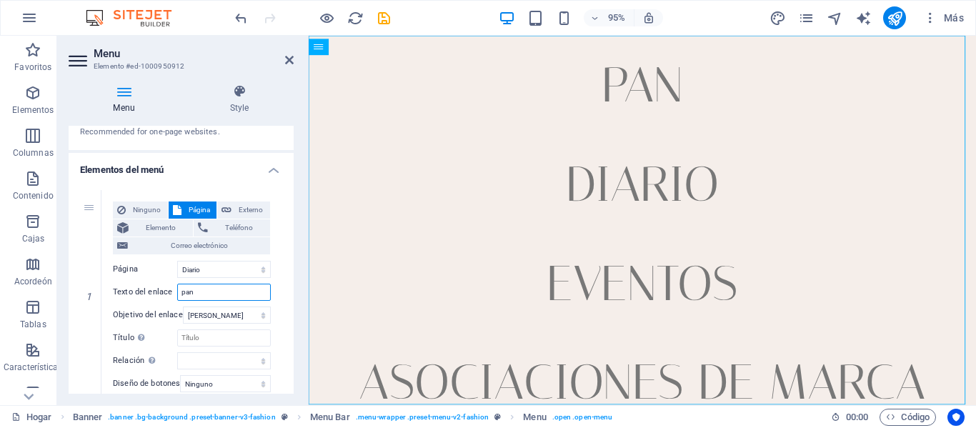
select select
click at [205, 293] on input "pan" at bounding box center [224, 292] width 94 height 17
type input "p"
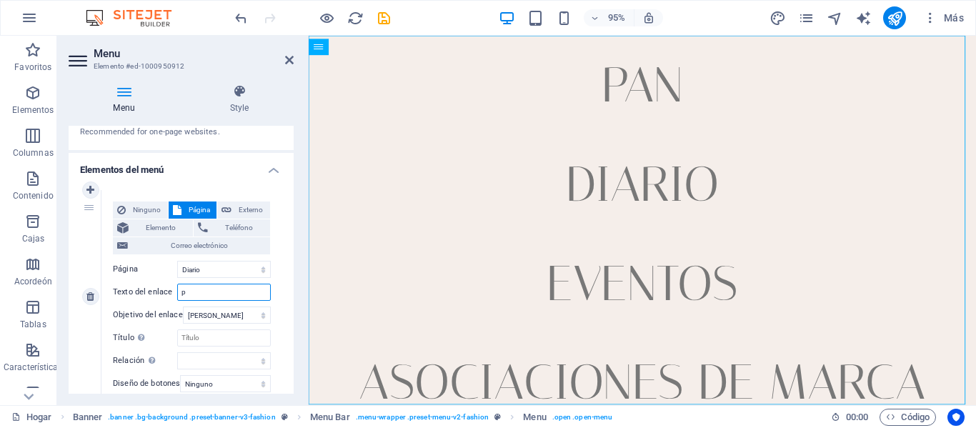
type input "po"
select select
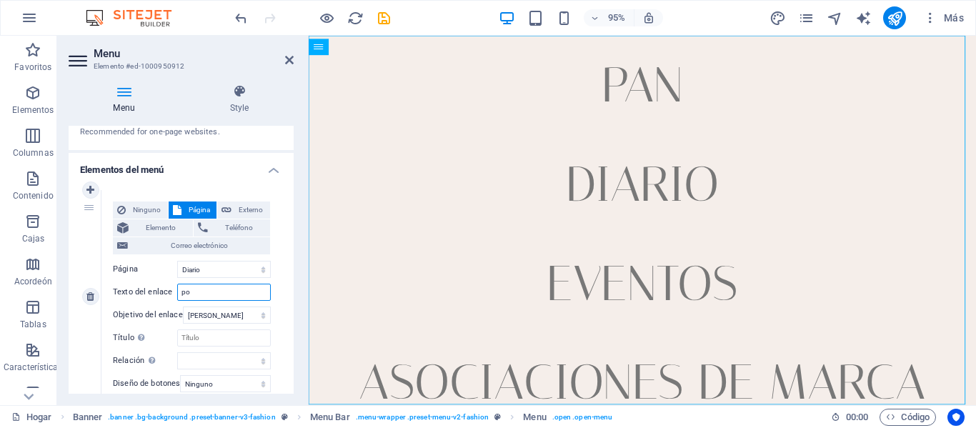
select select
type input "poleras"
select select
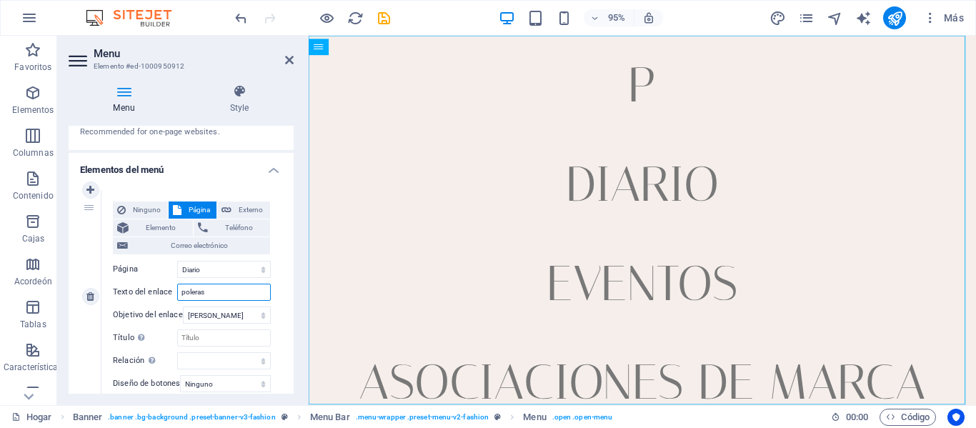
select select
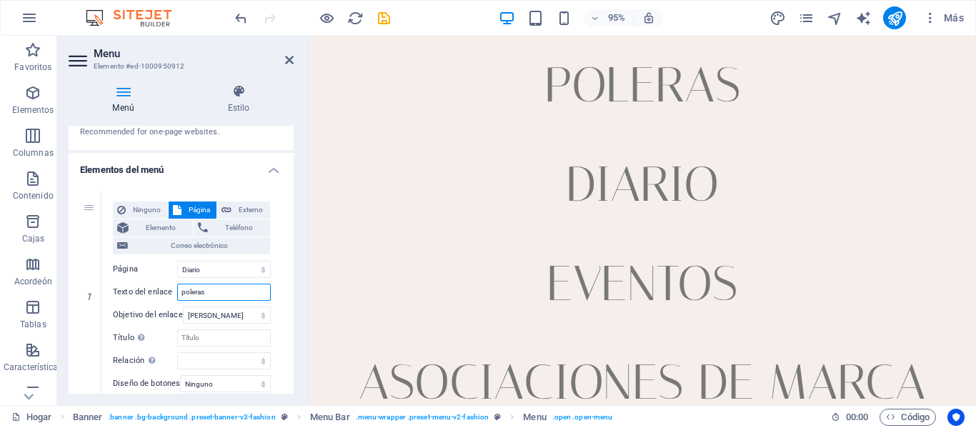
type input "poleras"
drag, startPoint x: 296, startPoint y: 172, endPoint x: 292, endPoint y: 266, distance: 93.7
click at [292, 266] on div "Menú Estilo Menú Auto Costumbre Create custom menu items for this menu. Recomme…" at bounding box center [181, 239] width 248 height 332
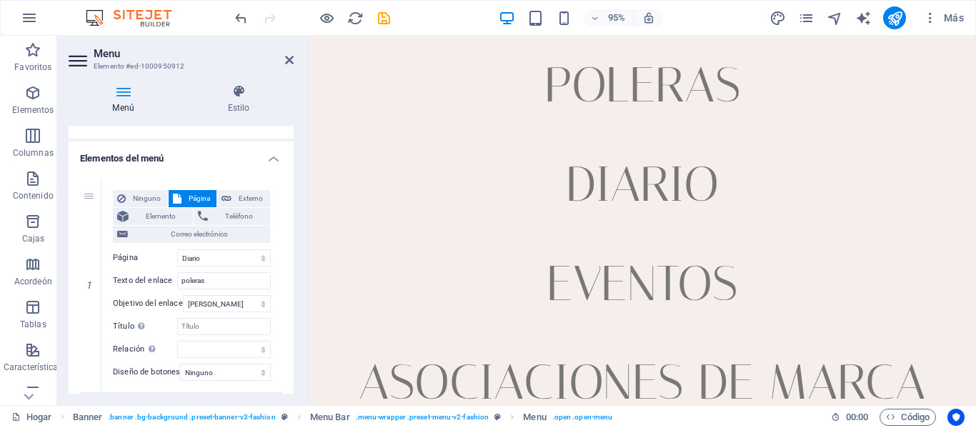
click at [295, 319] on div "Menú Estilo Menú Auto Costumbre Create custom menu items for this menu. Recomme…" at bounding box center [181, 239] width 248 height 332
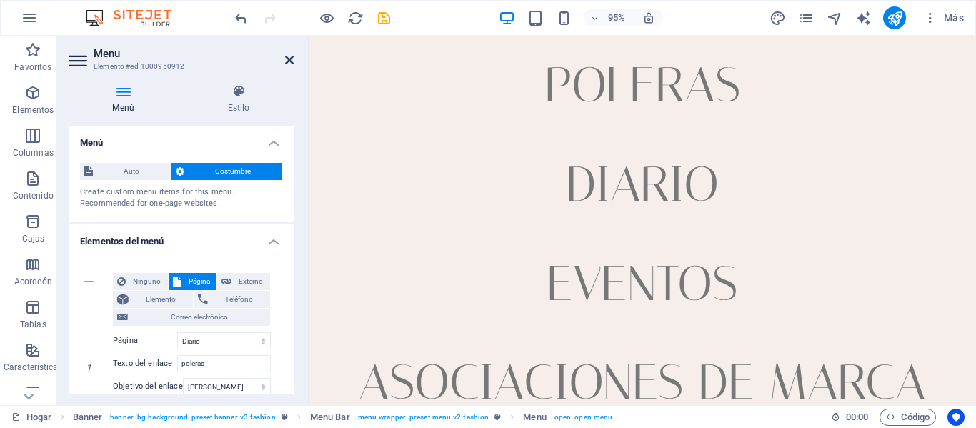
click at [292, 60] on icon at bounding box center [289, 59] width 9 height 11
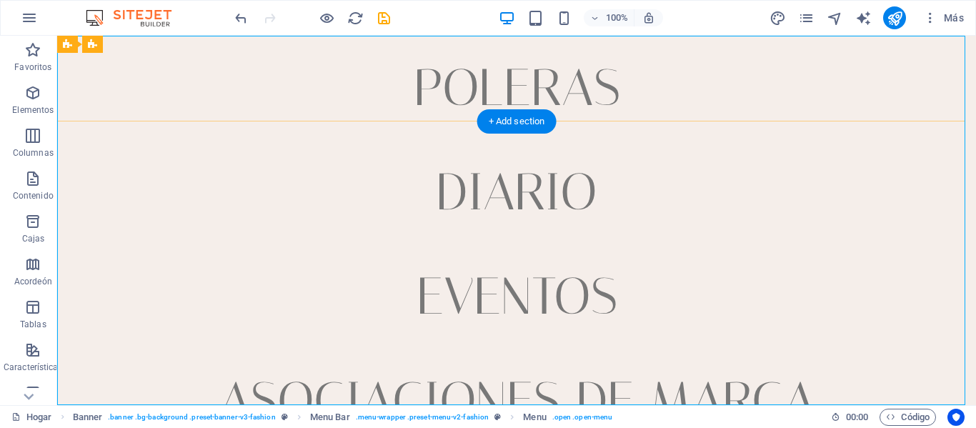
click at [640, 222] on nav "poleras Diario Eventos Asociaciones de marca Ubicación Contacto" at bounding box center [516, 220] width 919 height 369
click at [521, 183] on nav "poleras Diario Eventos Asociaciones de marca Ubicación Contacto" at bounding box center [516, 220] width 919 height 369
click at [832, 251] on nav "poleras Diario Eventos Asociaciones de marca Ubicación Contacto" at bounding box center [516, 220] width 919 height 369
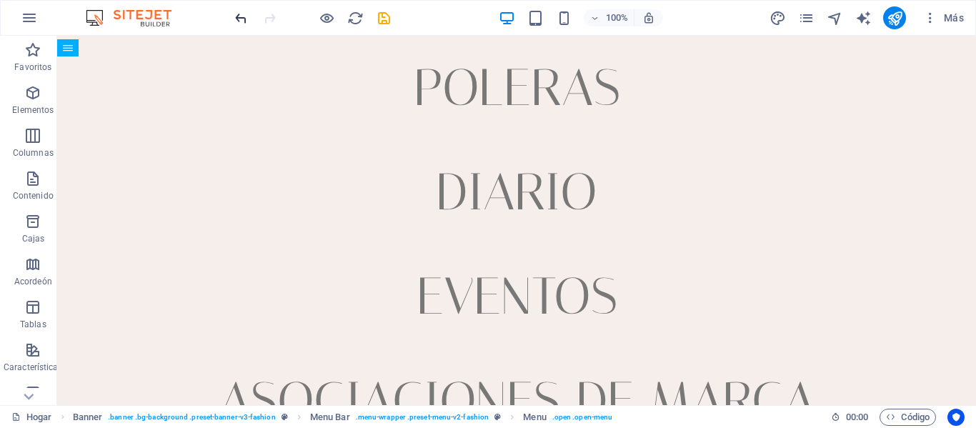
click at [243, 18] on icon "deshacer" at bounding box center [241, 18] width 16 height 16
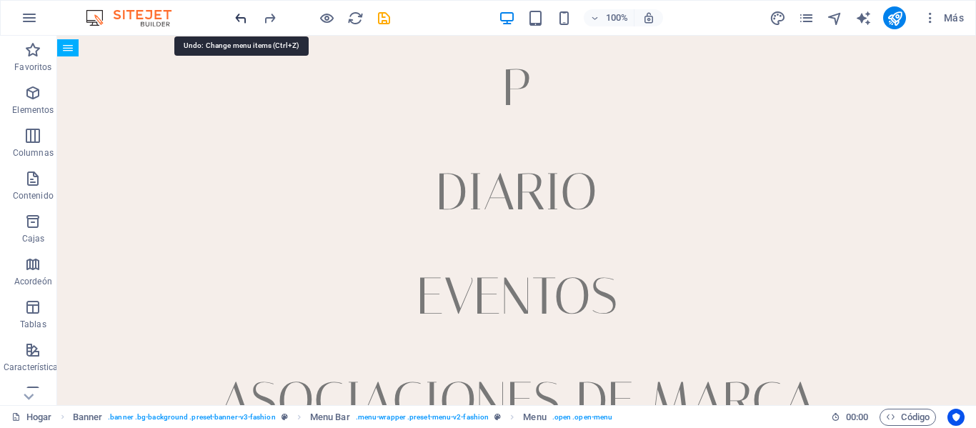
click at [243, 18] on icon "deshacer" at bounding box center [241, 18] width 16 height 16
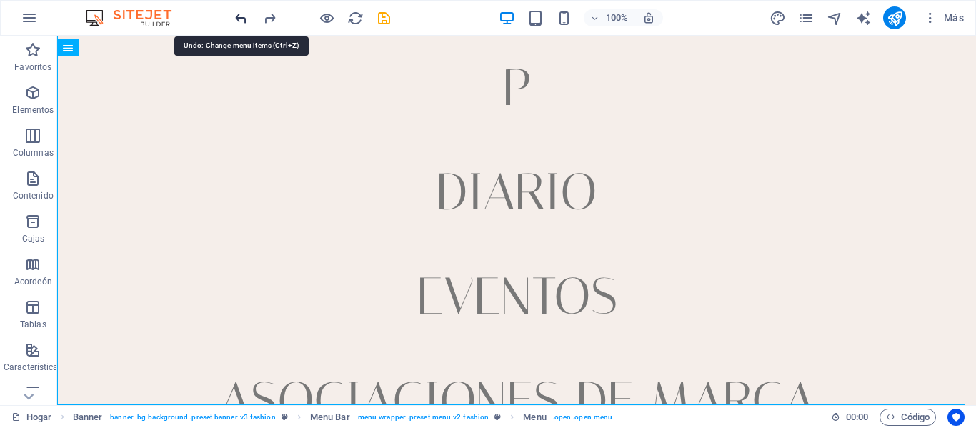
click at [243, 18] on icon "deshacer" at bounding box center [241, 18] width 16 height 16
click at [243, 19] on icon "deshacer" at bounding box center [241, 18] width 16 height 16
